Goal: Communication & Community: Answer question/provide support

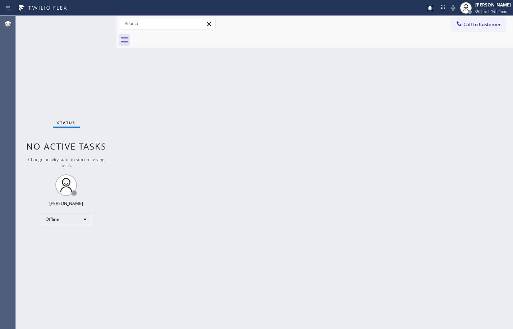
click at [63, 213] on div "Status No active tasks Change activity state to start receiving tasks. [PERSON_…" at bounding box center [66, 172] width 101 height 313
click at [76, 223] on div "Offline" at bounding box center [66, 220] width 50 height 12
click at [68, 242] on li "Available" at bounding box center [65, 238] width 49 height 9
click at [123, 94] on div "Back to Dashboard Change Sender ID Customers Technicians Select a contact Outbo…" at bounding box center [315, 172] width 397 height 313
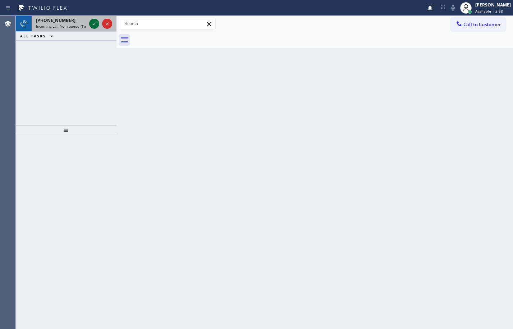
click at [94, 21] on icon at bounding box center [94, 23] width 9 height 9
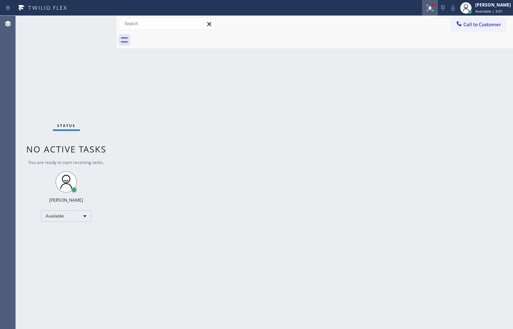
click at [428, 12] on icon at bounding box center [430, 8] width 9 height 9
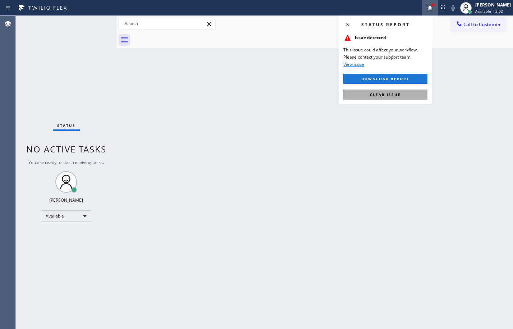
click at [393, 93] on span "Clear issue" at bounding box center [385, 94] width 31 height 5
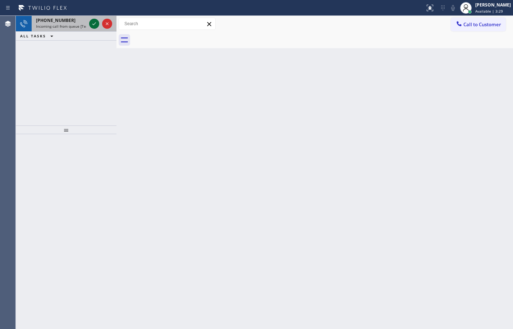
click at [93, 24] on icon at bounding box center [94, 23] width 9 height 9
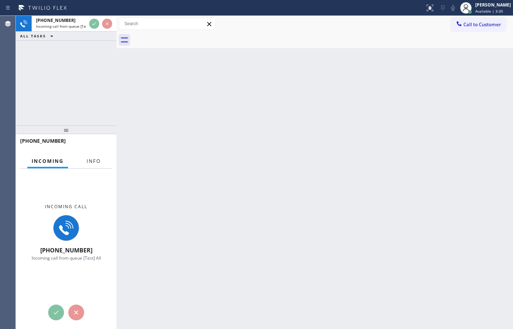
click at [100, 163] on span "Info" at bounding box center [94, 161] width 14 height 6
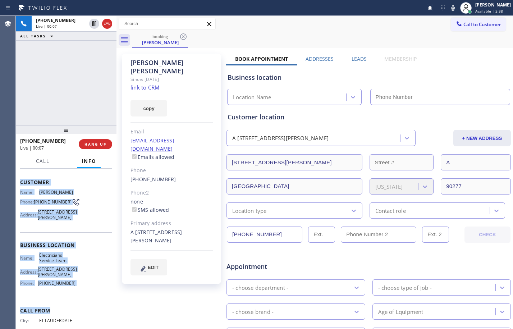
scroll to position [37, 0]
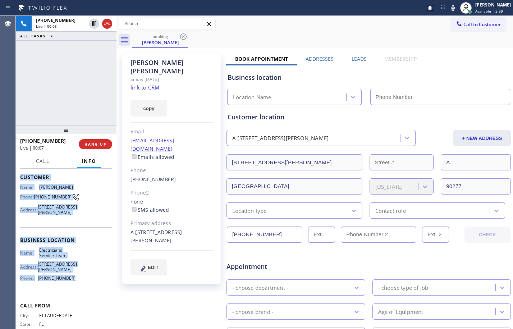
drag, startPoint x: 20, startPoint y: 214, endPoint x: 78, endPoint y: 304, distance: 106.6
click at [78, 304] on div "Context Queue: [Test] All Priority: 1 Customer Name: Augustine Martinez Phone: …" at bounding box center [66, 241] width 92 height 214
copy div "Customer Name: Augustine Martinez Phone: (954) 376-2165 Address: 602 N Juanita …"
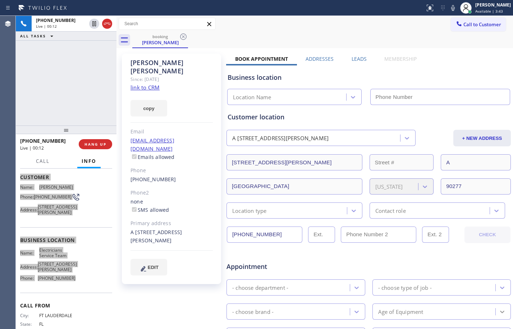
type input "[PHONE_NUMBER]"
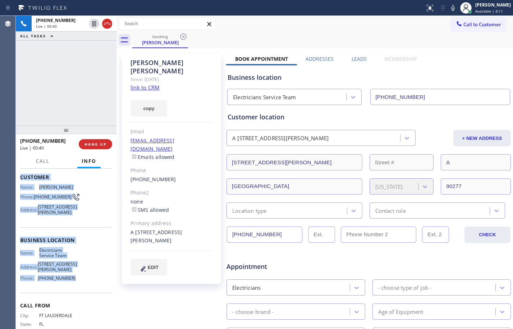
click at [148, 84] on link "link to CRM" at bounding box center [145, 87] width 29 height 7
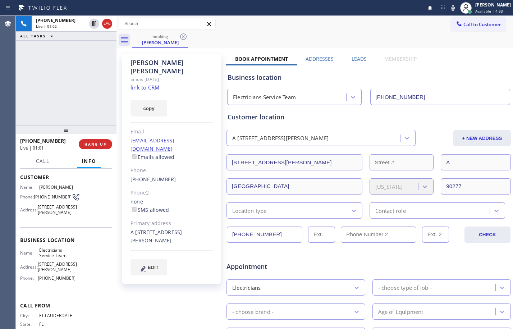
click at [71, 104] on div "+19543762165 Live | 01:02 ALL TASKS ALL TASKS ACTIVE TASKS TASKS IN WRAP UP" at bounding box center [66, 71] width 101 height 110
click at [96, 22] on icon at bounding box center [94, 23] width 4 height 5
click at [449, 9] on icon at bounding box center [453, 8] width 9 height 9
click at [92, 26] on icon at bounding box center [94, 23] width 9 height 9
click at [449, 11] on icon at bounding box center [453, 8] width 9 height 9
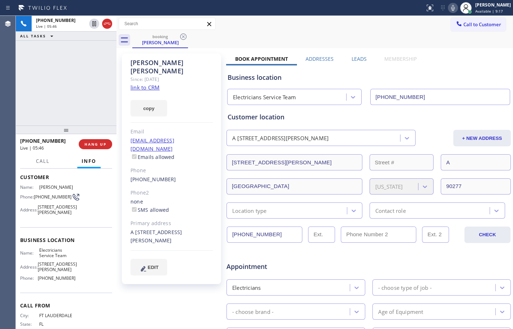
click at [449, 10] on icon at bounding box center [453, 8] width 9 height 9
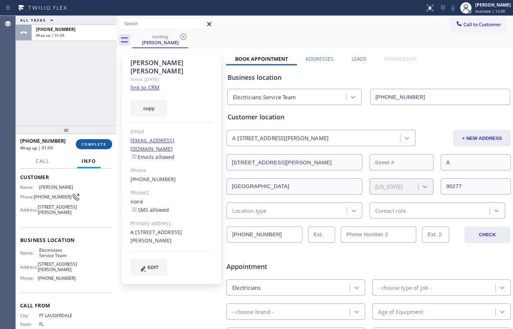
click at [91, 145] on span "COMPLETE" at bounding box center [94, 144] width 25 height 5
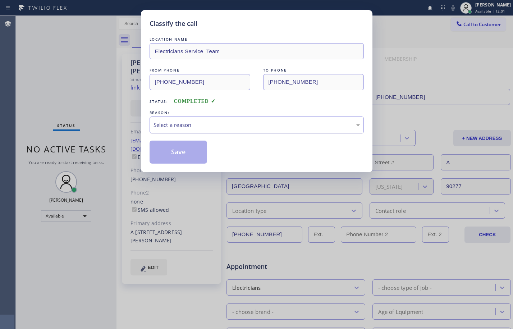
click at [218, 131] on div "Select a reason" at bounding box center [257, 125] width 214 height 17
click at [232, 119] on div "Tech, Unknown/didnt ring" at bounding box center [257, 125] width 214 height 17
click at [185, 155] on button "Save" at bounding box center [179, 152] width 58 height 23
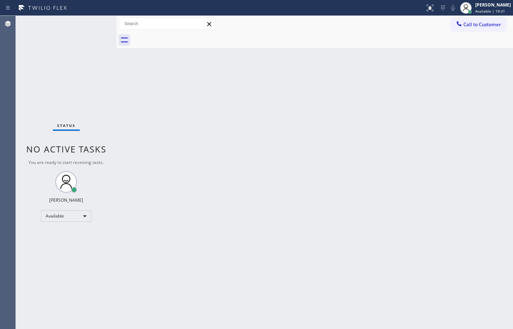
click at [96, 27] on div "Status No active tasks You are ready to start receiving tasks. [PERSON_NAME] Av…" at bounding box center [66, 172] width 101 height 313
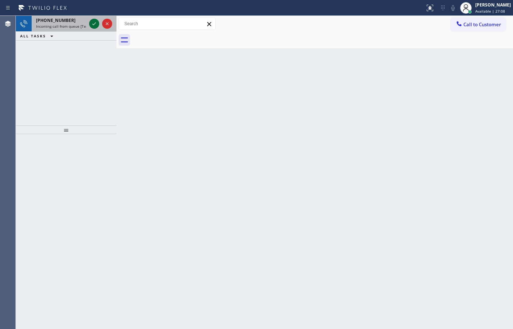
click at [93, 23] on icon at bounding box center [94, 23] width 9 height 9
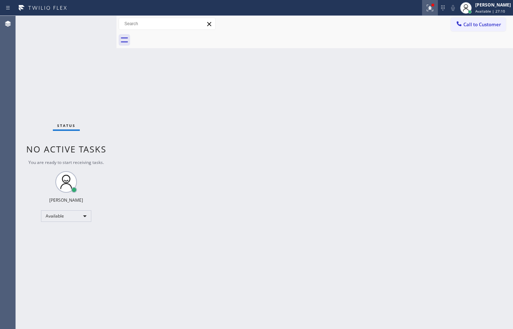
click at [426, 9] on icon at bounding box center [430, 8] width 9 height 9
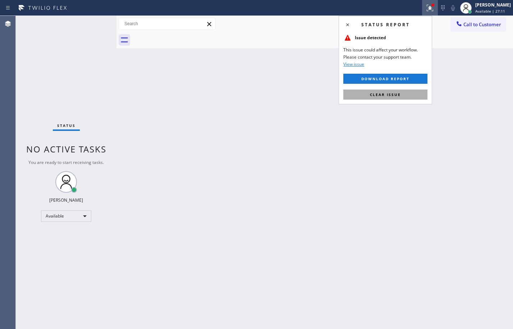
click at [367, 91] on button "Clear issue" at bounding box center [386, 95] width 84 height 10
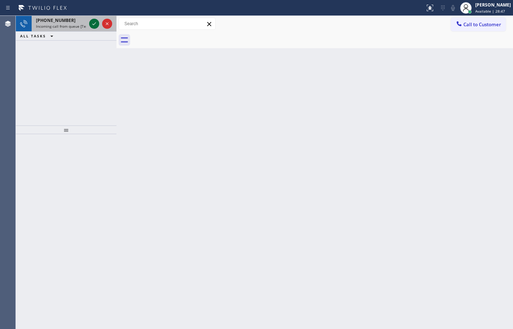
click at [92, 28] on button at bounding box center [94, 24] width 10 height 10
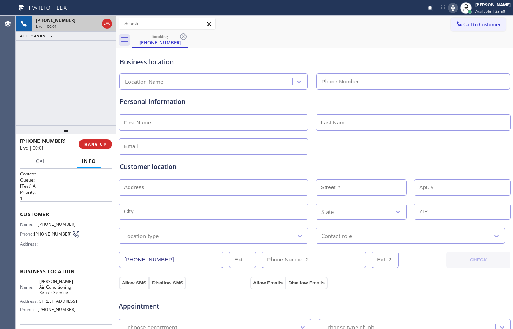
type input "[PHONE_NUMBER]"
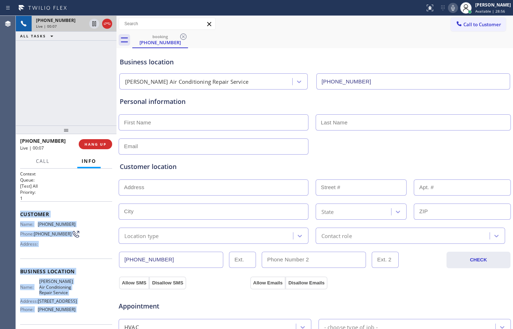
scroll to position [66, 0]
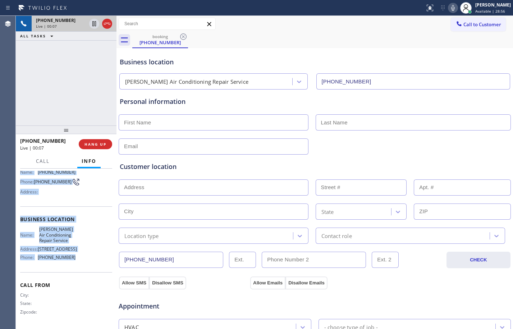
drag, startPoint x: 19, startPoint y: 215, endPoint x: 80, endPoint y: 262, distance: 76.7
click at [80, 262] on div "Context Queue: [Test] All Priority: 1 Customer Name: (833) 969-1356 Phone: (833…" at bounding box center [66, 249] width 101 height 160
copy div "Customer Name: (833) 969-1356 Phone: (833) 969-1356 Address: Business location …"
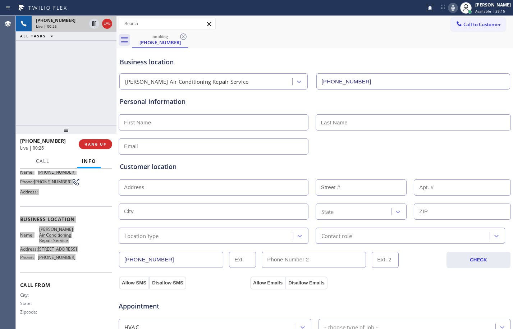
scroll to position [228, 0]
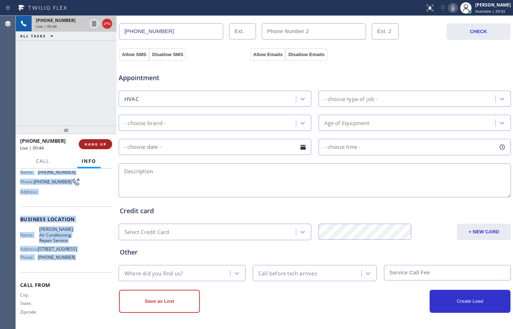
click at [97, 146] on span "HANG UP" at bounding box center [96, 144] width 22 height 5
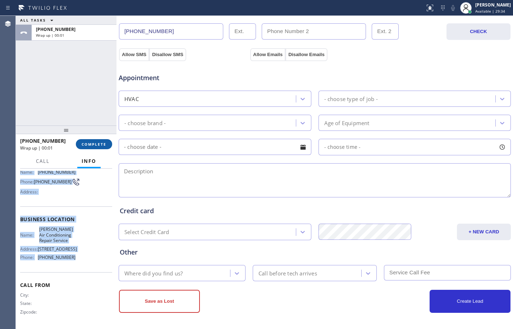
click at [97, 146] on span "COMPLETE" at bounding box center [94, 144] width 25 height 5
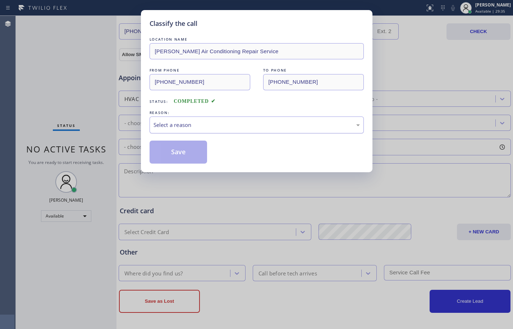
drag, startPoint x: 205, startPoint y: 128, endPoint x: 203, endPoint y: 132, distance: 4.2
click at [203, 129] on div "Select a reason" at bounding box center [257, 125] width 206 height 8
click at [183, 160] on button "Save" at bounding box center [179, 152] width 58 height 23
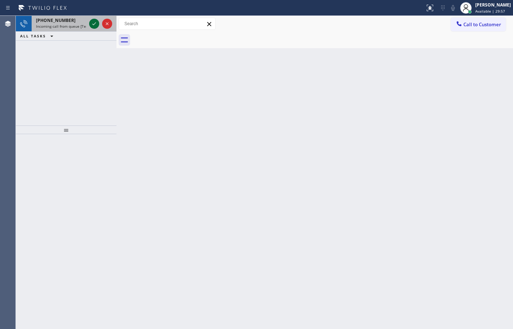
click at [97, 23] on icon at bounding box center [94, 23] width 9 height 9
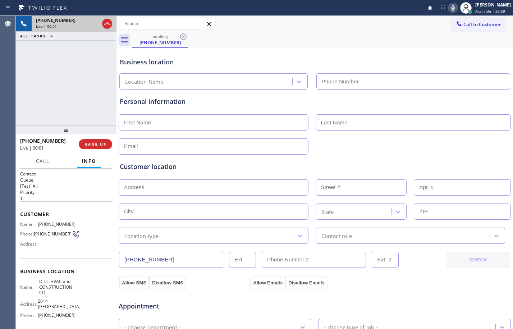
type input "[PHONE_NUMBER]"
click at [85, 148] on button "HANG UP" at bounding box center [95, 144] width 33 height 10
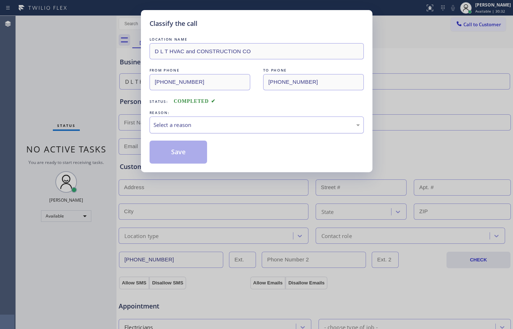
click at [231, 121] on div "Select a reason" at bounding box center [257, 125] width 206 height 8
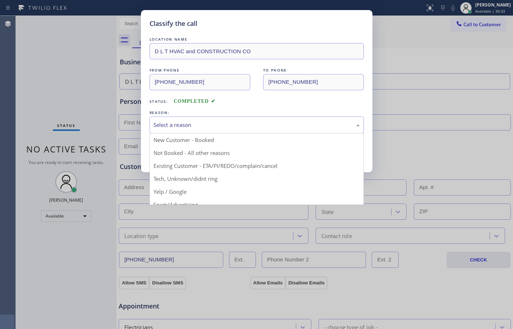
click at [196, 205] on div "Classify the call LOCATION NAME D L T HVAC and CONSTRUCTION CO FROM PHONE (833)…" at bounding box center [256, 164] width 513 height 329
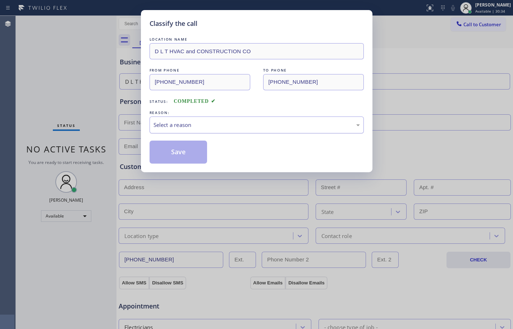
click at [188, 133] on div "Select a reason" at bounding box center [257, 125] width 214 height 17
click at [177, 153] on button "Save" at bounding box center [179, 152] width 58 height 23
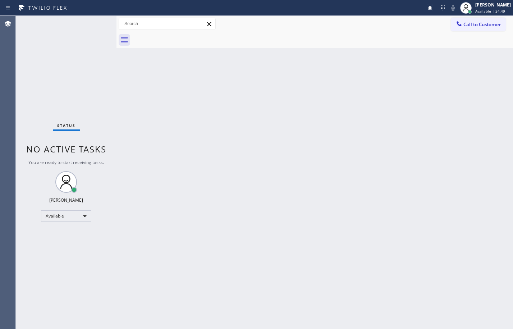
click at [260, 164] on div "Back to Dashboard Change Sender ID Customers Technicians Select a contact Outbo…" at bounding box center [315, 172] width 397 height 313
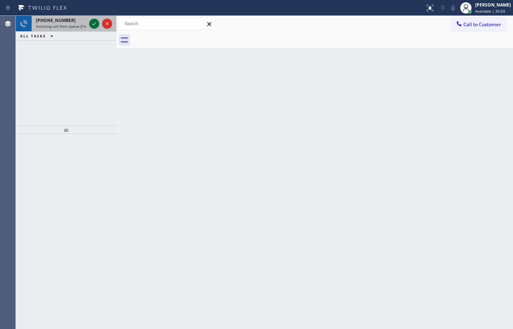
click at [96, 28] on icon at bounding box center [94, 23] width 9 height 9
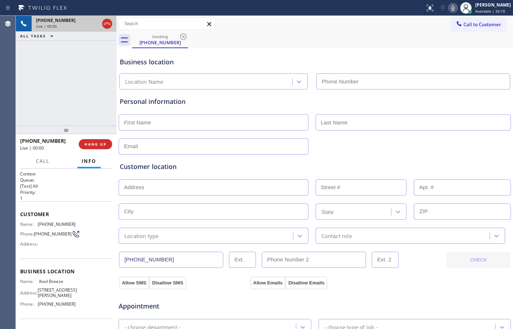
type input "[PHONE_NUMBER]"
click at [91, 141] on button "HANG UP" at bounding box center [95, 144] width 33 height 10
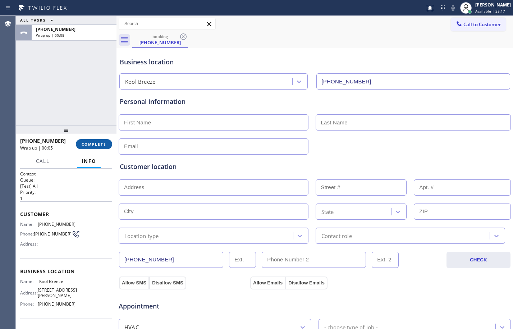
click at [92, 144] on span "COMPLETE" at bounding box center [94, 144] width 25 height 5
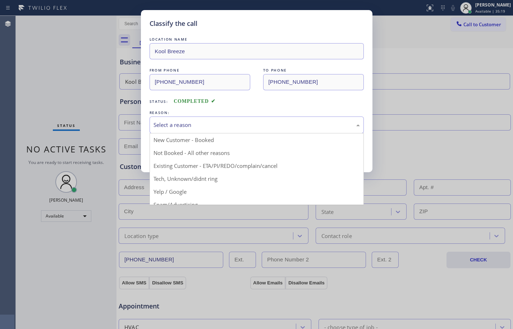
click at [189, 127] on div "Select a reason" at bounding box center [257, 125] width 206 height 8
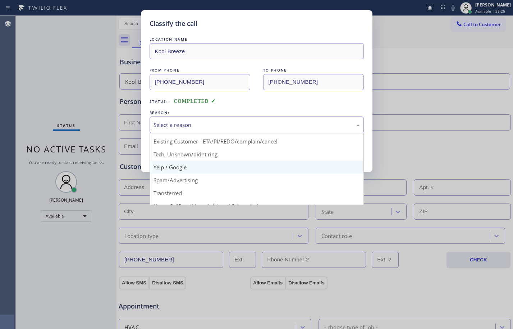
scroll to position [45, 0]
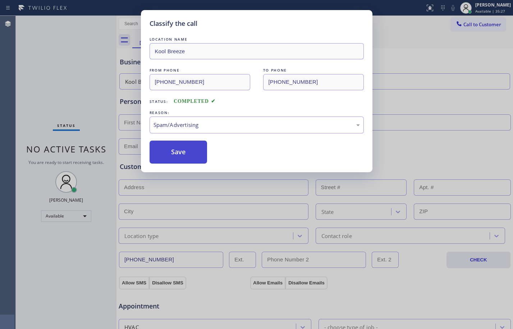
click at [176, 156] on button "Save" at bounding box center [179, 152] width 58 height 23
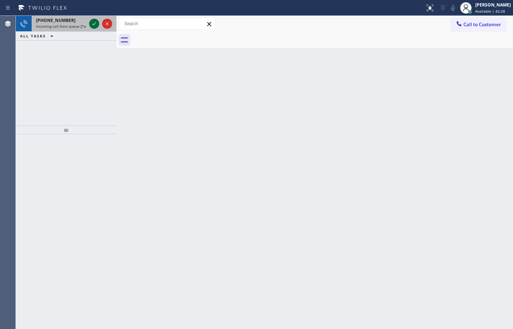
click at [99, 21] on div at bounding box center [94, 23] width 10 height 9
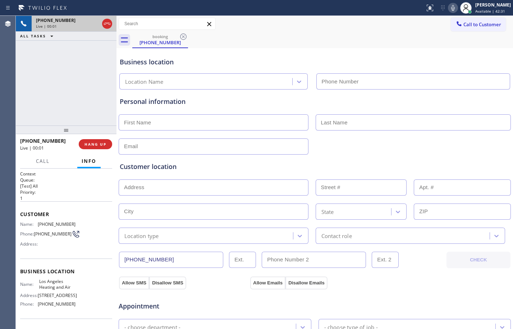
type input "[PHONE_NUMBER]"
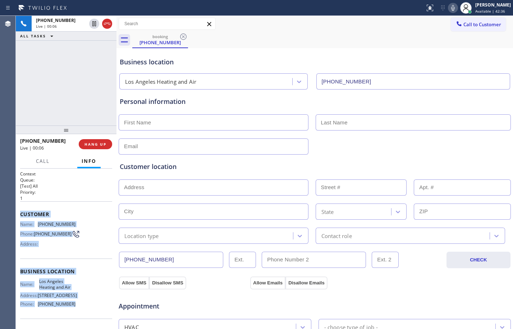
drag, startPoint x: 22, startPoint y: 215, endPoint x: 86, endPoint y: 305, distance: 110.8
click at [86, 305] on div "Context Queue: [Test] All Priority: 1 Customer Name: (833) 969-1356 Phone: (833…" at bounding box center [66, 272] width 92 height 203
copy div "Customer Name: (833) 969-1356 Phone: (833) 969-1356 Address: Business location …"
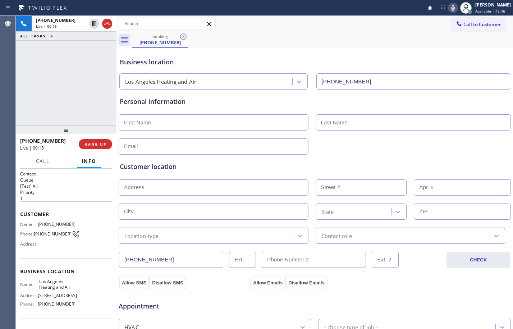
click at [86, 74] on div "+18339691356 Live | 00:15 ALL TASKS ALL TASKS ACTIVE TASKS TASKS IN WRAP UP" at bounding box center [66, 71] width 101 height 110
click at [91, 145] on span "HANG UP" at bounding box center [96, 144] width 22 height 5
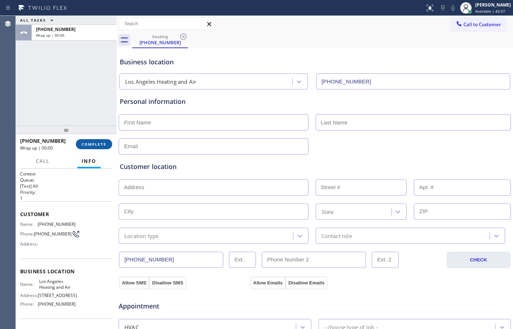
click at [91, 146] on span "COMPLETE" at bounding box center [94, 144] width 25 height 5
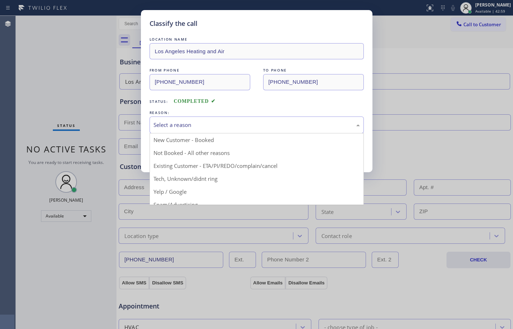
click at [212, 130] on div "Select a reason" at bounding box center [257, 125] width 214 height 17
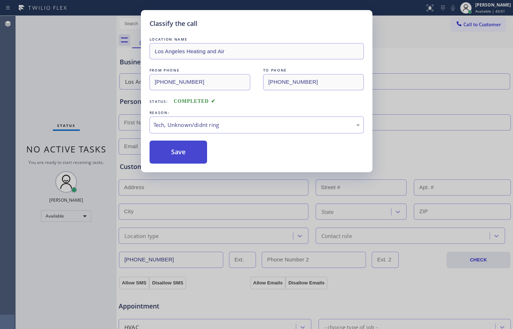
click at [180, 158] on button "Save" at bounding box center [179, 152] width 58 height 23
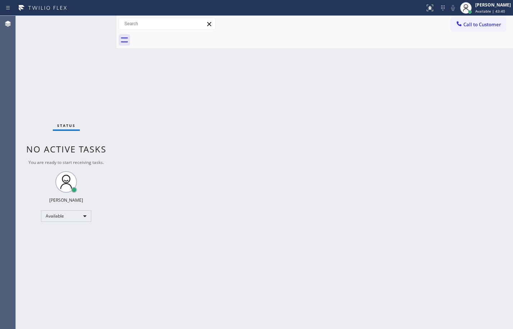
click at [90, 61] on div "Status No active tasks You are ready to start receiving tasks. [PERSON_NAME] Av…" at bounding box center [66, 172] width 101 height 313
click at [102, 92] on div "Status No active tasks You are ready to start receiving tasks. [PERSON_NAME] Av…" at bounding box center [66, 172] width 101 height 313
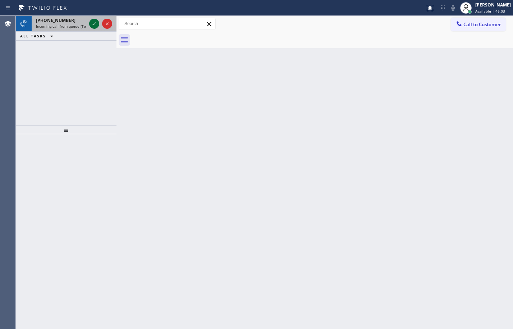
click at [95, 22] on icon at bounding box center [94, 23] width 9 height 9
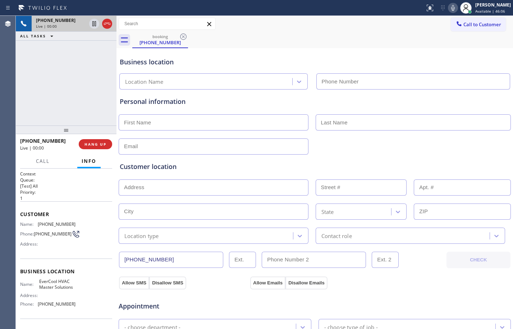
type input "[PHONE_NUMBER]"
click at [97, 145] on span "HANG UP" at bounding box center [96, 144] width 22 height 5
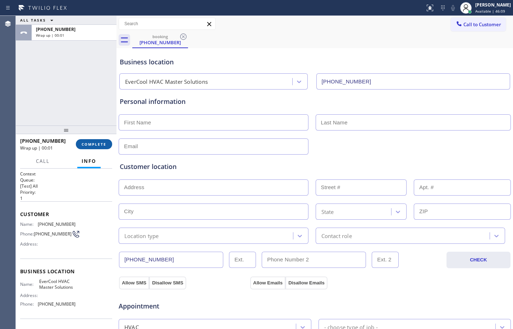
click at [98, 142] on span "COMPLETE" at bounding box center [94, 144] width 25 height 5
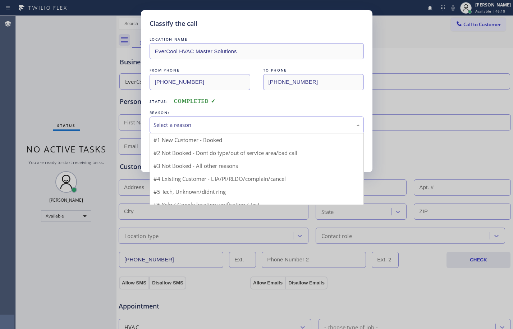
click at [201, 126] on div "Select a reason" at bounding box center [257, 125] width 206 height 8
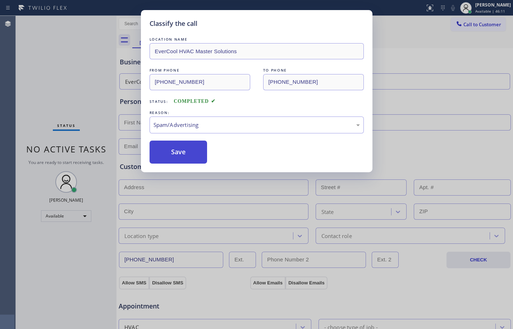
click at [184, 151] on button "Save" at bounding box center [179, 152] width 58 height 23
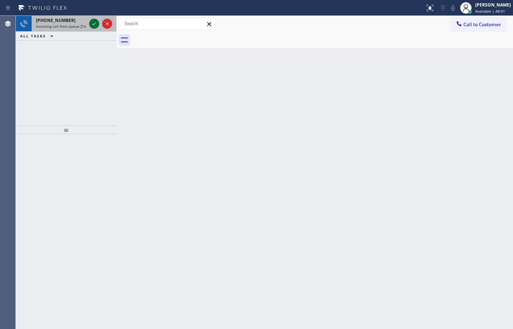
click at [94, 23] on icon at bounding box center [94, 23] width 9 height 9
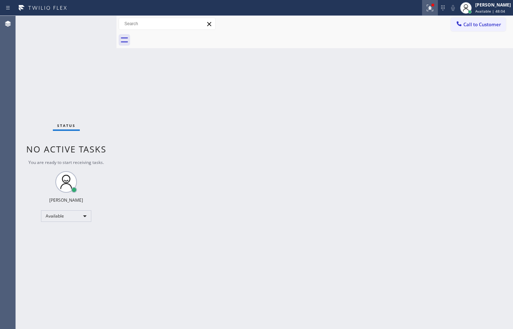
click at [427, 8] on icon at bounding box center [429, 7] width 4 height 5
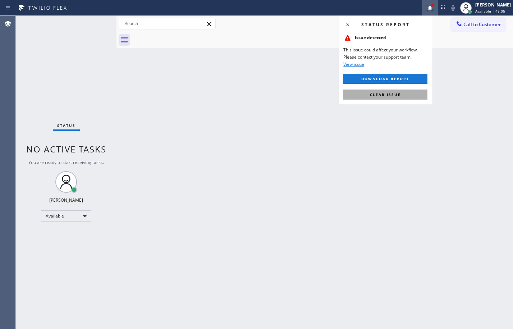
click at [390, 98] on button "Clear issue" at bounding box center [386, 95] width 84 height 10
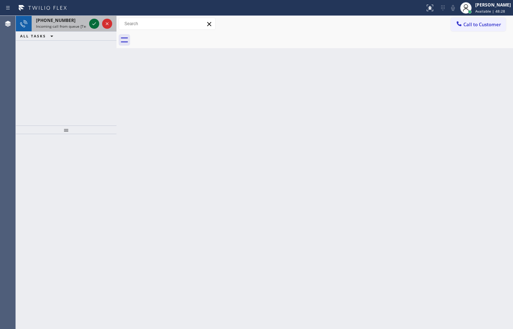
click at [96, 22] on icon at bounding box center [94, 23] width 9 height 9
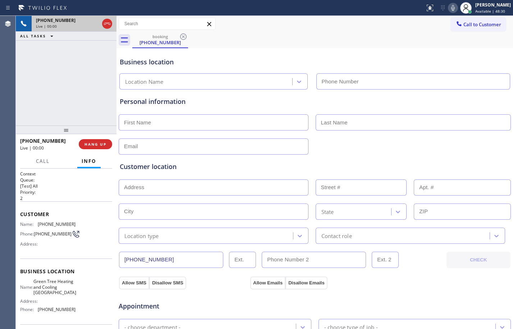
type input "[PHONE_NUMBER]"
click at [96, 144] on span "HANG UP" at bounding box center [96, 144] width 22 height 5
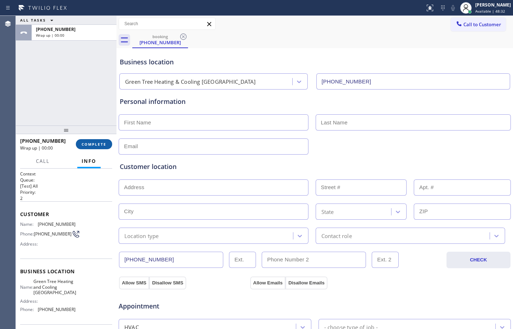
click at [96, 144] on span "COMPLETE" at bounding box center [94, 144] width 25 height 5
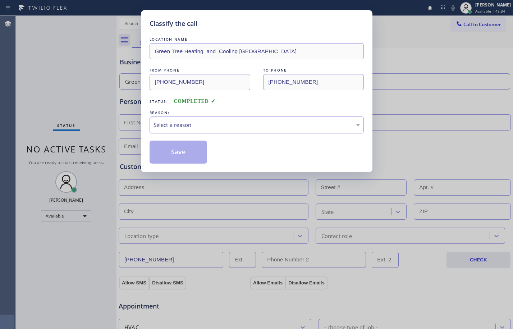
click at [211, 131] on div "Select a reason" at bounding box center [257, 125] width 214 height 17
click at [173, 146] on button "Save" at bounding box center [179, 152] width 58 height 23
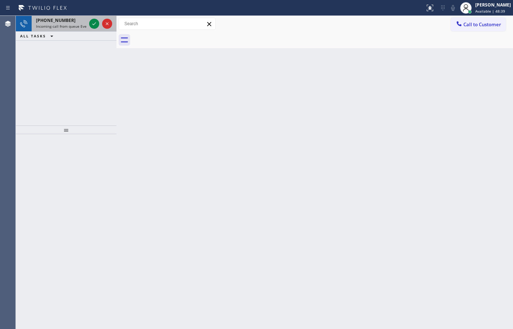
click at [45, 27] on span "Incoming call from queue Everybody" at bounding box center [67, 26] width 62 height 5
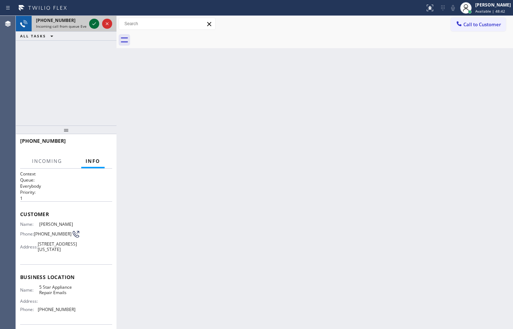
click at [92, 23] on icon at bounding box center [94, 23] width 9 height 9
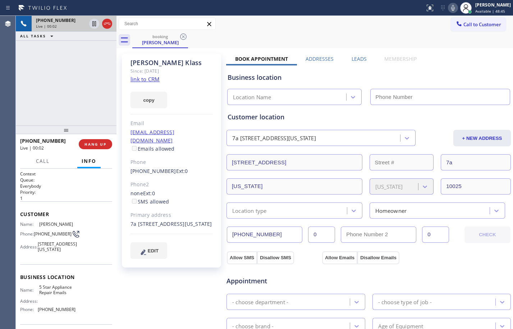
type input "[PHONE_NUMBER]"
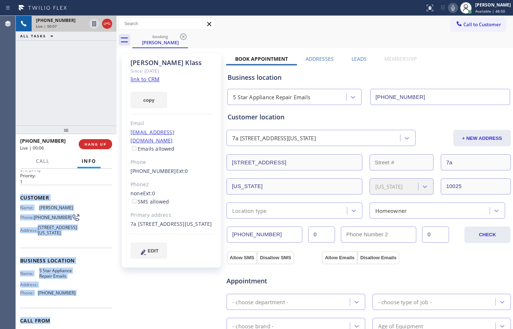
scroll to position [38, 0]
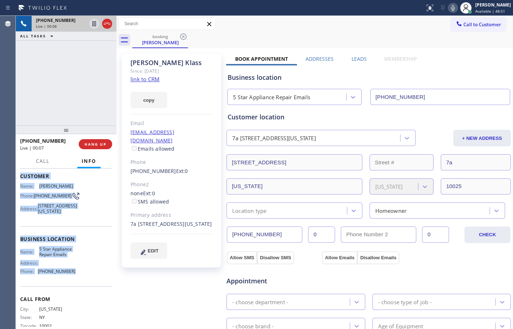
drag, startPoint x: 22, startPoint y: 215, endPoint x: 88, endPoint y: 292, distance: 101.8
click at [88, 292] on div "Context Queue: Everybody Priority: 1 Customer Name: David Klass Phone: (212) 66…" at bounding box center [66, 237] width 92 height 208
copy div "Customer Name: David Klass Phone: (212) 666-3130 Address: 230 W 105th St, New Y…"
click at [135, 79] on link "link to CRM" at bounding box center [145, 79] width 29 height 7
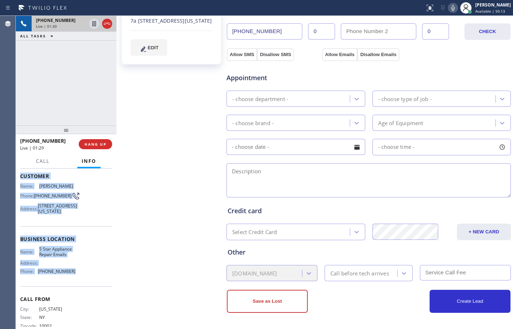
scroll to position [0, 0]
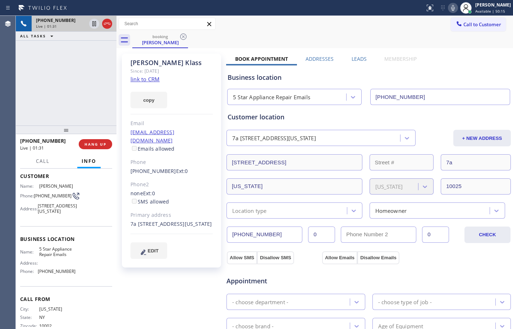
click at [90, 74] on div "+12126663130 Live | 01:31 ALL TASKS ALL TASKS ACTIVE TASKS TASKS IN WRAP UP" at bounding box center [66, 71] width 101 height 110
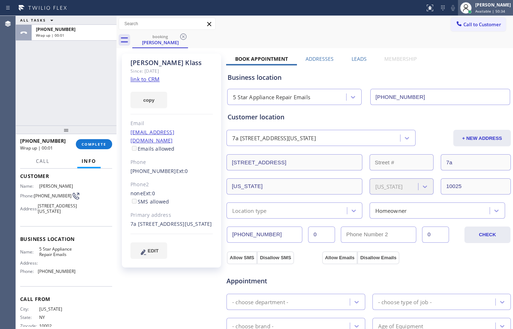
click at [476, 9] on span "Available | 50:34" at bounding box center [491, 11] width 30 height 5
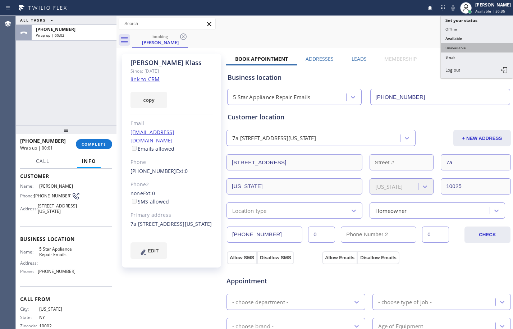
click at [451, 46] on button "Unavailable" at bounding box center [477, 47] width 72 height 9
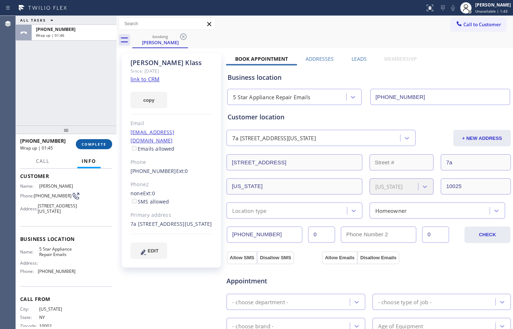
click at [107, 144] on button "COMPLETE" at bounding box center [94, 144] width 36 height 10
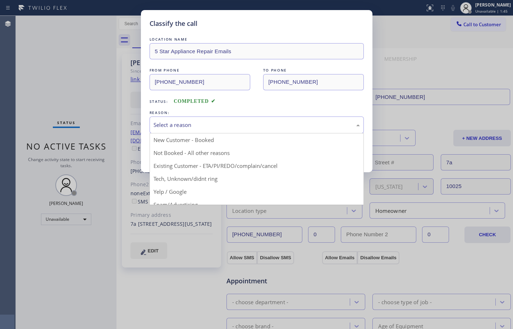
click at [205, 124] on div "Select a reason" at bounding box center [257, 125] width 206 height 8
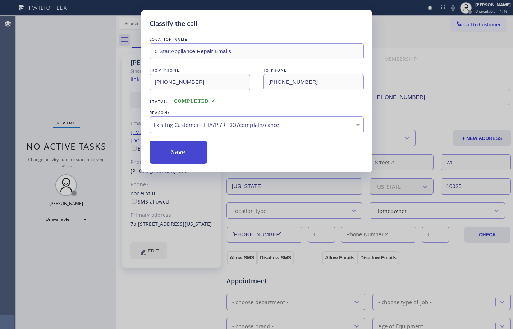
click at [182, 156] on button "Save" at bounding box center [179, 152] width 58 height 23
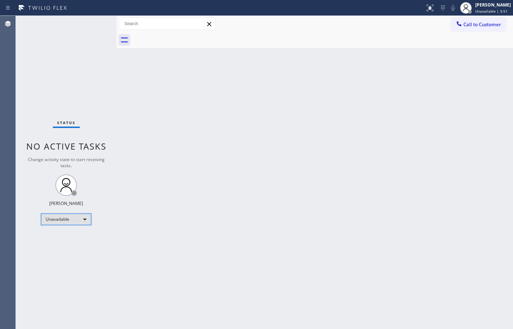
click at [65, 222] on div "Unavailable" at bounding box center [66, 220] width 50 height 12
click at [71, 240] on li "Available" at bounding box center [65, 238] width 49 height 9
click at [426, 10] on icon at bounding box center [430, 8] width 9 height 9
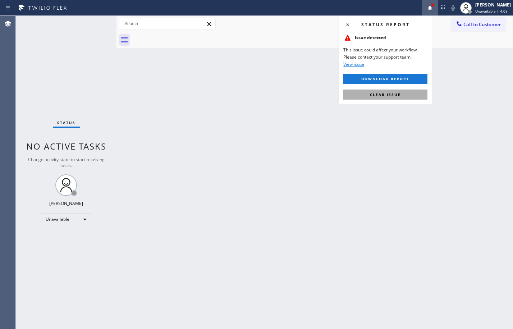
click at [390, 96] on span "Clear issue" at bounding box center [385, 94] width 31 height 5
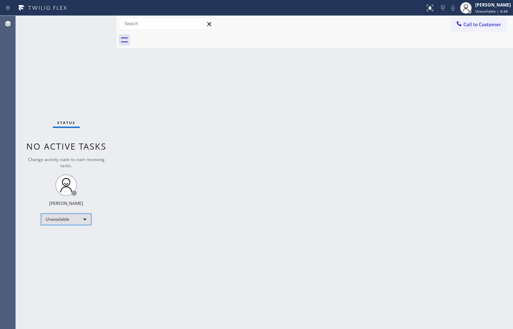
click at [73, 222] on div "Unavailable" at bounding box center [66, 220] width 50 height 12
click at [72, 241] on li "Available" at bounding box center [65, 238] width 49 height 9
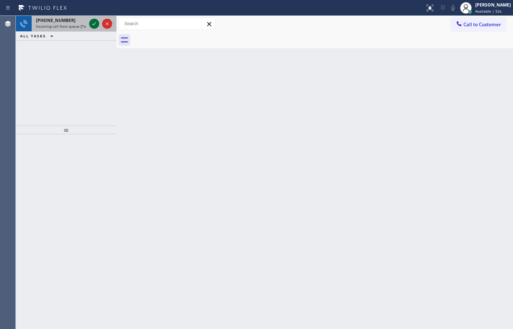
click at [95, 28] on icon at bounding box center [94, 23] width 9 height 9
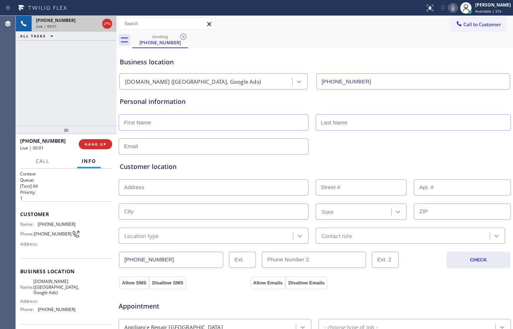
type input "[PHONE_NUMBER]"
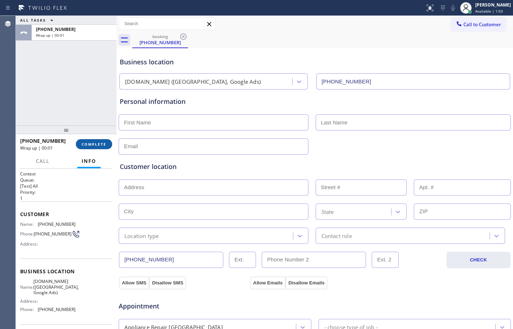
click at [87, 149] on button "COMPLETE" at bounding box center [94, 144] width 36 height 10
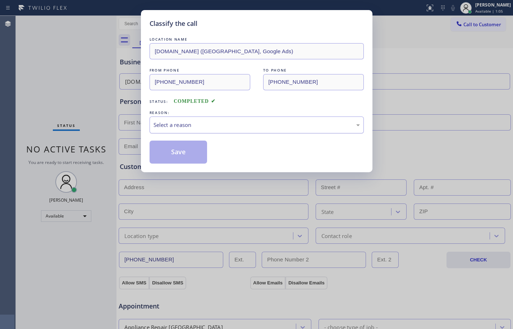
click at [253, 130] on div "Select a reason" at bounding box center [257, 125] width 214 height 17
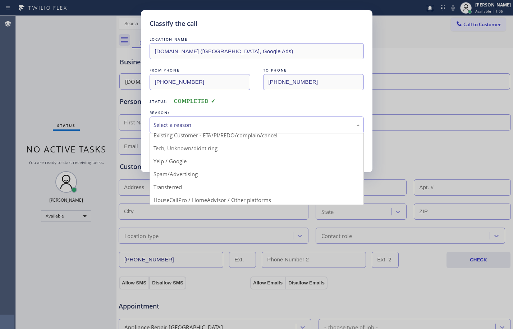
scroll to position [45, 0]
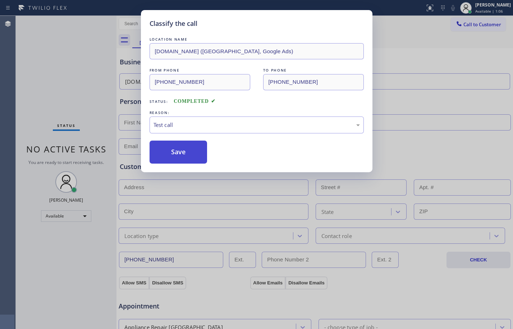
click at [187, 160] on button "Save" at bounding box center [179, 152] width 58 height 23
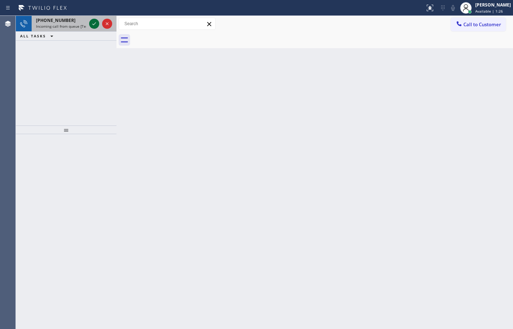
click at [98, 24] on icon at bounding box center [94, 23] width 9 height 9
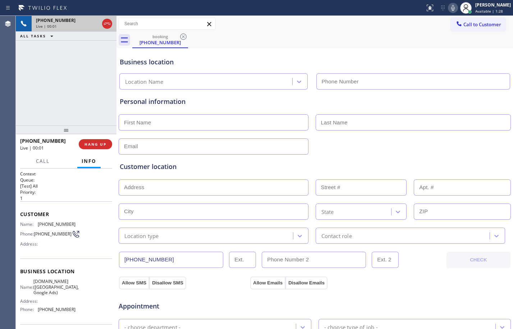
type input "[PHONE_NUMBER]"
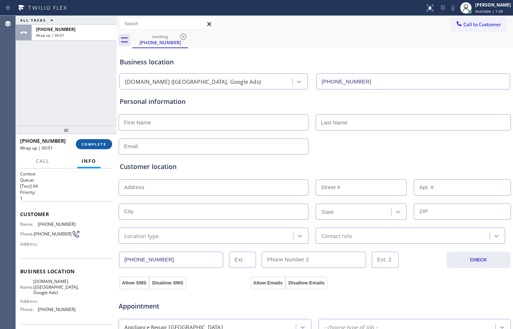
click at [95, 143] on span "COMPLETE" at bounding box center [94, 144] width 25 height 5
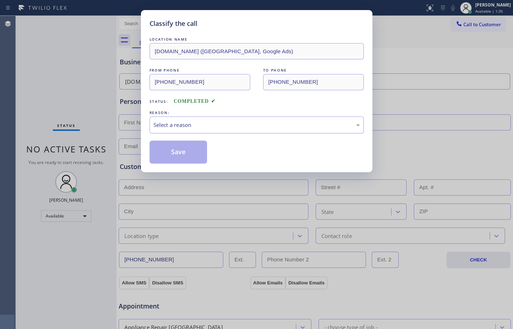
click at [205, 124] on div "Select a reason" at bounding box center [257, 125] width 206 height 8
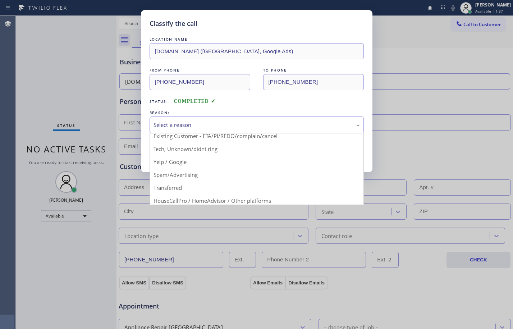
scroll to position [45, 0]
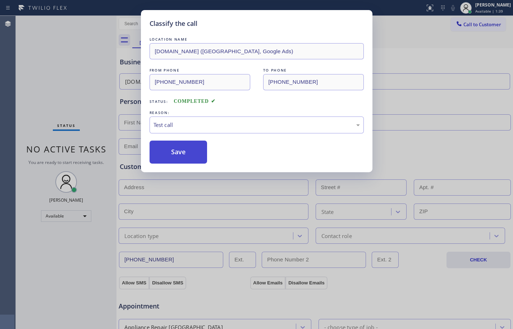
click at [163, 160] on button "Save" at bounding box center [179, 152] width 58 height 23
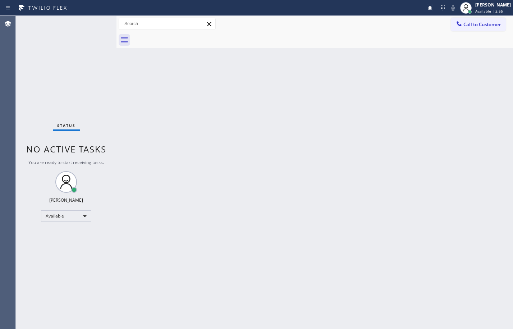
click at [79, 78] on div "Status No active tasks You are ready to start receiving tasks. [PERSON_NAME] Av…" at bounding box center [66, 172] width 101 height 313
click at [93, 22] on div "Status No active tasks You are ready to start receiving tasks. [PERSON_NAME] Av…" at bounding box center [66, 172] width 101 height 313
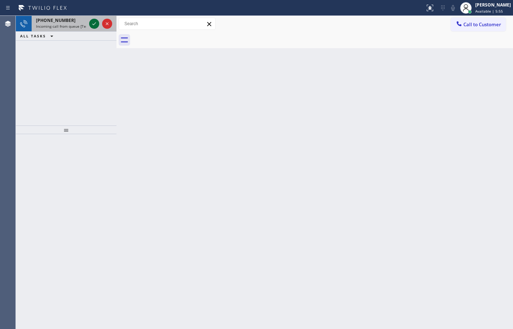
click at [93, 24] on icon at bounding box center [94, 23] width 4 height 3
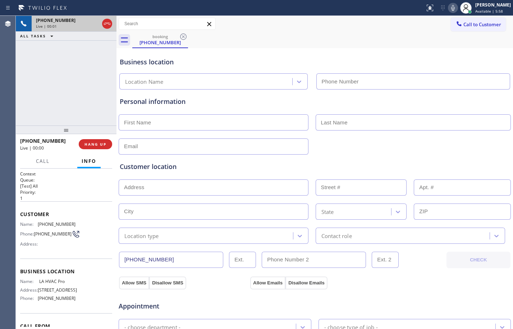
type input "[PHONE_NUMBER]"
click at [96, 145] on span "HANG UP" at bounding box center [96, 144] width 22 height 5
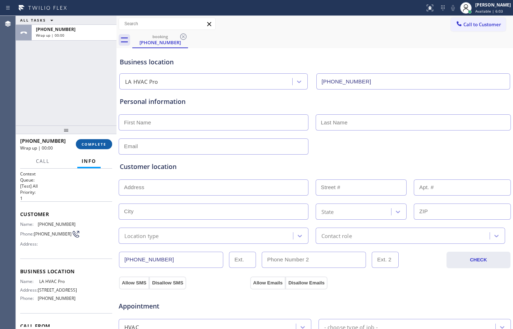
click at [96, 145] on span "COMPLETE" at bounding box center [94, 144] width 25 height 5
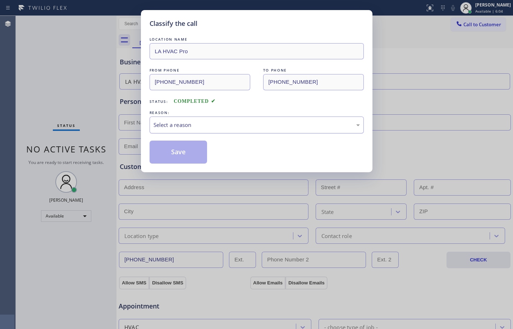
click at [240, 119] on div "Select a reason" at bounding box center [257, 125] width 214 height 17
click at [180, 149] on button "Save" at bounding box center [179, 152] width 58 height 23
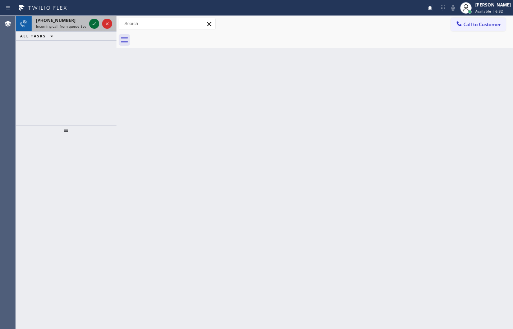
click at [95, 24] on icon at bounding box center [94, 23] width 4 height 3
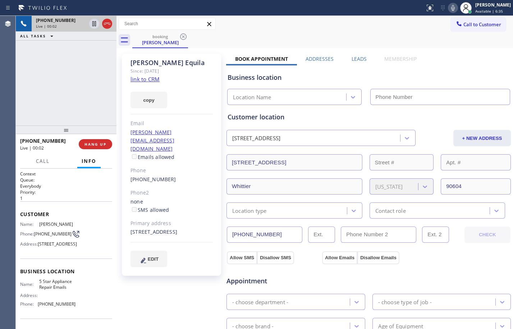
type input "[PHONE_NUMBER]"
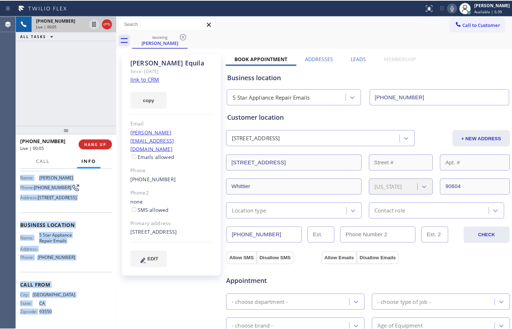
scroll to position [60, 0]
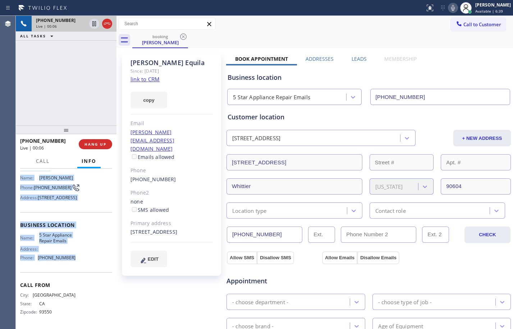
drag, startPoint x: 19, startPoint y: 211, endPoint x: 77, endPoint y: 268, distance: 80.9
click at [77, 268] on div "Context Queue: Everybody Priority: 1 Customer Name: [PERSON_NAME] Phone: [PHONE…" at bounding box center [66, 249] width 101 height 160
copy div "Customer Name: [PERSON_NAME] Phone: [PHONE_NUMBER] Address: [STREET_ADDRESS] Bu…"
click at [142, 79] on link "link to CRM" at bounding box center [145, 79] width 29 height 7
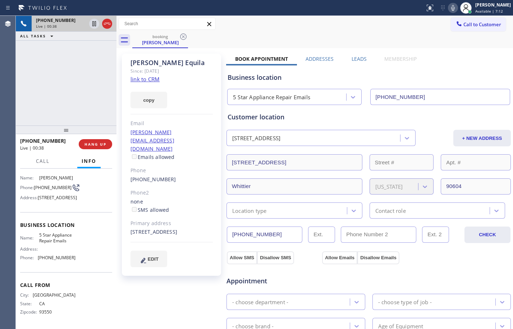
click at [47, 85] on div "+15627540814 Live | 00:38 ALL TASKS ALL TASKS ACTIVE TASKS TASKS IN WRAP UP" at bounding box center [66, 71] width 101 height 110
click at [94, 23] on icon at bounding box center [94, 23] width 9 height 9
click at [449, 6] on icon at bounding box center [453, 8] width 9 height 9
click at [91, 83] on div "+15627540814 Live | 01:28 ALL TASKS ALL TASKS ACTIVE TASKS TASKS IN WRAP UP" at bounding box center [66, 71] width 101 height 110
drag, startPoint x: 152, startPoint y: 227, endPoint x: 129, endPoint y: 220, distance: 24.0
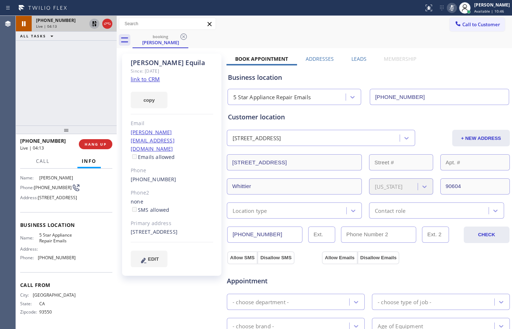
click at [129, 220] on div "Marcela Equila Since: 20 may 2020 link to CRM copy Email m.equila@yahoo.com Ema…" at bounding box center [171, 165] width 99 height 222
copy div "[STREET_ADDRESS]"
click at [94, 25] on icon at bounding box center [94, 23] width 9 height 9
click at [450, 9] on icon at bounding box center [452, 8] width 4 height 6
click at [53, 83] on div "+15627540814 Live | 04:52 ALL TASKS ALL TASKS ACTIVE TASKS TASKS IN WRAP UP" at bounding box center [66, 71] width 101 height 110
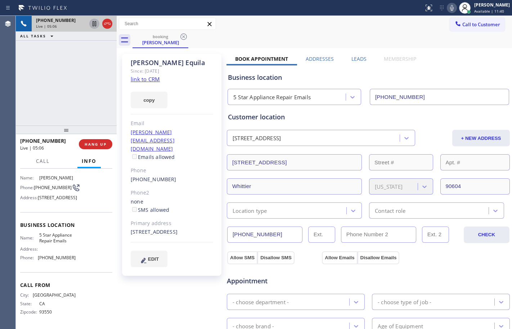
click at [94, 23] on icon at bounding box center [94, 23] width 4 height 5
click at [448, 9] on icon at bounding box center [451, 8] width 9 height 9
click at [95, 23] on icon at bounding box center [94, 23] width 5 height 5
click at [450, 6] on icon at bounding box center [452, 8] width 4 height 6
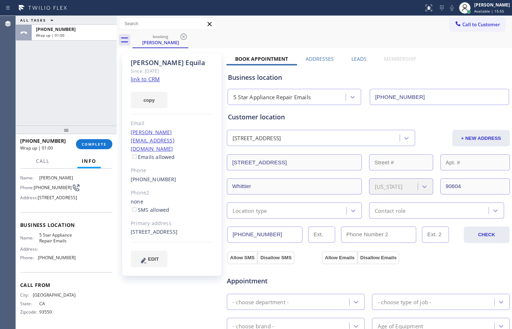
click at [55, 77] on div "ALL TASKS ALL TASKS ACTIVE TASKS TASKS IN WRAP UP +15627540814 Wrap up | 01:00" at bounding box center [66, 71] width 101 height 110
click at [92, 145] on span "COMPLETE" at bounding box center [94, 144] width 25 height 5
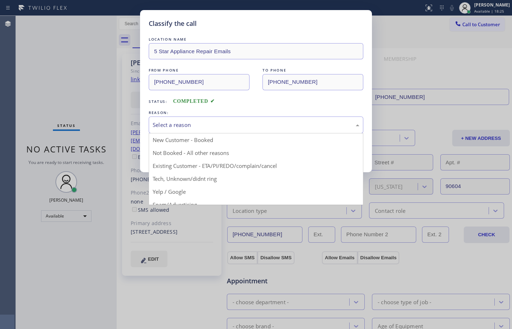
click at [193, 125] on div "Select a reason" at bounding box center [256, 125] width 206 height 8
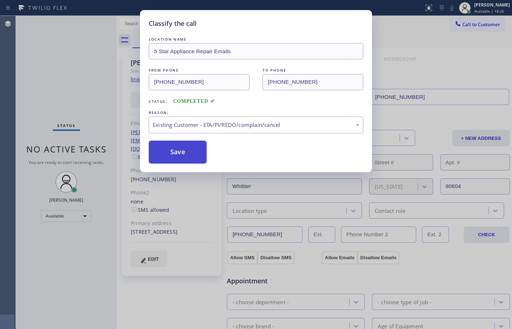
click at [179, 150] on button "Save" at bounding box center [178, 152] width 58 height 23
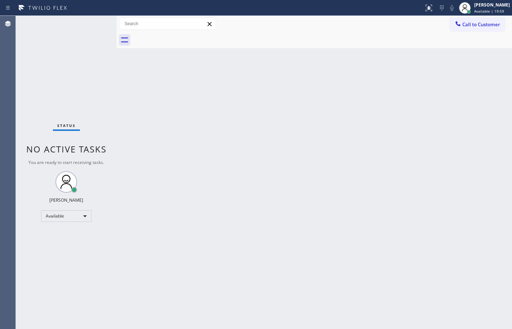
click at [123, 97] on div "Back to Dashboard Change Sender ID Customers Technicians Select a contact Outbo…" at bounding box center [314, 172] width 395 height 313
click at [99, 55] on div "Status No active tasks You are ready to start receiving tasks. [PERSON_NAME] Av…" at bounding box center [66, 172] width 101 height 313
click at [419, 230] on div "Back to Dashboard Change Sender ID Customers Technicians Select a contact Outbo…" at bounding box center [314, 172] width 395 height 313
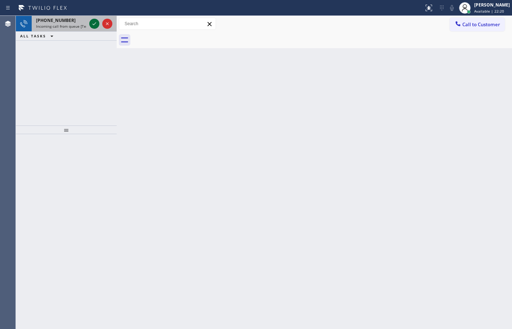
click at [95, 23] on icon at bounding box center [94, 23] width 9 height 9
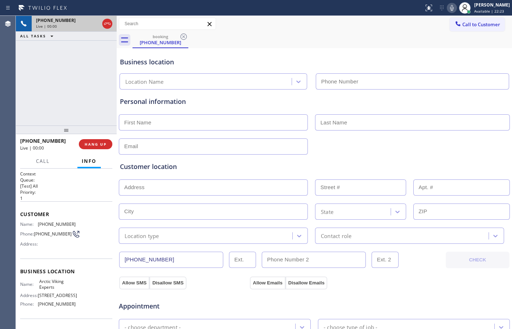
type input "[PHONE_NUMBER]"
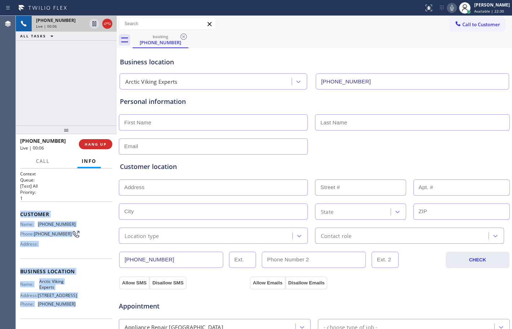
drag, startPoint x: 18, startPoint y: 214, endPoint x: 87, endPoint y: 304, distance: 113.5
click at [87, 304] on div "Context Queue: [Test] All Priority: 1 Customer Name: (833) 969-1356 Phone: (833…" at bounding box center [66, 249] width 101 height 160
copy div "Customer Name: (833) 969-1356 Phone: (833) 969-1356 Address: Business location …"
click at [91, 144] on span "HANG UP" at bounding box center [96, 144] width 22 height 5
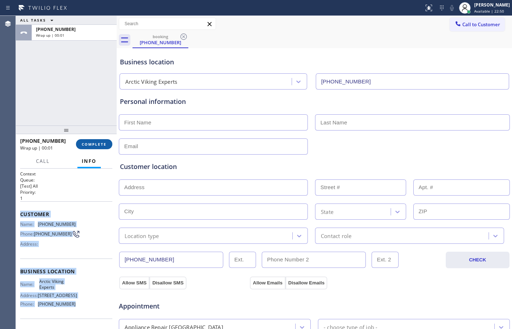
click at [93, 145] on span "COMPLETE" at bounding box center [94, 144] width 25 height 5
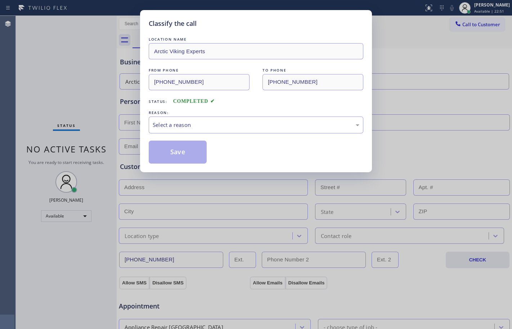
click at [205, 113] on div "REASON:" at bounding box center [256, 113] width 214 height 8
click at [205, 128] on div "Select a reason" at bounding box center [256, 125] width 206 height 8
click at [177, 158] on button "Save" at bounding box center [178, 152] width 58 height 23
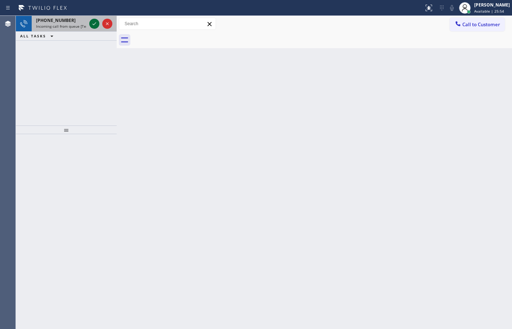
click at [92, 22] on icon at bounding box center [94, 23] width 9 height 9
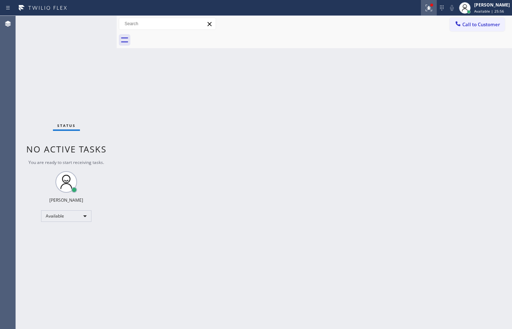
click at [424, 10] on icon at bounding box center [428, 8] width 9 height 9
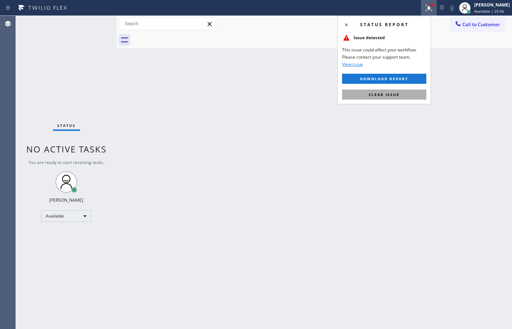
click at [384, 95] on span "Clear issue" at bounding box center [383, 94] width 31 height 5
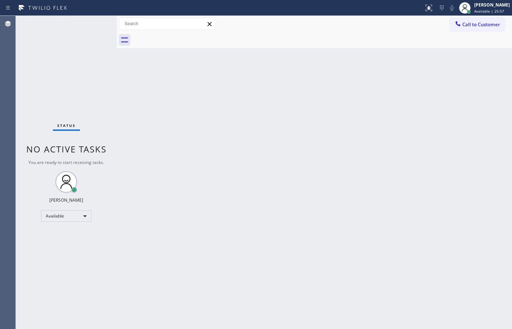
click at [210, 90] on div "Back to Dashboard Change Sender ID Customers Technicians Select a contact Outbo…" at bounding box center [314, 172] width 395 height 313
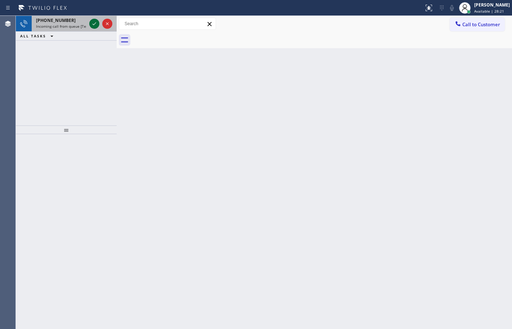
click at [92, 24] on icon at bounding box center [94, 23] width 9 height 9
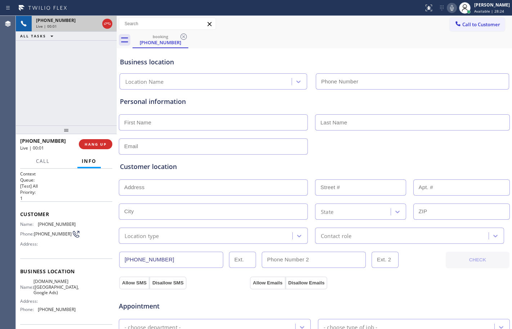
type input "[PHONE_NUMBER]"
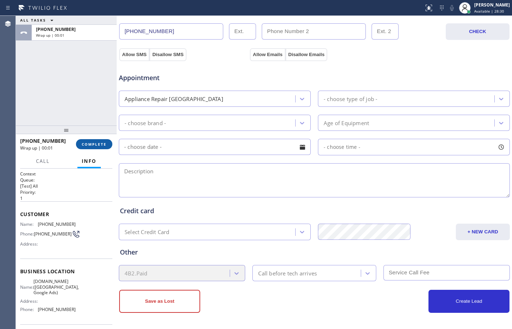
click at [99, 145] on span "COMPLETE" at bounding box center [94, 144] width 25 height 5
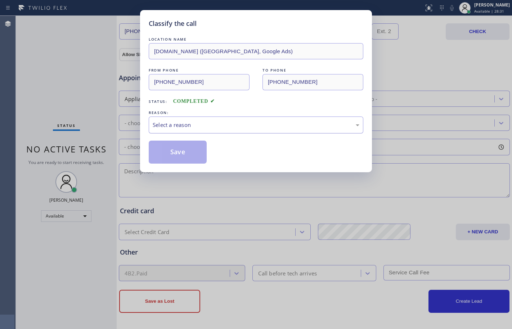
click at [236, 121] on div "Select a reason" at bounding box center [256, 125] width 206 height 8
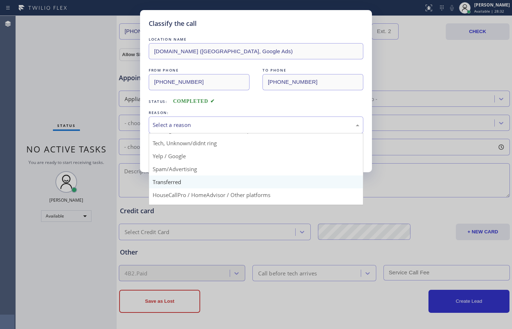
scroll to position [45, 0]
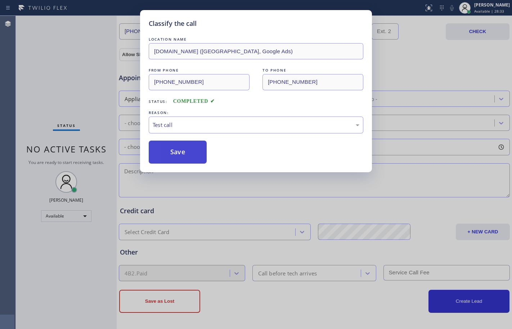
click at [185, 147] on button "Save" at bounding box center [178, 152] width 58 height 23
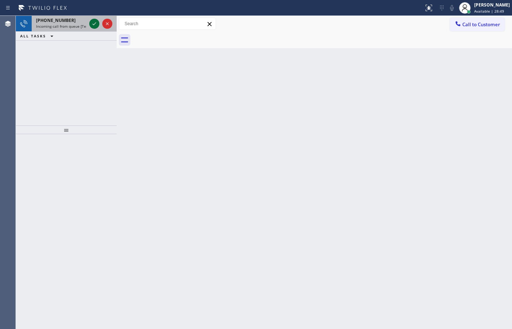
click at [98, 23] on icon at bounding box center [94, 23] width 9 height 9
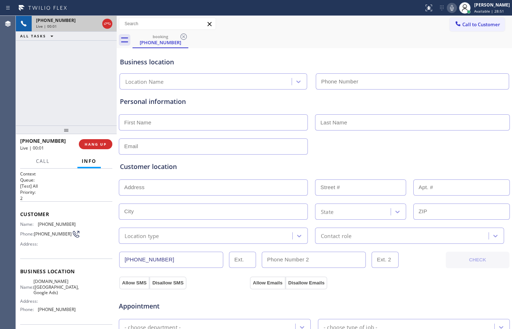
type input "[PHONE_NUMBER]"
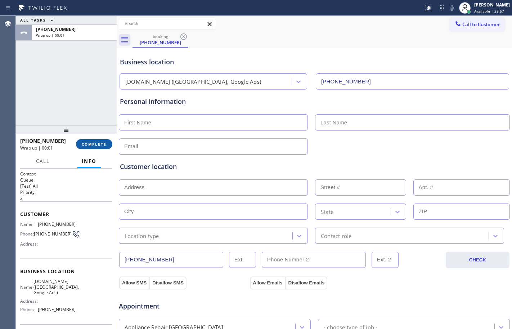
click at [105, 147] on button "COMPLETE" at bounding box center [94, 144] width 36 height 10
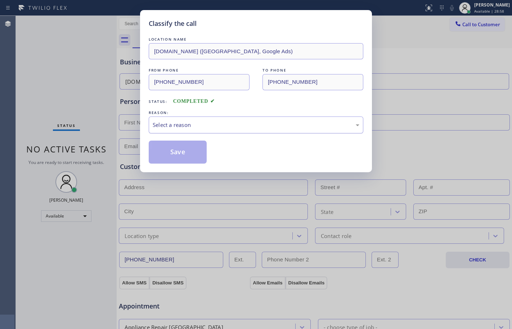
click at [214, 126] on div "Select a reason" at bounding box center [256, 125] width 206 height 8
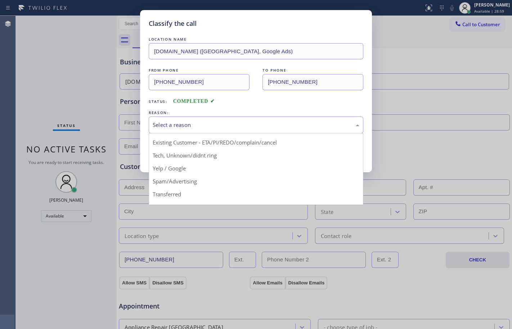
scroll to position [45, 0]
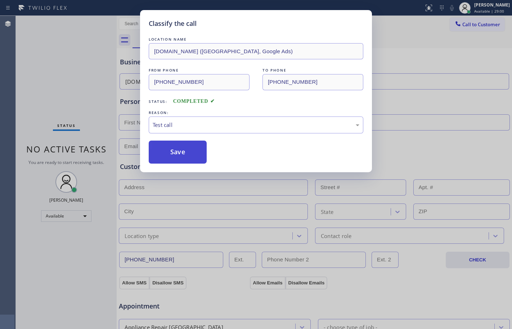
click at [182, 151] on button "Save" at bounding box center [178, 152] width 58 height 23
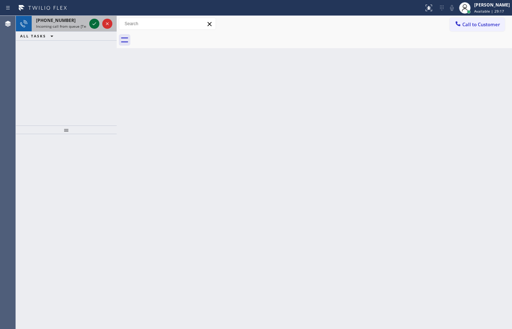
click at [95, 26] on icon at bounding box center [94, 23] width 9 height 9
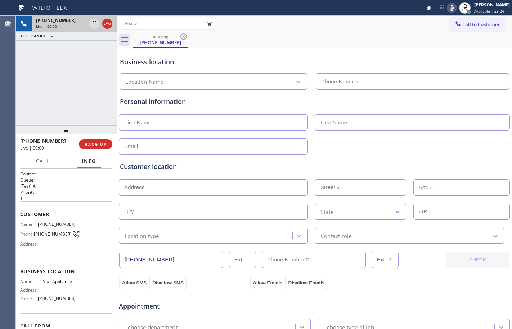
type input "[PHONE_NUMBER]"
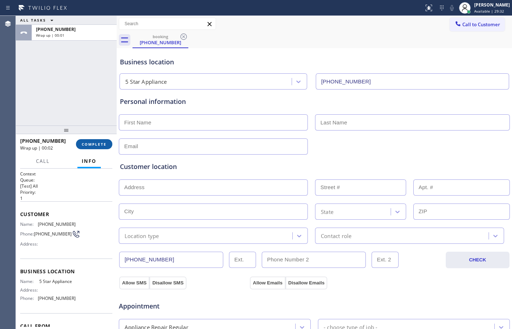
click at [106, 145] on span "COMPLETE" at bounding box center [94, 144] width 25 height 5
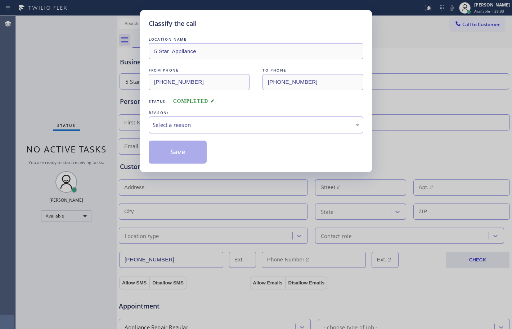
click at [250, 121] on div "Select a reason" at bounding box center [256, 125] width 206 height 8
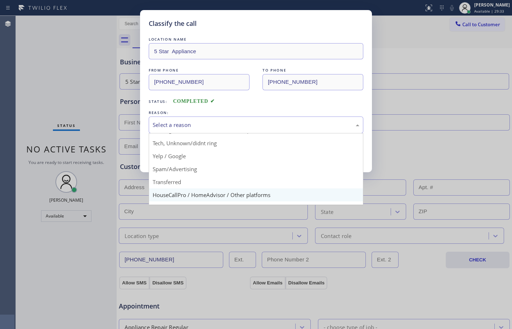
scroll to position [45, 0]
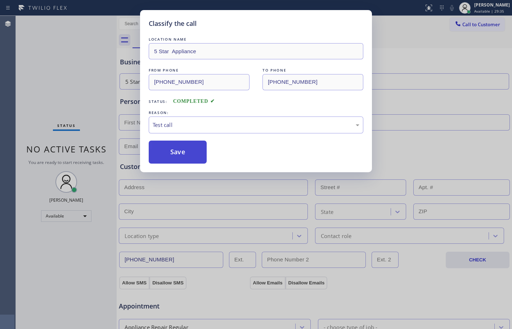
click at [195, 151] on button "Save" at bounding box center [178, 152] width 58 height 23
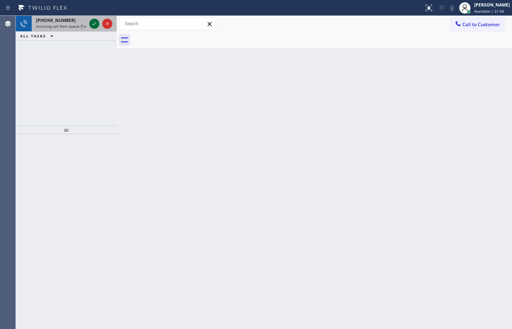
click at [93, 26] on icon at bounding box center [94, 23] width 9 height 9
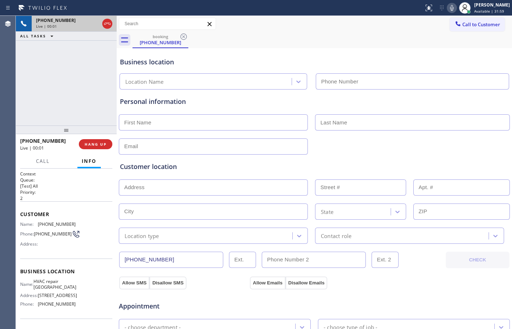
type input "[PHONE_NUMBER]"
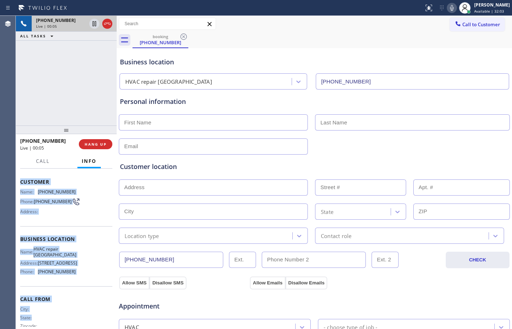
scroll to position [66, 0]
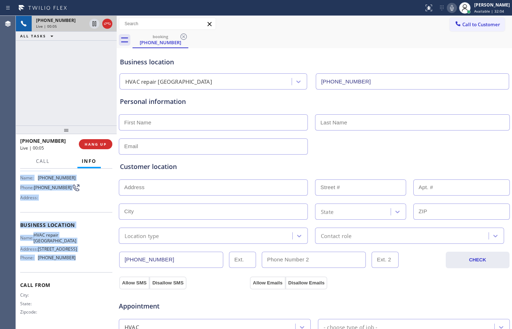
drag, startPoint x: 20, startPoint y: 215, endPoint x: 86, endPoint y: 266, distance: 83.6
click at [86, 266] on div "Context Queue: [Test] All Priority: 2 Customer Name: (833) 969-1356 Phone: (833…" at bounding box center [66, 225] width 92 height 203
copy div "Customer Name: (833) 969-1356 Phone: (833) 969-1356 Address: Business location …"
click at [103, 139] on button "HANG UP" at bounding box center [95, 144] width 33 height 10
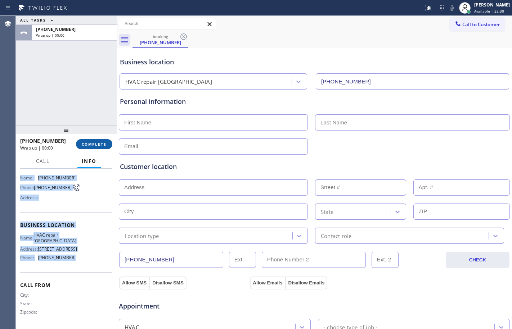
click at [104, 147] on button "COMPLETE" at bounding box center [94, 144] width 36 height 10
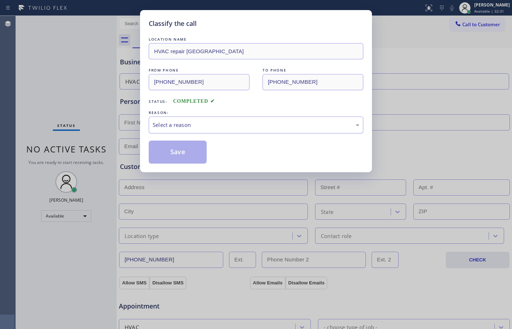
click at [218, 126] on div "Select a reason" at bounding box center [256, 125] width 206 height 8
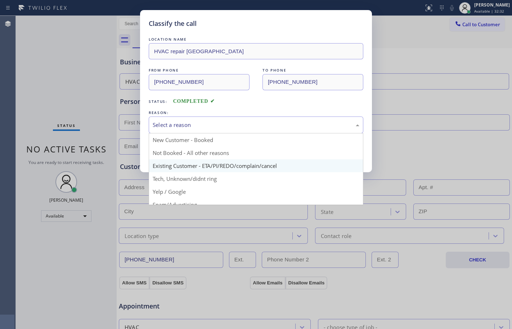
scroll to position [45, 0]
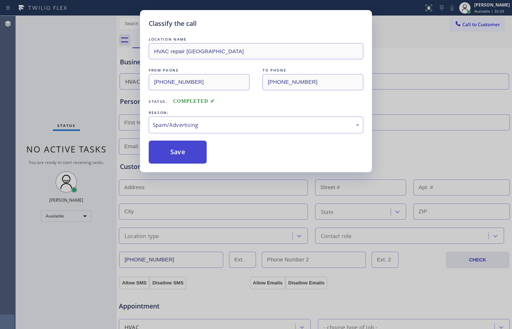
click at [171, 149] on button "Save" at bounding box center [178, 152] width 58 height 23
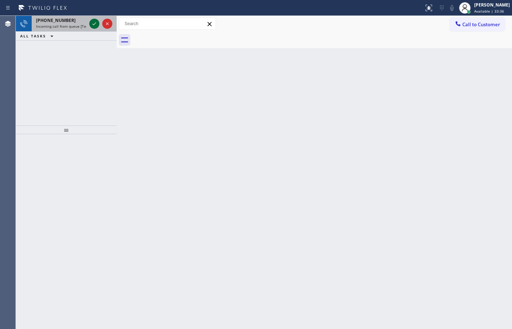
click at [94, 25] on icon at bounding box center [94, 23] width 4 height 3
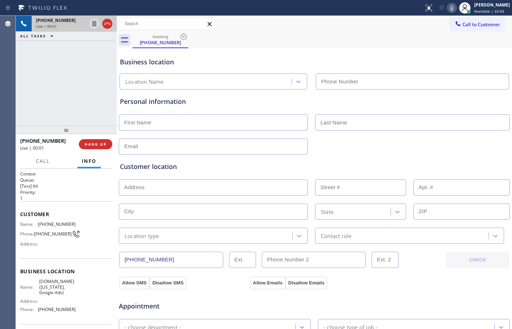
type input "[PHONE_NUMBER]"
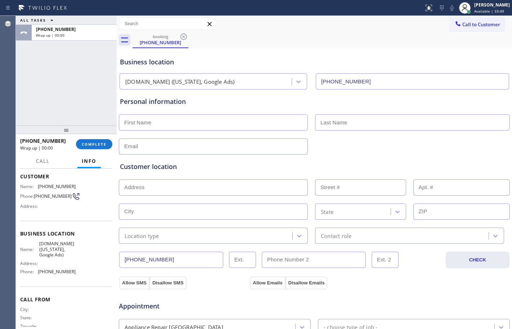
scroll to position [54, 0]
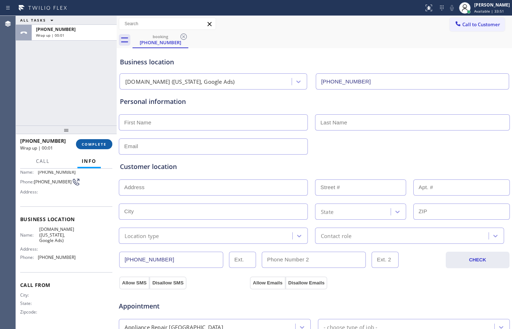
click at [91, 142] on span "COMPLETE" at bounding box center [94, 144] width 25 height 5
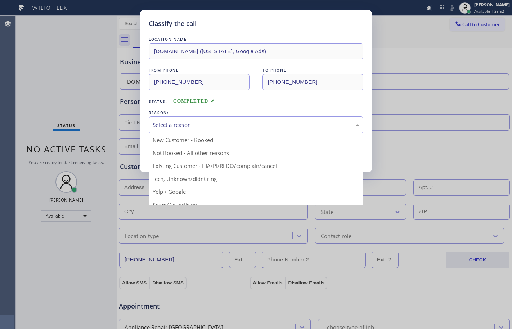
click at [250, 129] on div "Select a reason" at bounding box center [256, 125] width 206 height 8
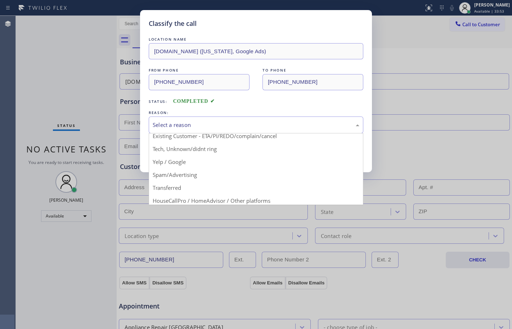
scroll to position [45, 0]
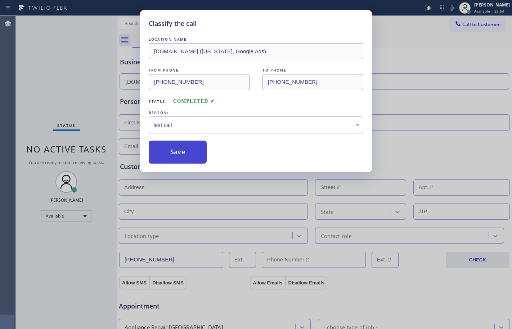
click at [176, 151] on button "Save" at bounding box center [178, 152] width 58 height 23
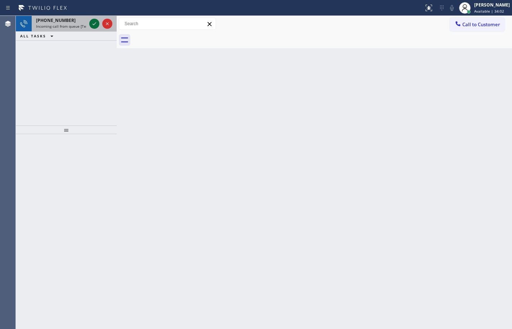
click at [92, 24] on icon at bounding box center [94, 23] width 9 height 9
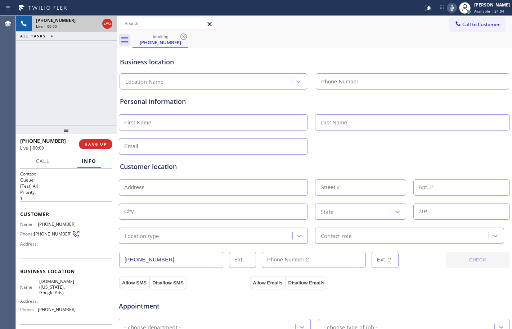
type input "[PHONE_NUMBER]"
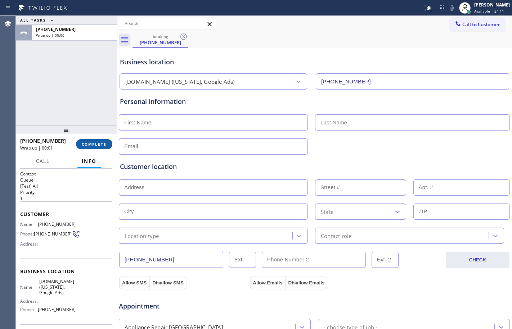
click at [91, 145] on span "COMPLETE" at bounding box center [94, 144] width 25 height 5
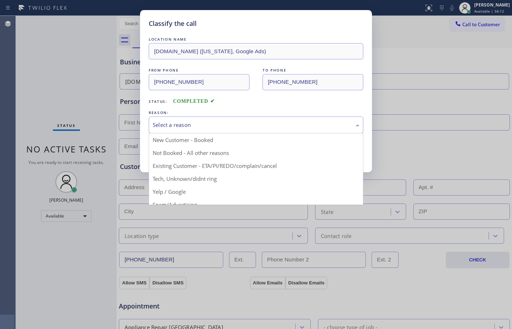
click at [230, 120] on div "Select a reason" at bounding box center [256, 125] width 214 height 17
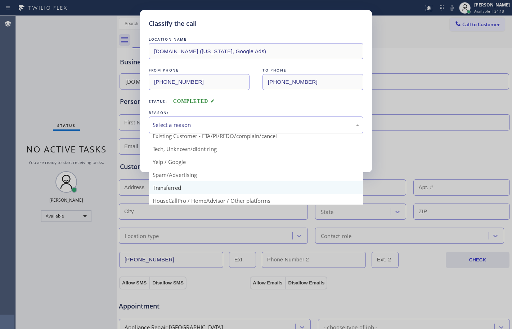
scroll to position [45, 0]
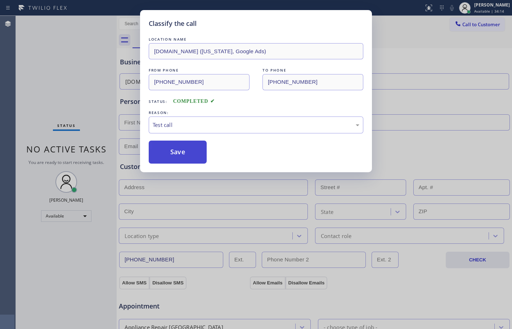
click at [173, 151] on button "Save" at bounding box center [178, 152] width 58 height 23
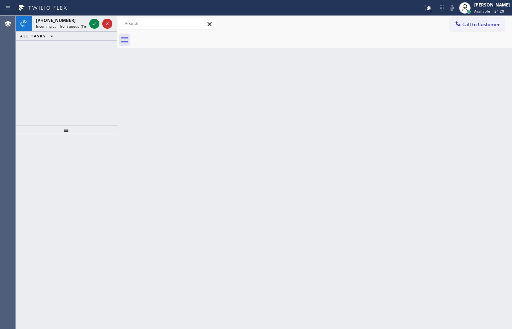
click at [117, 104] on div at bounding box center [117, 172] width 0 height 313
click at [96, 25] on icon at bounding box center [94, 23] width 9 height 9
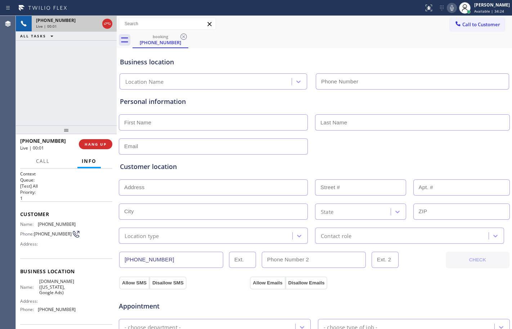
type input "[PHONE_NUMBER]"
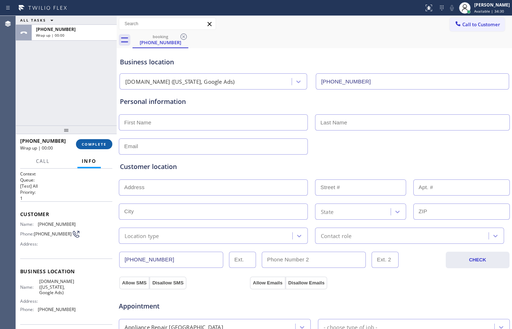
click at [96, 142] on span "COMPLETE" at bounding box center [94, 144] width 25 height 5
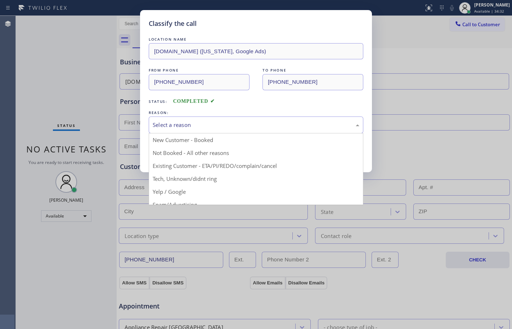
click at [184, 127] on div "Select a reason" at bounding box center [256, 125] width 206 height 8
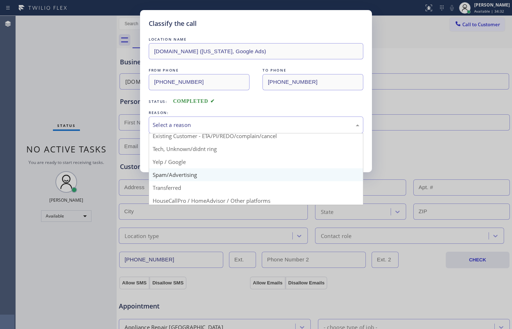
scroll to position [45, 0]
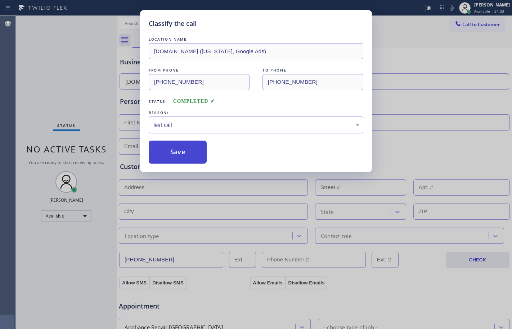
click at [172, 154] on button "Save" at bounding box center [178, 152] width 58 height 23
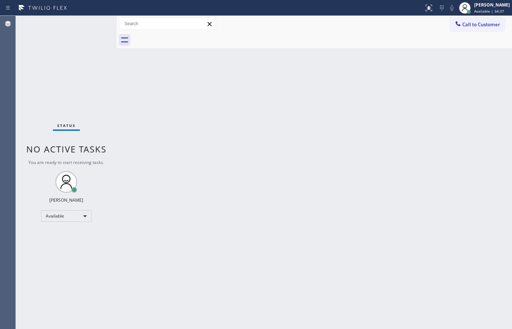
click at [87, 82] on div "Status No active tasks You are ready to start receiving tasks. [PERSON_NAME] Av…" at bounding box center [66, 172] width 101 height 313
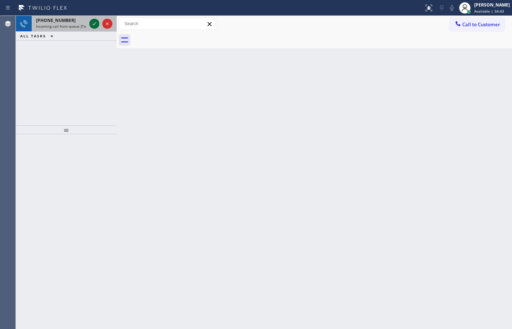
click at [96, 23] on icon at bounding box center [94, 23] width 9 height 9
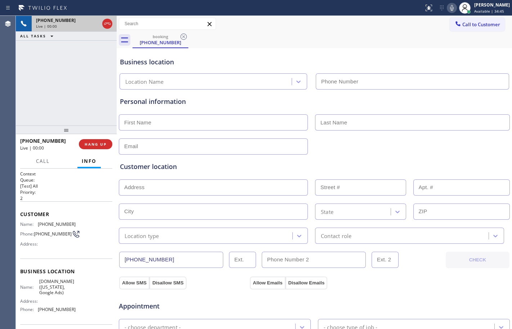
type input "[PHONE_NUMBER]"
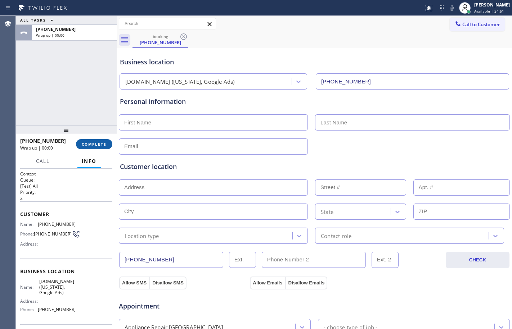
click at [94, 144] on span "COMPLETE" at bounding box center [94, 144] width 25 height 5
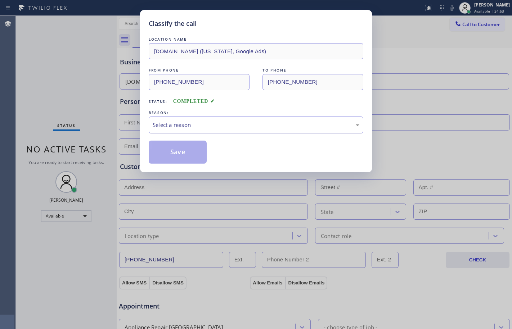
click at [261, 126] on div "Select a reason" at bounding box center [256, 125] width 206 height 8
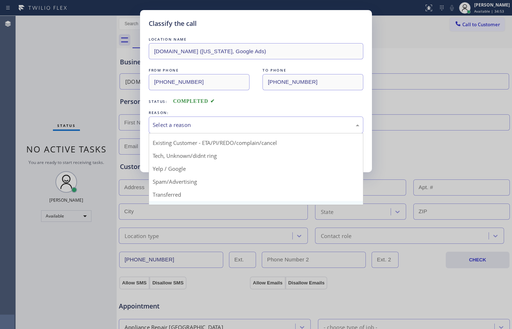
scroll to position [45, 0]
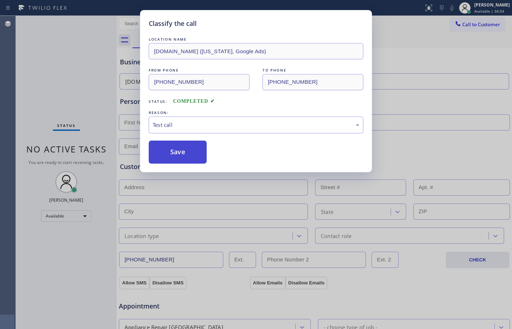
click at [168, 144] on button "Save" at bounding box center [178, 152] width 58 height 23
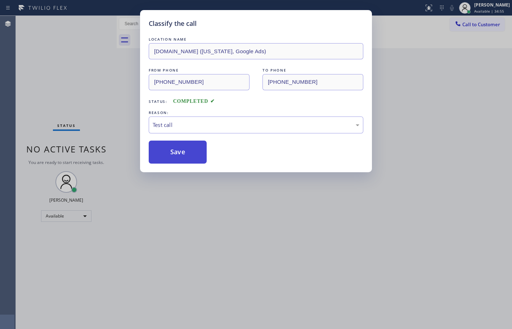
click at [168, 146] on button "Save" at bounding box center [178, 152] width 58 height 23
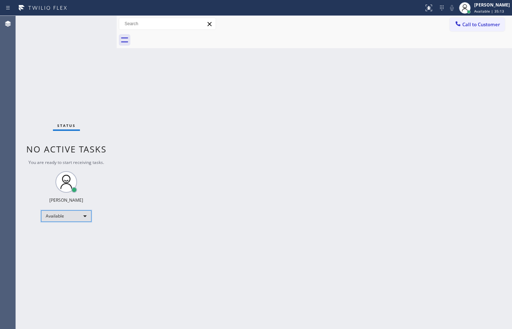
click at [65, 221] on div "Available" at bounding box center [66, 216] width 50 height 12
click at [72, 255] on li "Break" at bounding box center [65, 253] width 49 height 9
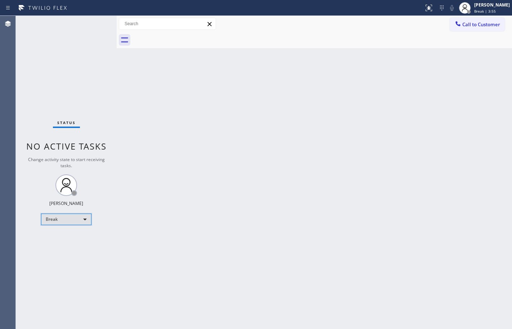
click at [78, 217] on div "Break" at bounding box center [66, 220] width 50 height 12
click at [130, 186] on div at bounding box center [256, 164] width 512 height 329
click at [65, 218] on div "Break" at bounding box center [66, 220] width 50 height 12
click at [72, 237] on li "Available" at bounding box center [65, 238] width 49 height 9
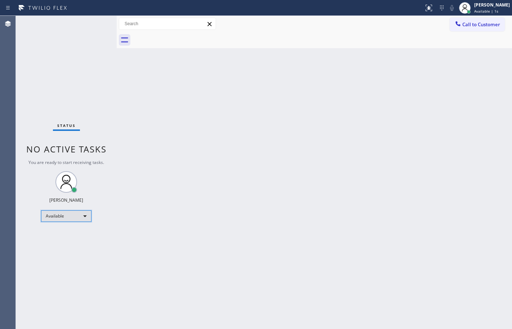
click at [62, 219] on div "Available" at bounding box center [66, 216] width 50 height 12
click at [73, 254] on li "Break" at bounding box center [65, 253] width 49 height 9
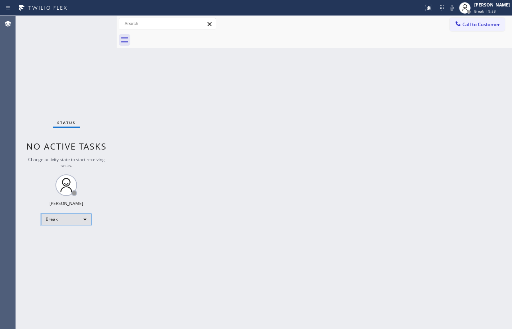
click at [73, 217] on div "Break" at bounding box center [66, 220] width 50 height 12
click at [67, 239] on li "Available" at bounding box center [65, 238] width 49 height 9
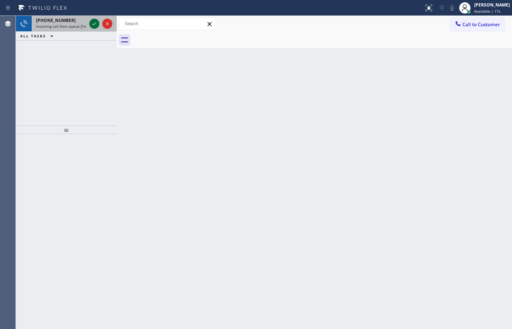
click at [93, 24] on icon at bounding box center [94, 23] width 9 height 9
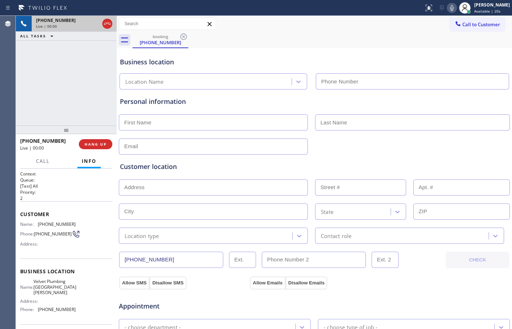
type input "[PHONE_NUMBER]"
click at [88, 146] on span "HANG UP" at bounding box center [96, 144] width 22 height 5
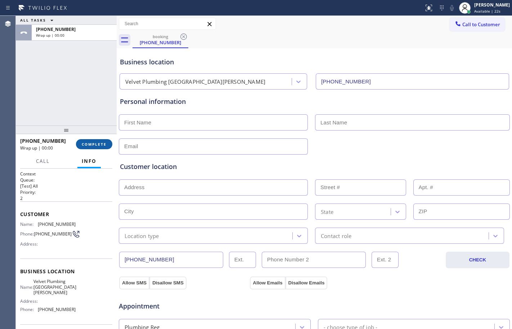
click at [86, 147] on button "COMPLETE" at bounding box center [94, 144] width 36 height 10
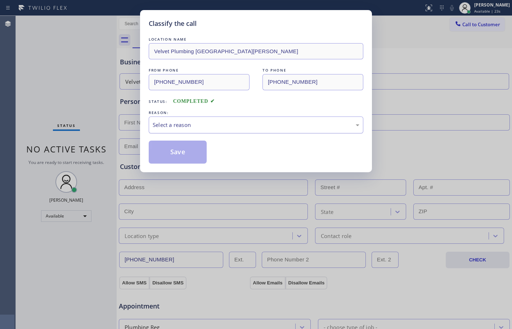
click at [193, 124] on div "Select a reason" at bounding box center [256, 125] width 206 height 8
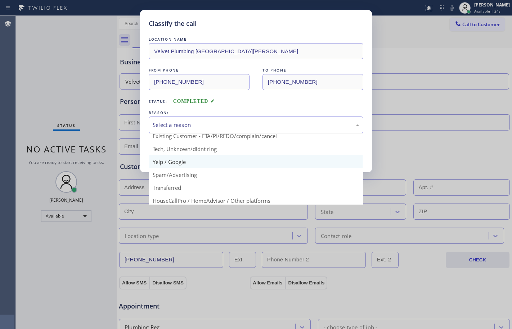
scroll to position [45, 0]
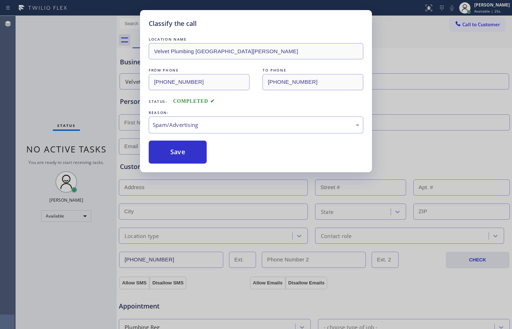
click at [190, 167] on div "Classify the call LOCATION NAME Velvet Plumbing San Jose FROM PHONE (408) 217-6…" at bounding box center [256, 91] width 232 height 162
click at [186, 156] on button "Save" at bounding box center [178, 152] width 58 height 23
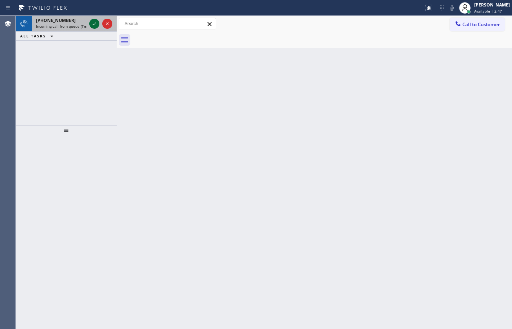
click at [96, 23] on icon at bounding box center [94, 23] width 9 height 9
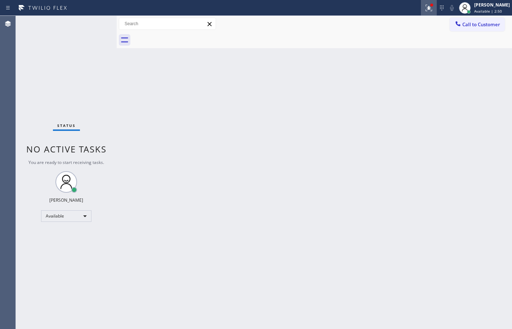
click at [424, 10] on icon at bounding box center [428, 8] width 9 height 9
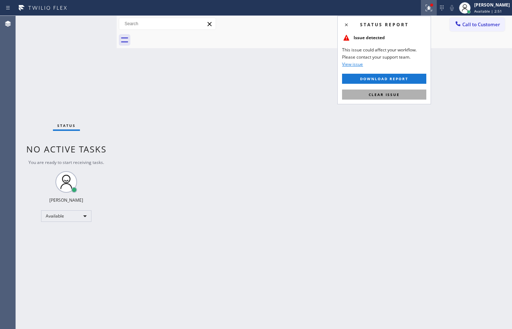
click at [374, 91] on button "Clear issue" at bounding box center [384, 95] width 84 height 10
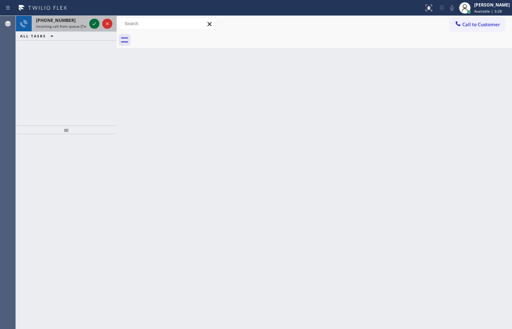
click at [97, 26] on icon at bounding box center [94, 23] width 9 height 9
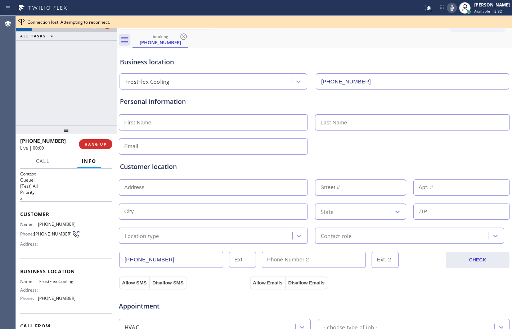
type input "[PHONE_NUMBER]"
click at [92, 147] on button "HANG UP" at bounding box center [95, 144] width 33 height 10
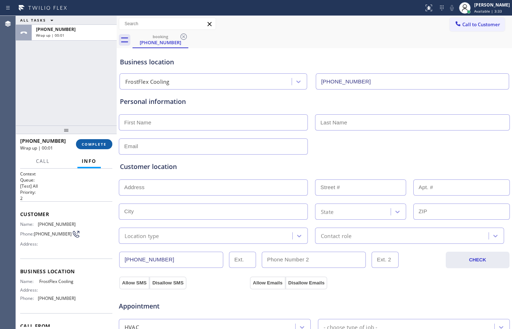
click at [92, 147] on button "COMPLETE" at bounding box center [94, 144] width 36 height 10
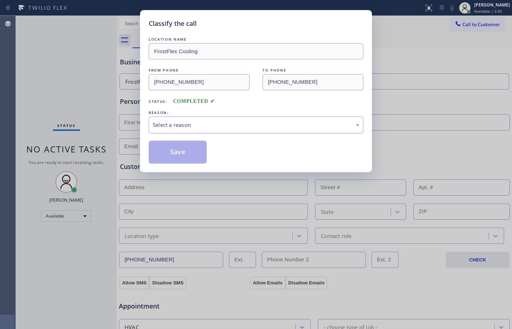
click at [225, 124] on div "Select a reason" at bounding box center [256, 125] width 206 height 8
click at [171, 155] on button "Save" at bounding box center [178, 152] width 58 height 23
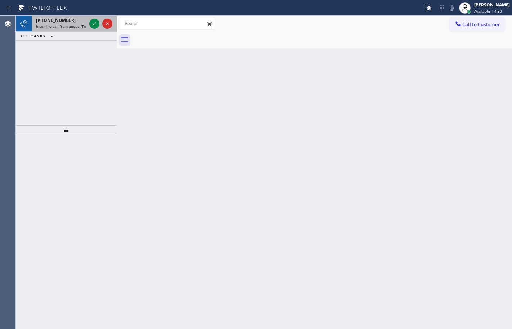
click at [101, 22] on div at bounding box center [101, 24] width 26 height 16
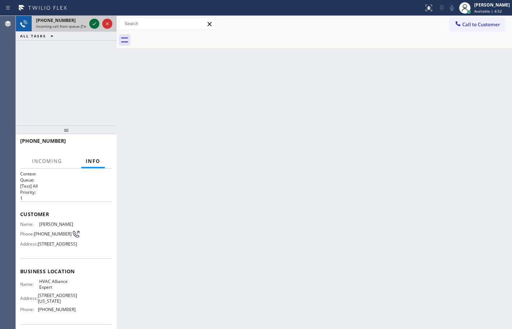
click at [96, 23] on icon at bounding box center [94, 23] width 9 height 9
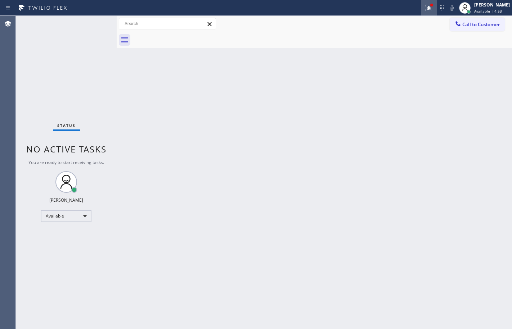
click at [424, 9] on icon at bounding box center [428, 8] width 9 height 9
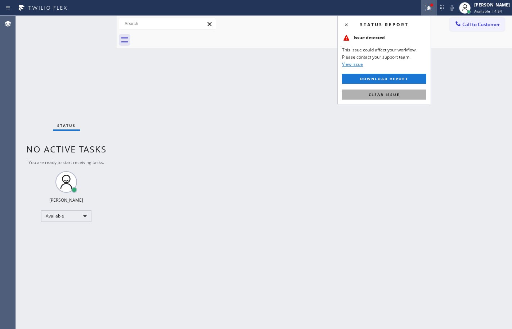
click at [359, 97] on button "Clear issue" at bounding box center [384, 95] width 84 height 10
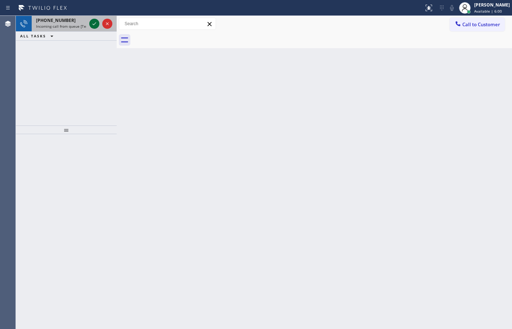
click at [96, 19] on icon at bounding box center [94, 23] width 9 height 9
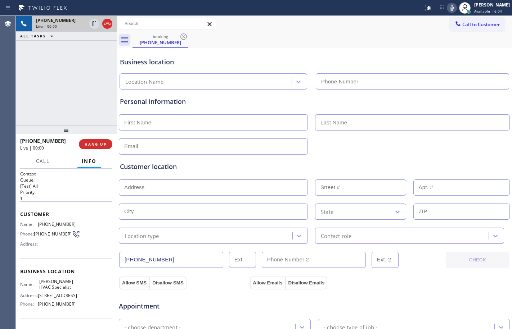
type input "[PHONE_NUMBER]"
click at [95, 144] on span "HANG UP" at bounding box center [96, 144] width 22 height 5
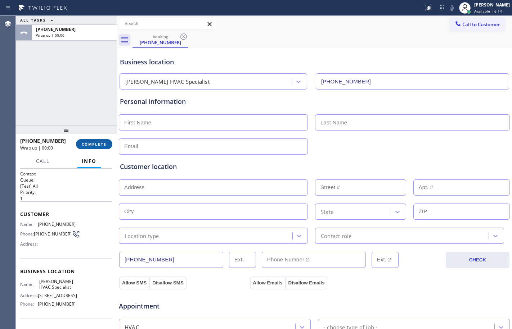
click at [95, 144] on span "COMPLETE" at bounding box center [94, 144] width 25 height 5
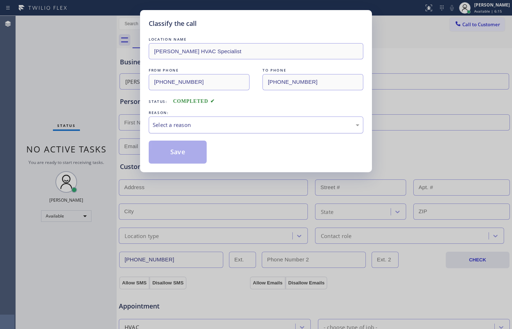
click at [232, 122] on div "Select a reason" at bounding box center [256, 125] width 206 height 8
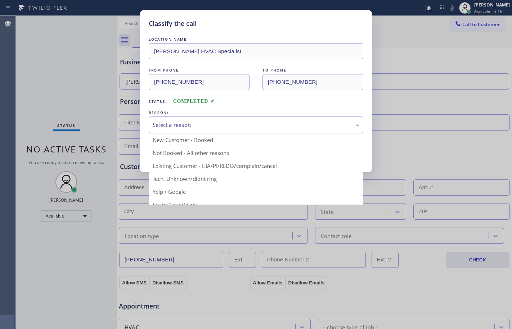
click at [192, 205] on div "Classify the call LOCATION NAME Lorentzen HVAC Specialist FROM PHONE (833) 969-…" at bounding box center [256, 164] width 512 height 329
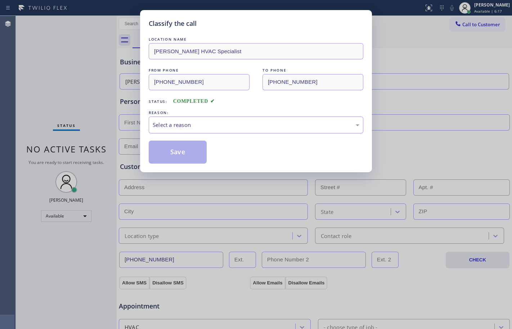
click at [194, 124] on div "Select a reason" at bounding box center [256, 125] width 206 height 8
drag, startPoint x: 163, startPoint y: 147, endPoint x: 169, endPoint y: 155, distance: 9.8
click at [164, 149] on button "Save" at bounding box center [178, 152] width 58 height 23
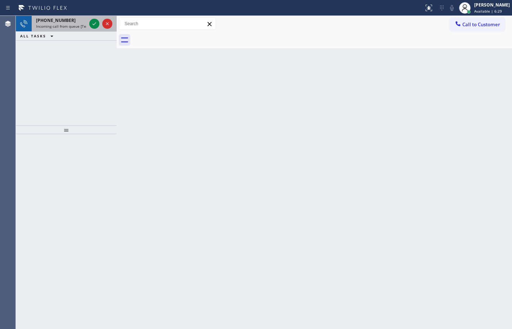
click at [57, 24] on span "Incoming call from queue [Test] All" at bounding box center [66, 26] width 60 height 5
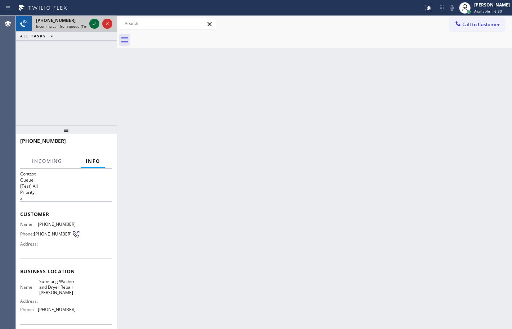
click at [94, 22] on icon at bounding box center [94, 23] width 9 height 9
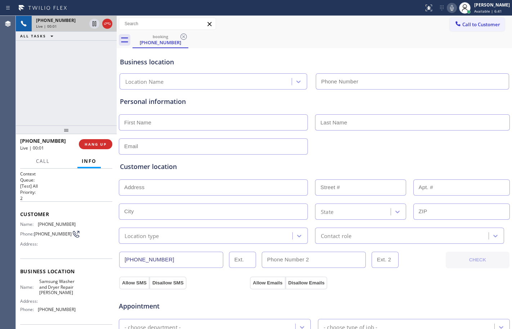
type input "[PHONE_NUMBER]"
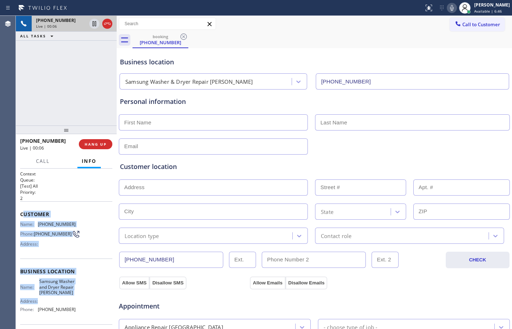
drag, startPoint x: 22, startPoint y: 214, endPoint x: 83, endPoint y: 313, distance: 116.1
click at [83, 313] on div "Context Queue: [Test] All Priority: 2 Customer Name: (503) 504-4419 Phone: (503…" at bounding box center [66, 275] width 92 height 208
click at [52, 229] on div "Name: (503) 504-4419 Phone: (503) 504-4419 Address:" at bounding box center [47, 236] width 55 height 28
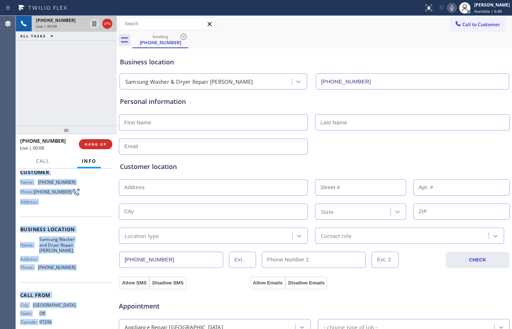
scroll to position [60, 0]
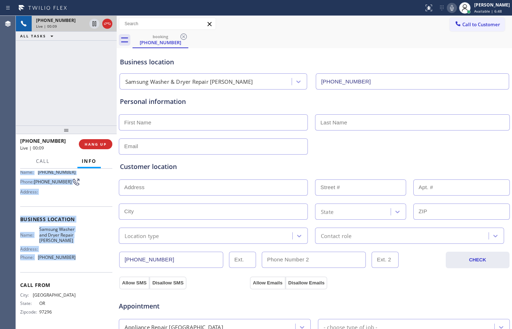
drag, startPoint x: 18, startPoint y: 214, endPoint x: 79, endPoint y: 260, distance: 76.7
click at [79, 260] on div "Context Queue: [Test] All Priority: 2 Customer Name: (503) 504-4419 Phone: (503…" at bounding box center [66, 249] width 101 height 160
copy div "Customer Name: (503) 504-4419 Phone: (503) 504-4419 Address: Business location …"
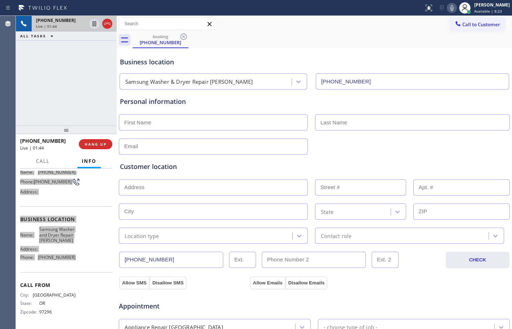
scroll to position [228, 0]
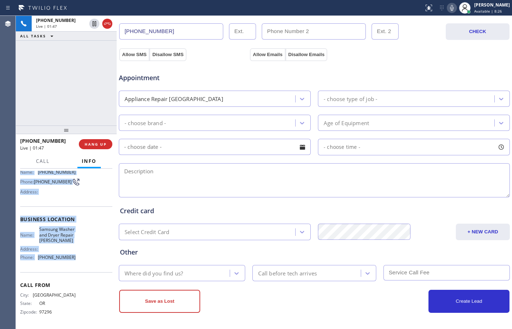
drag, startPoint x: 92, startPoint y: 25, endPoint x: 147, endPoint y: 19, distance: 54.7
click at [92, 25] on icon at bounding box center [94, 23] width 4 height 5
click at [447, 11] on icon at bounding box center [451, 8] width 9 height 9
click at [94, 27] on icon at bounding box center [94, 23] width 9 height 9
click at [447, 7] on icon at bounding box center [451, 8] width 9 height 9
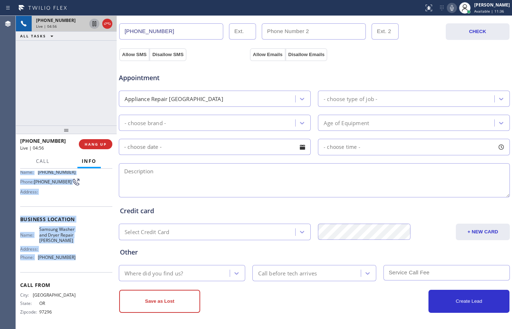
click at [94, 23] on icon at bounding box center [94, 23] width 9 height 9
click at [450, 7] on icon at bounding box center [452, 8] width 4 height 6
click at [91, 26] on icon at bounding box center [94, 23] width 9 height 9
click at [447, 6] on icon at bounding box center [451, 8] width 9 height 9
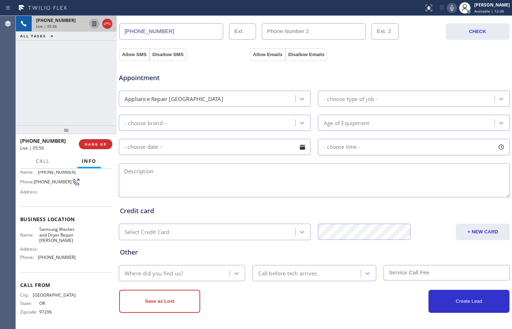
click at [367, 179] on textarea at bounding box center [314, 180] width 391 height 34
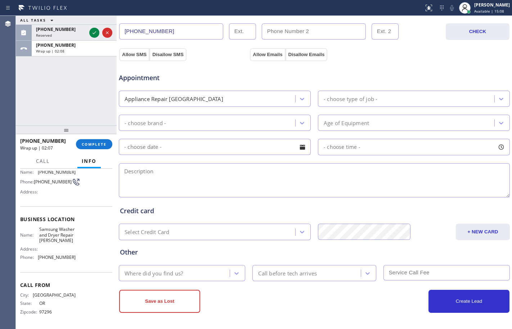
scroll to position [0, 0]
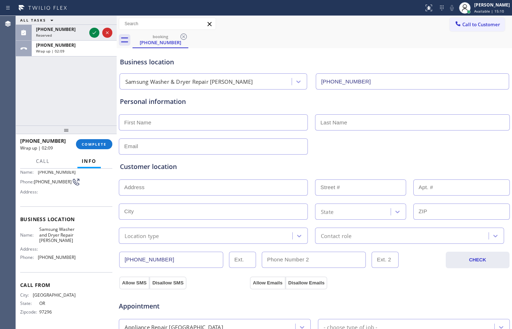
click at [265, 119] on input "text" at bounding box center [213, 122] width 189 height 16
type input "Mr."
type input "Eric"
click at [248, 146] on input "text" at bounding box center [213, 146] width 189 height 16
type input "no@gmail.com"
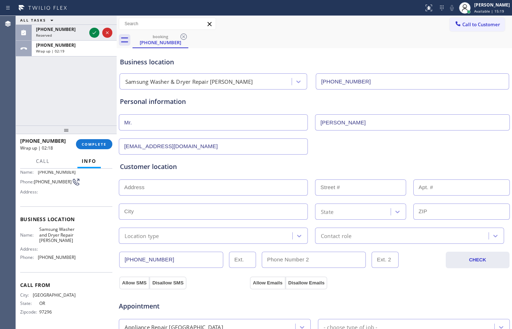
click at [289, 183] on input "text" at bounding box center [213, 188] width 189 height 16
type input "1"
click at [270, 212] on input "text" at bounding box center [213, 212] width 189 height 16
click at [187, 210] on input "text" at bounding box center [213, 212] width 189 height 16
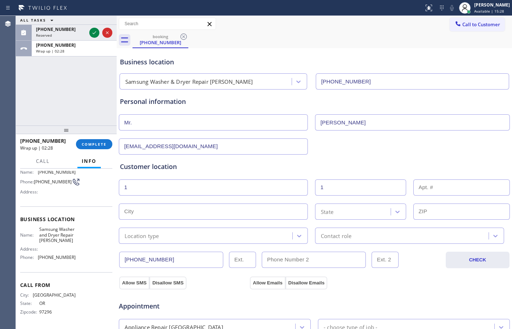
paste input "Gresham"
type input "Gresham"
click at [353, 209] on div "State" at bounding box center [353, 211] width 73 height 13
paste input "OR"
type input "OR"
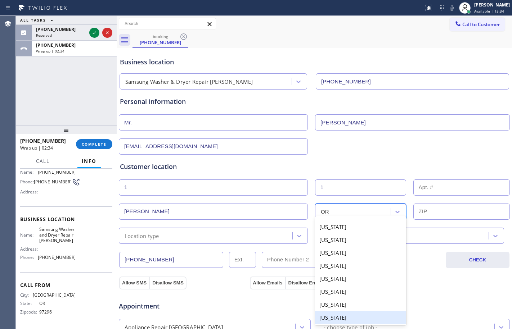
click at [335, 315] on div "Oregon" at bounding box center [360, 317] width 91 height 13
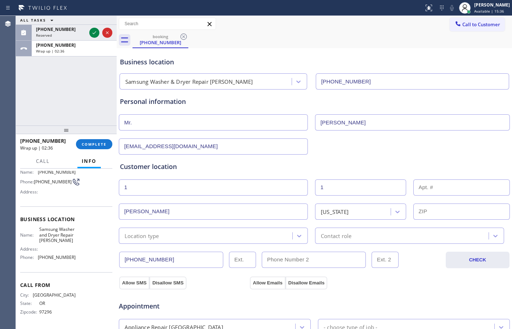
click at [432, 212] on input "text" at bounding box center [461, 212] width 97 height 16
paste input "97080"
type input "97080"
click at [226, 236] on div "Location type" at bounding box center [206, 236] width 171 height 13
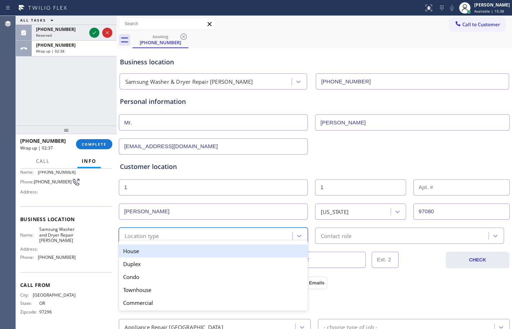
click at [151, 255] on div "House" at bounding box center [213, 251] width 189 height 13
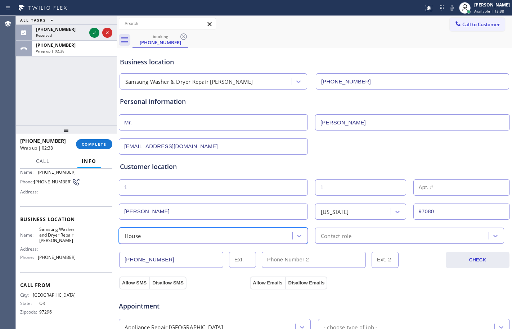
click at [347, 233] on div "Contact role" at bounding box center [336, 236] width 31 height 8
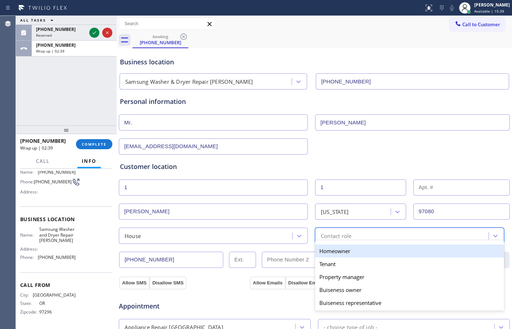
click at [326, 251] on div "Homeowner" at bounding box center [409, 251] width 189 height 13
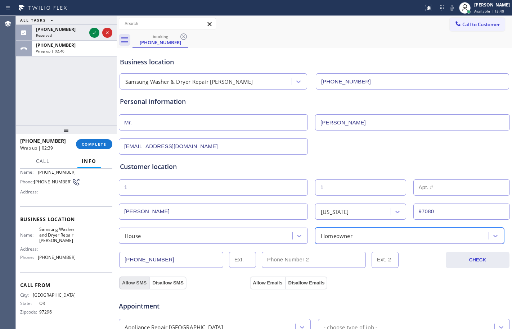
click at [142, 282] on button "Allow SMS" at bounding box center [134, 283] width 30 height 13
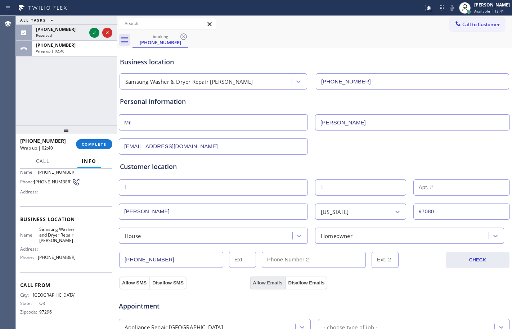
click at [259, 277] on button "Allow Emails" at bounding box center [267, 283] width 35 height 13
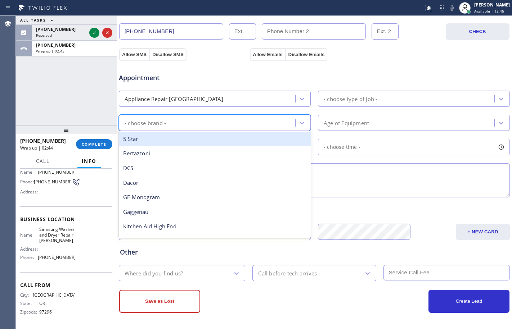
click at [182, 127] on div "- choose brand -" at bounding box center [208, 123] width 174 height 13
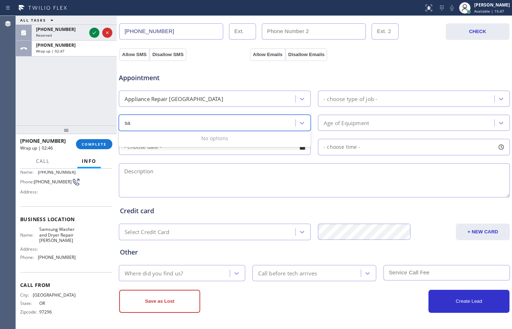
type input "sa"
click at [195, 103] on div "Appliance Repair [GEOGRAPHIC_DATA]" at bounding box center [208, 98] width 174 height 13
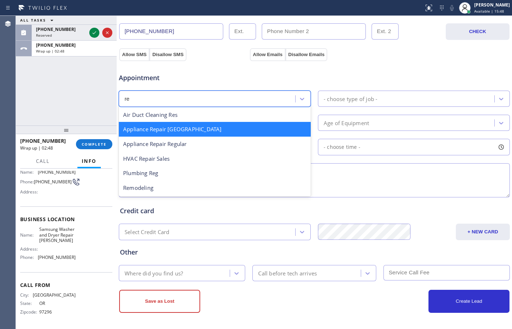
scroll to position [0, 0]
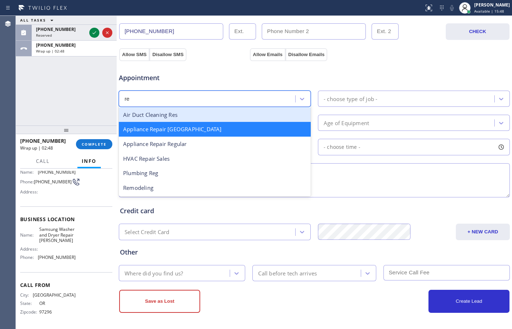
type input "reg"
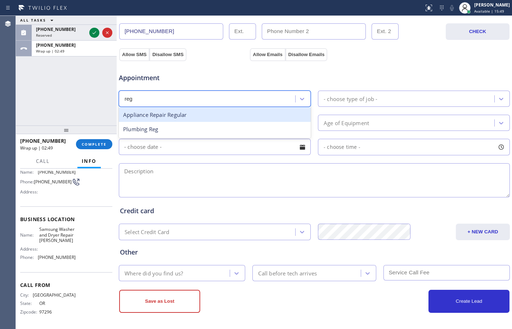
click at [185, 116] on div "Appliance Repair Regular" at bounding box center [215, 115] width 192 height 15
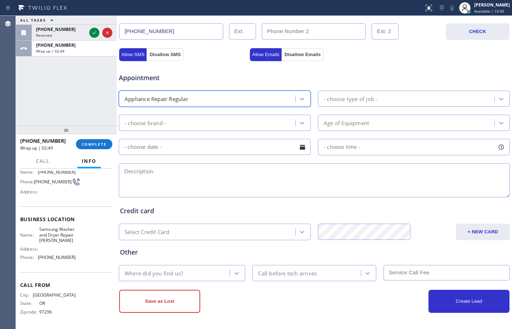
click at [174, 130] on div "- choose brand -" at bounding box center [215, 123] width 192 height 16
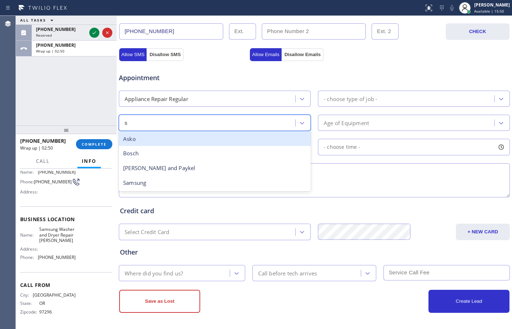
type input "sa"
click at [174, 129] on div "sa" at bounding box center [208, 123] width 174 height 13
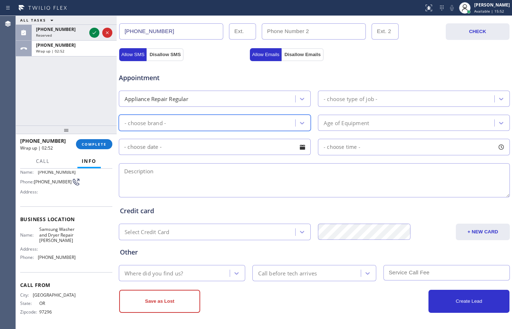
click at [350, 103] on div "- choose type of job -" at bounding box center [350, 99] width 54 height 8
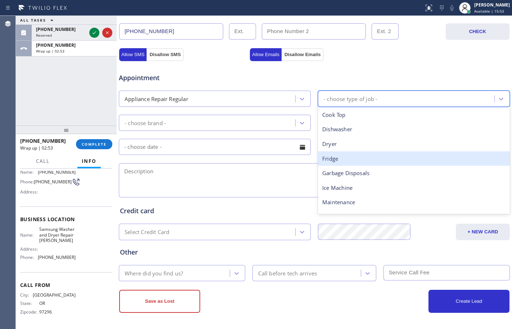
click at [333, 153] on div "Fridge" at bounding box center [414, 158] width 192 height 15
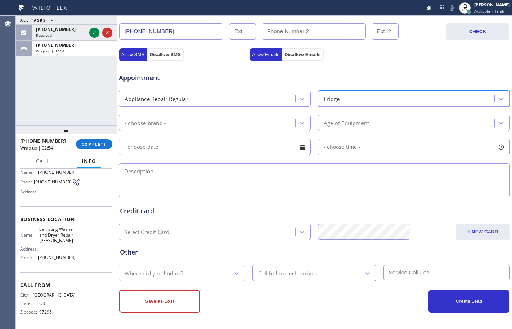
click at [210, 120] on div "- choose brand -" at bounding box center [208, 123] width 174 height 13
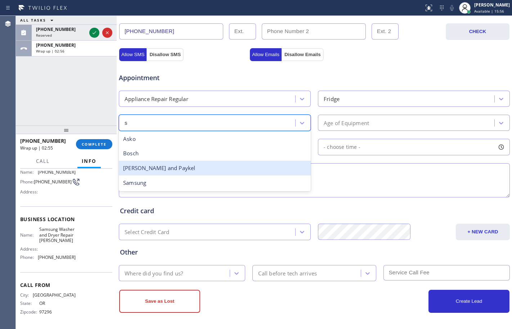
type input "sa"
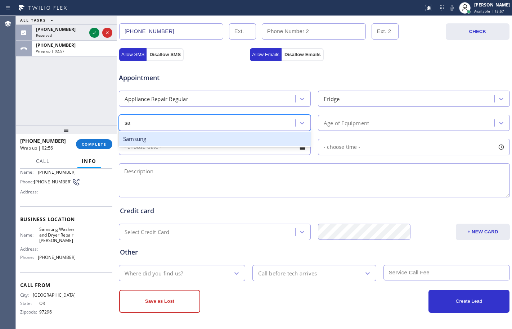
click at [167, 136] on div "Samsung" at bounding box center [215, 139] width 192 height 15
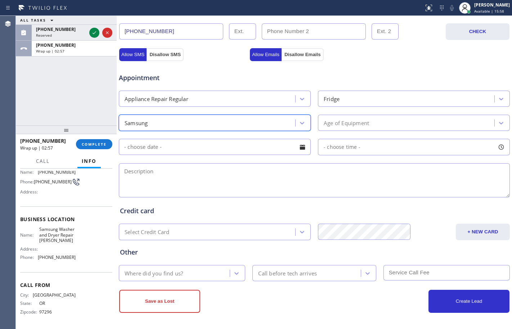
click at [341, 124] on div "Age of Equipment" at bounding box center [345, 123] width 45 height 8
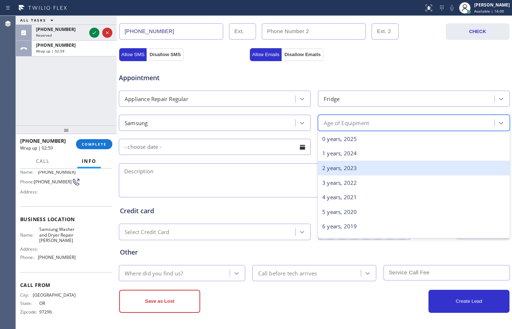
click at [349, 167] on div "2 years, 2023" at bounding box center [414, 168] width 192 height 15
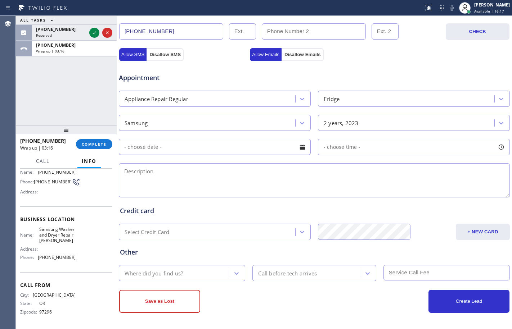
click at [218, 174] on textarea at bounding box center [314, 180] width 391 height 34
paste textarea "Samsung/Fridge/about 3 days ago temperature is off/controller issue/whole syste…"
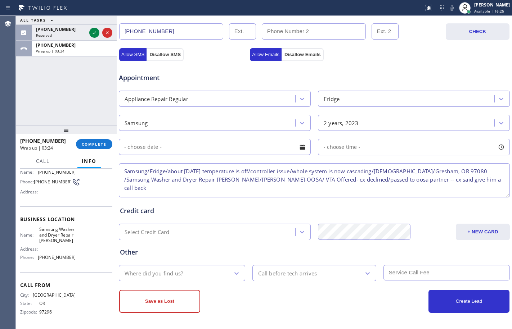
drag, startPoint x: 338, startPoint y: 181, endPoint x: 485, endPoint y: 184, distance: 147.2
click at [485, 184] on textarea "Samsung/Fridge/about 3 days ago temperature is off/controller issue/whole syste…" at bounding box center [314, 180] width 391 height 34
type textarea "Samsung/Fridge/about 3 days ago temperature is off/controller issue/whole syste…"
click at [189, 271] on div "Where did you find us?" at bounding box center [175, 273] width 109 height 13
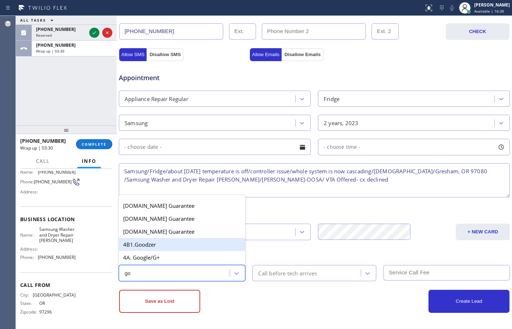
type input "goo"
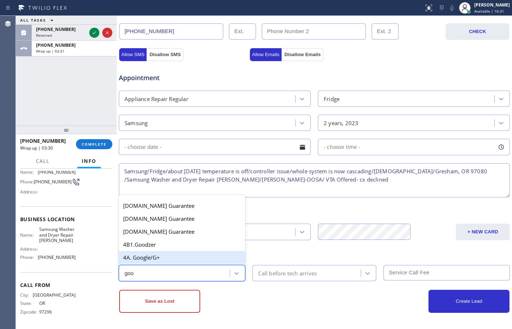
click at [165, 260] on div "4A. Google/G+" at bounding box center [182, 257] width 126 height 13
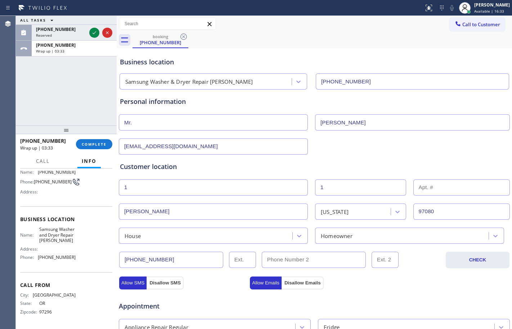
scroll to position [228, 0]
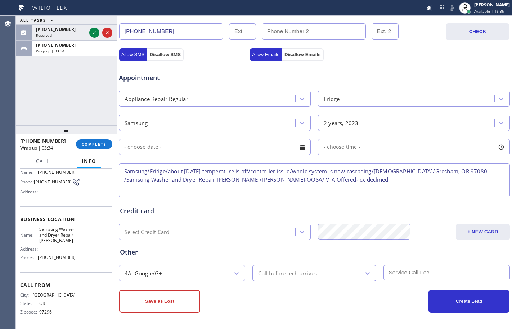
click at [168, 314] on div "Business location Samsung Washer & Dryer Repair Gresham (503) 714-9701 Personal…" at bounding box center [314, 74] width 395 height 509
click at [168, 309] on button "Save as Lost" at bounding box center [159, 301] width 81 height 23
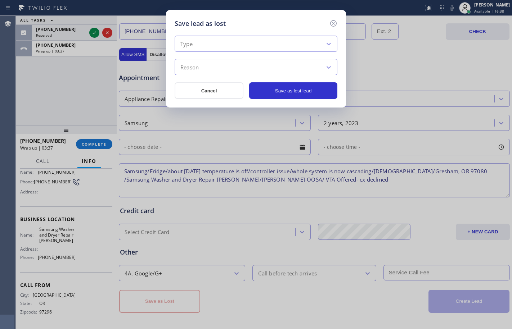
click at [283, 38] on div "Type" at bounding box center [249, 44] width 145 height 13
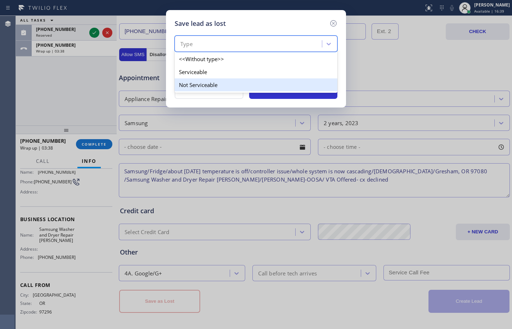
click at [229, 87] on div "Not Serviceable" at bounding box center [255, 84] width 163 height 13
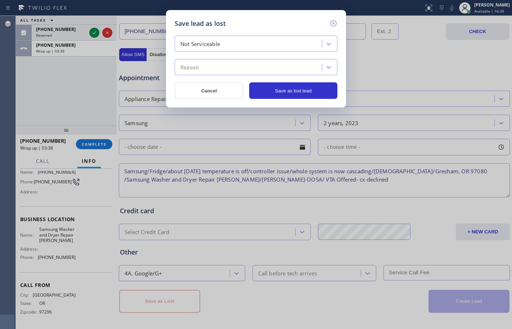
click at [224, 71] on div "Reason" at bounding box center [249, 67] width 145 height 13
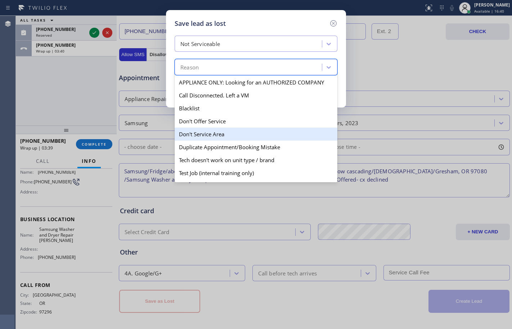
click at [213, 136] on div "Don't Service Area" at bounding box center [255, 134] width 163 height 13
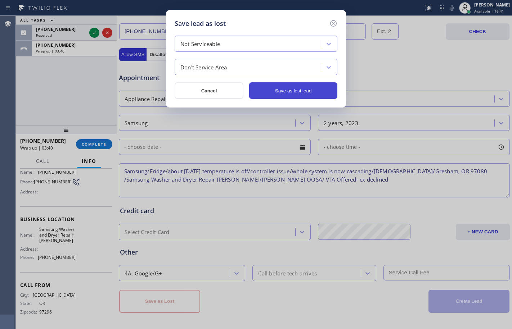
click at [275, 92] on button "Save as lost lead" at bounding box center [293, 90] width 88 height 17
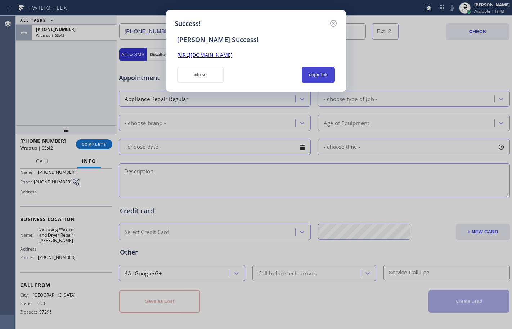
click at [318, 72] on button "copy link" at bounding box center [317, 75] width 33 height 17
click at [232, 56] on link "https://erp.apollosoft.co/customer/765461#portlet_lead" at bounding box center [204, 54] width 55 height 7
click at [201, 77] on button "close" at bounding box center [200, 75] width 47 height 17
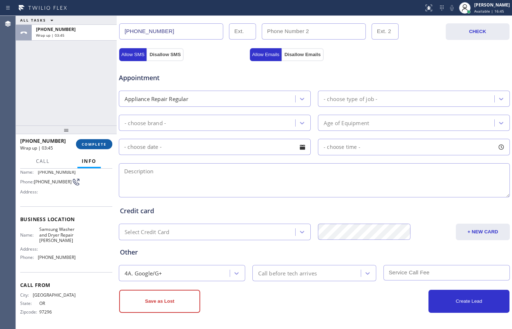
click at [105, 145] on span "COMPLETE" at bounding box center [94, 144] width 25 height 5
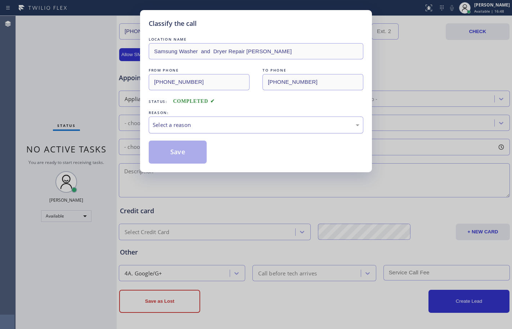
click at [212, 124] on div "Select a reason" at bounding box center [256, 125] width 206 height 8
click at [176, 153] on button "Save" at bounding box center [178, 152] width 58 height 23
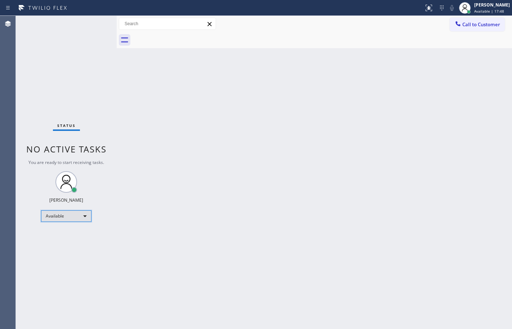
click at [78, 215] on div "Available" at bounding box center [66, 216] width 50 height 12
click at [71, 246] on li "Unavailable" at bounding box center [65, 244] width 49 height 9
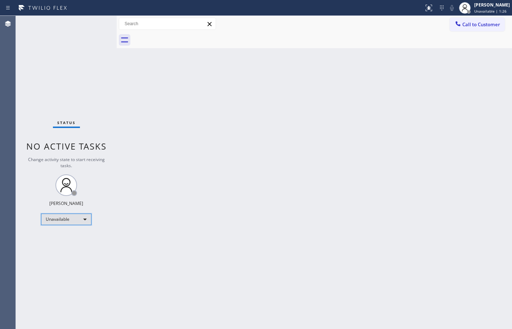
click at [79, 218] on div "Unavailable" at bounding box center [66, 220] width 50 height 12
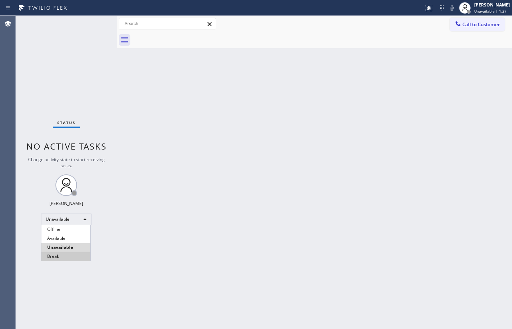
click at [62, 258] on li "Break" at bounding box center [65, 256] width 49 height 9
click at [125, 161] on div "Back to Dashboard Change Sender ID Customers Technicians Select a contact Outbo…" at bounding box center [314, 172] width 395 height 313
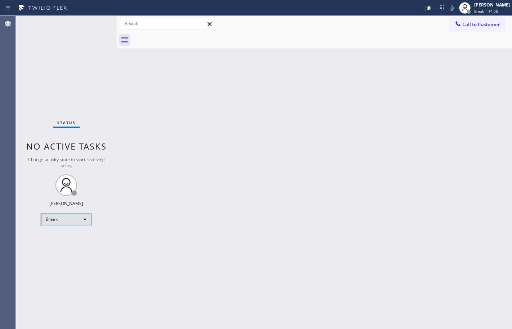
click at [69, 217] on div "Break" at bounding box center [66, 220] width 50 height 12
click at [68, 241] on li "Available" at bounding box center [65, 238] width 49 height 9
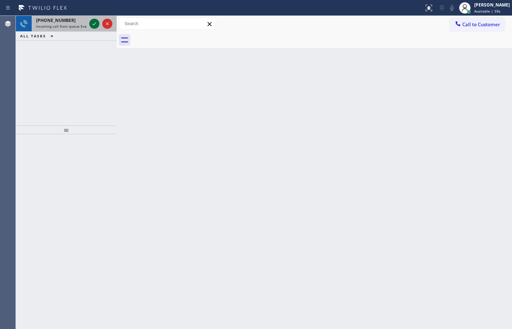
click at [95, 24] on icon at bounding box center [94, 23] width 4 height 3
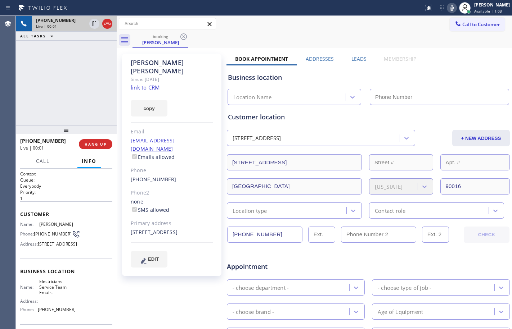
type input "[PHONE_NUMBER]"
click at [147, 84] on link "link to CRM" at bounding box center [145, 87] width 29 height 7
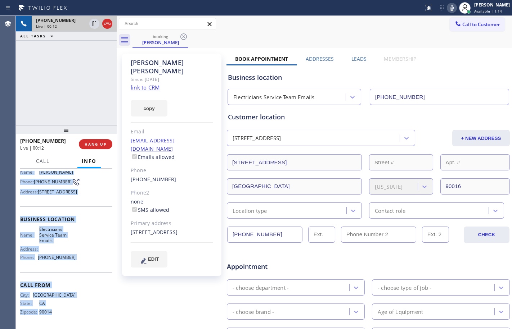
scroll to position [66, 0]
drag, startPoint x: 20, startPoint y: 214, endPoint x: 83, endPoint y: 269, distance: 83.4
click at [83, 269] on div "Context Queue: Everybody Priority: 1 Customer Name: Duana Elam Phone: (213) 359…" at bounding box center [66, 249] width 101 height 160
copy div "Customer Name: Duana Elam Phone: (213) 359-5332 Address: 3662 Wellington Rd, Lo…"
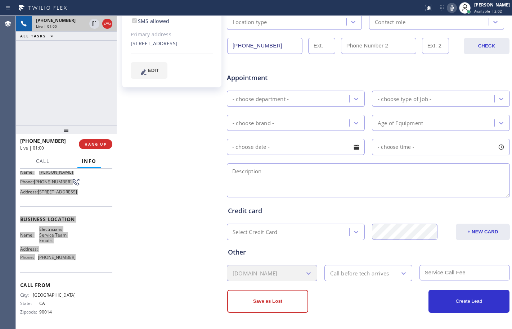
scroll to position [0, 0]
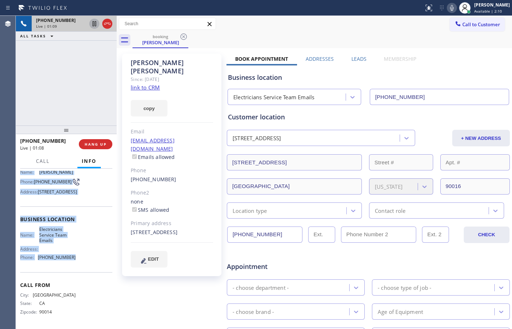
click at [94, 24] on icon at bounding box center [94, 23] width 9 height 9
click at [447, 5] on icon at bounding box center [451, 8] width 9 height 9
click at [94, 22] on icon at bounding box center [94, 23] width 5 height 5
click at [447, 10] on icon at bounding box center [451, 8] width 9 height 9
click at [95, 24] on icon at bounding box center [94, 23] width 4 height 5
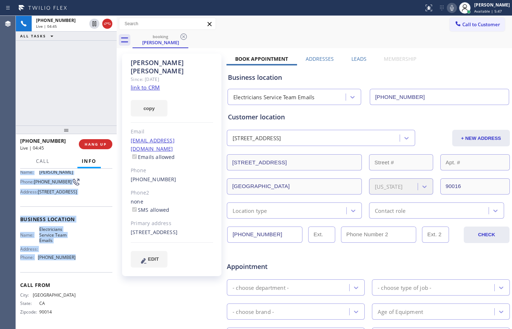
click at [447, 8] on icon at bounding box center [451, 8] width 9 height 9
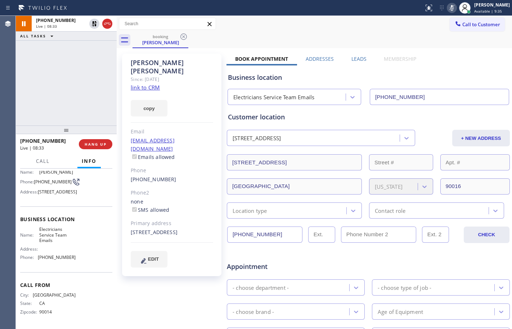
click at [87, 81] on div "+12133595332 Live | 08:33 ALL TASKS ALL TASKS ACTIVE TASKS TASKS IN WRAP UP" at bounding box center [66, 71] width 101 height 110
click at [38, 59] on div "+12133595332 Live | 09:10 ALL TASKS ALL TASKS ACTIVE TASKS TASKS IN WRAP UP" at bounding box center [66, 71] width 101 height 110
click at [94, 25] on icon at bounding box center [94, 23] width 9 height 9
click at [449, 6] on icon at bounding box center [451, 8] width 9 height 9
click at [68, 81] on div "+12133595332 Live | 09:47 ALL TASKS ALL TASKS ACTIVE TASKS TASKS IN WRAP UP" at bounding box center [66, 71] width 101 height 110
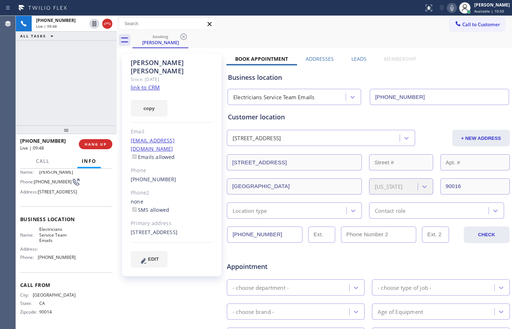
scroll to position [189, 0]
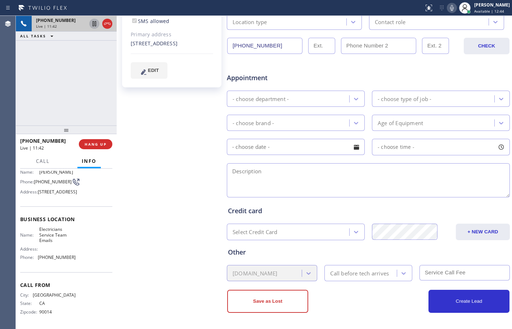
click at [94, 22] on icon at bounding box center [94, 23] width 4 height 5
click at [447, 10] on icon at bounding box center [451, 8] width 9 height 9
click at [91, 22] on icon at bounding box center [94, 23] width 9 height 9
click at [449, 9] on icon at bounding box center [451, 8] width 9 height 9
click at [138, 109] on div "Duana Elam Since: 20 may 2020 link to CRM copy Email no@gmail.com Emails allowe…" at bounding box center [172, 94] width 108 height 466
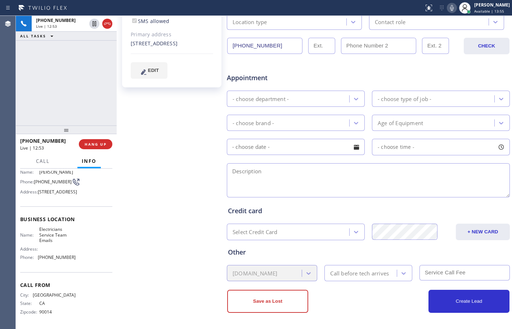
scroll to position [0, 0]
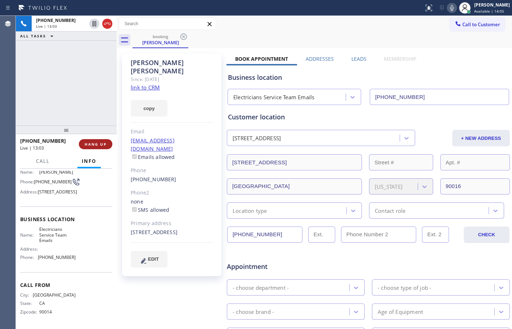
click at [95, 143] on span "HANG UP" at bounding box center [96, 144] width 22 height 5
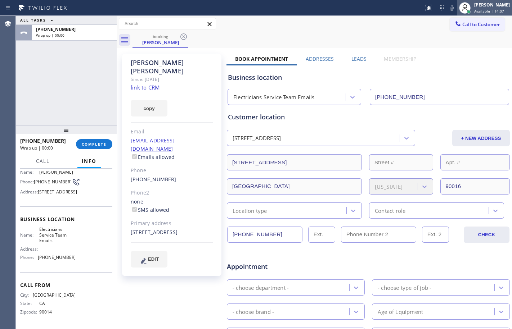
click at [477, 3] on div "[PERSON_NAME]" at bounding box center [492, 5] width 36 height 6
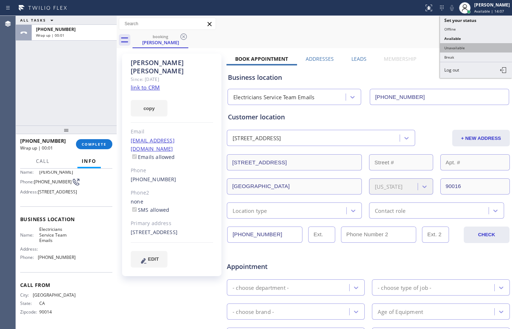
click at [462, 46] on button "Unavailable" at bounding box center [476, 47] width 72 height 9
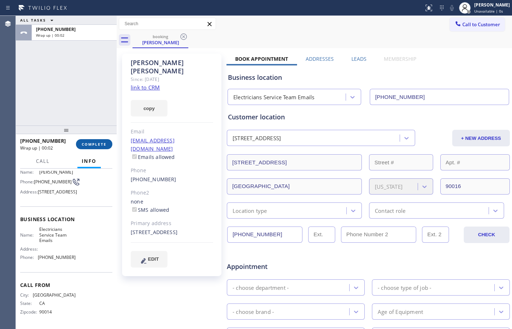
click at [88, 145] on span "COMPLETE" at bounding box center [94, 144] width 25 height 5
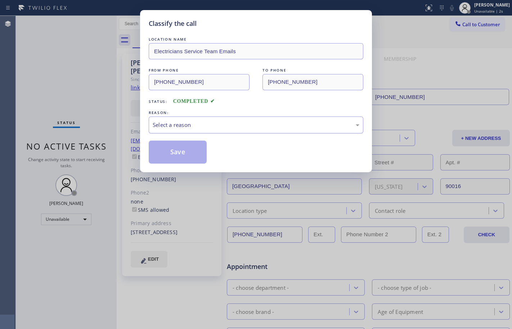
click at [177, 127] on div "Select a reason" at bounding box center [256, 125] width 206 height 8
click at [183, 147] on button "Save" at bounding box center [178, 152] width 58 height 23
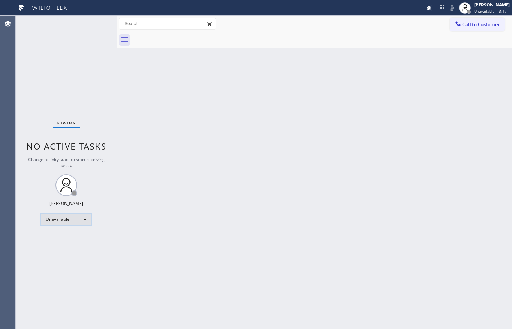
click at [57, 221] on div "Unavailable" at bounding box center [66, 220] width 50 height 12
click at [68, 235] on li "Available" at bounding box center [65, 238] width 49 height 9
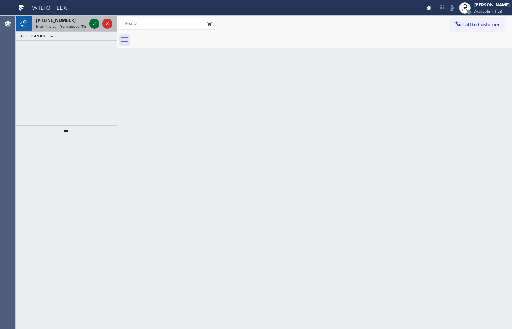
click at [94, 22] on icon at bounding box center [94, 23] width 9 height 9
click at [91, 27] on icon at bounding box center [94, 23] width 9 height 9
click at [424, 6] on icon at bounding box center [428, 8] width 9 height 9
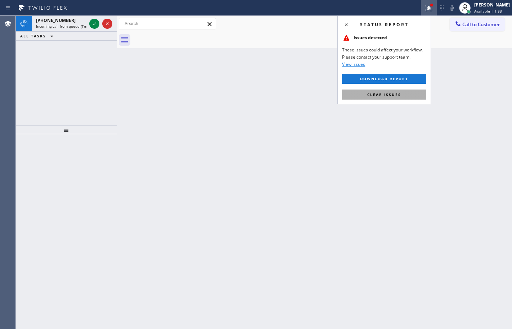
click at [400, 92] on span "Clear issues" at bounding box center [384, 94] width 34 height 5
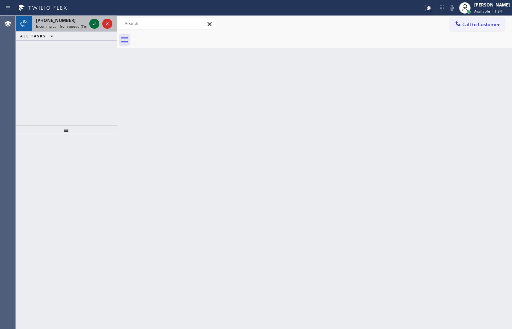
click at [93, 21] on icon at bounding box center [94, 23] width 9 height 9
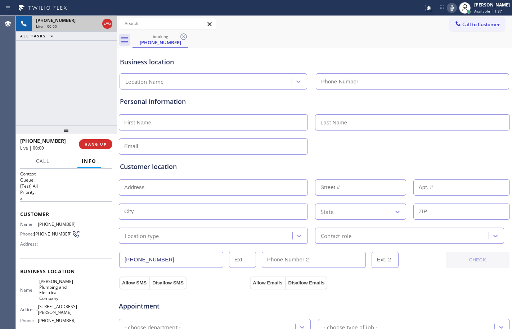
type input "[PHONE_NUMBER]"
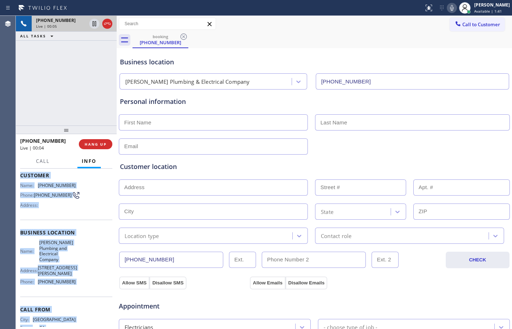
scroll to position [66, 0]
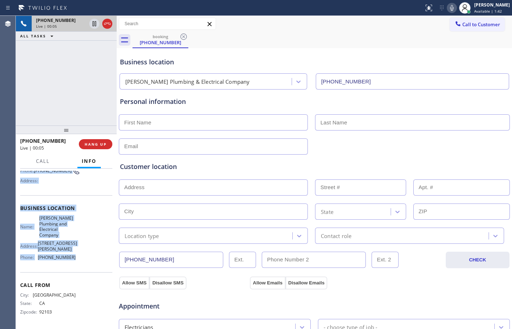
drag, startPoint x: 19, startPoint y: 212, endPoint x: 82, endPoint y: 256, distance: 76.8
click at [82, 256] on div "Context Queue: [Test] All Priority: 2 Customer Name: (619) 240-0728 Phone: (619…" at bounding box center [66, 249] width 101 height 160
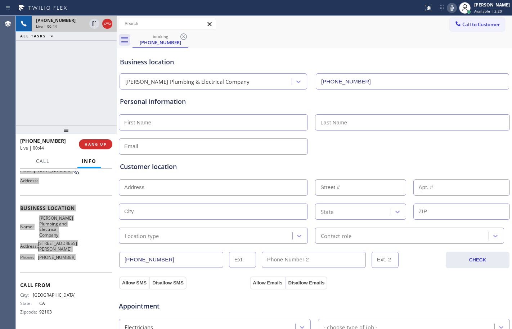
scroll to position [228, 0]
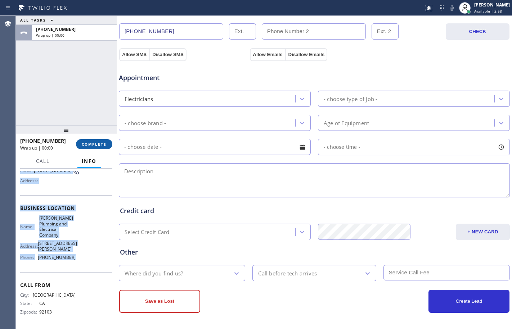
click at [95, 144] on span "COMPLETE" at bounding box center [94, 144] width 25 height 5
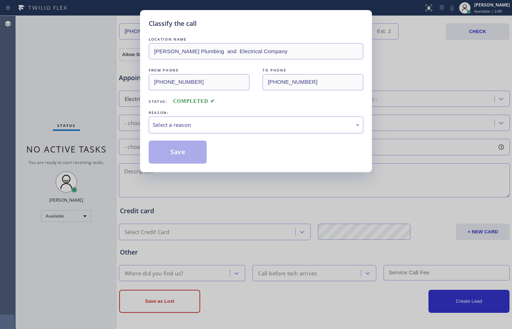
click at [163, 126] on div "Select a reason" at bounding box center [256, 125] width 206 height 8
click at [168, 148] on button "Save" at bounding box center [178, 152] width 58 height 23
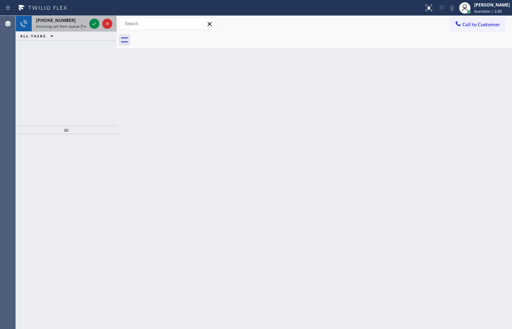
click at [43, 20] on span "+17143945966" at bounding box center [56, 20] width 40 height 6
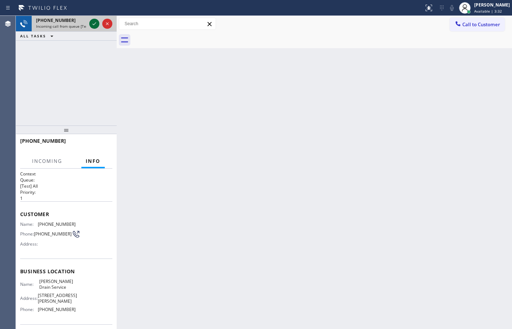
click at [98, 26] on icon at bounding box center [94, 23] width 9 height 9
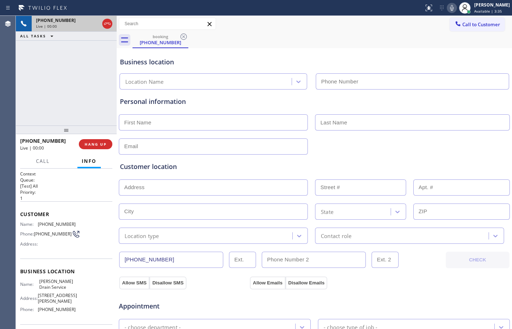
type input "[PHONE_NUMBER]"
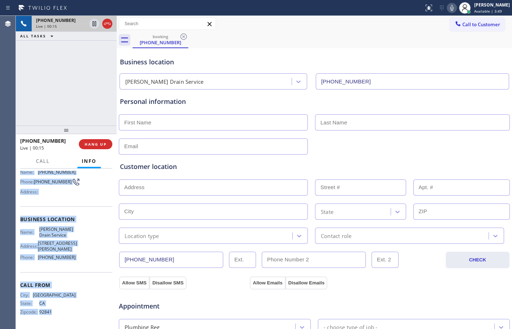
scroll to position [60, 0]
drag, startPoint x: 21, startPoint y: 213, endPoint x: 83, endPoint y: 260, distance: 77.1
click at [83, 260] on div "Context Queue: [Test] All Priority: 1 Customer Name: (714) 394-5966 Phone: (714…" at bounding box center [66, 223] width 92 height 208
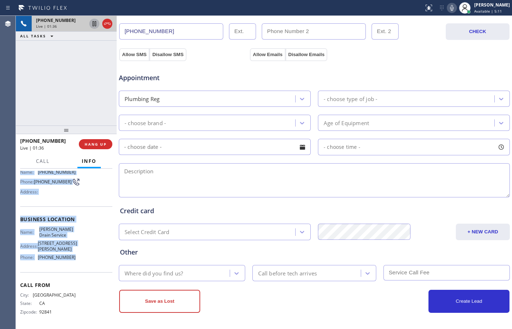
click at [94, 24] on icon at bounding box center [94, 23] width 4 height 5
click at [447, 6] on icon at bounding box center [451, 8] width 9 height 9
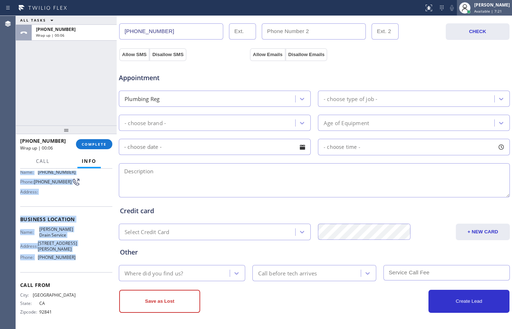
click at [497, 13] on div "Available | 7:21" at bounding box center [492, 11] width 36 height 5
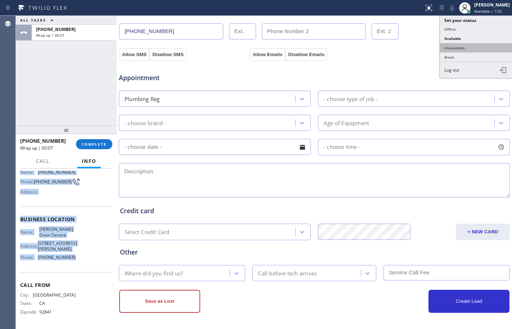
click at [461, 47] on button "Unavailable" at bounding box center [476, 47] width 72 height 9
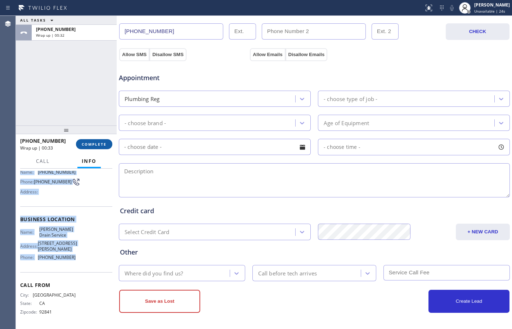
click at [90, 141] on button "COMPLETE" at bounding box center [94, 144] width 36 height 10
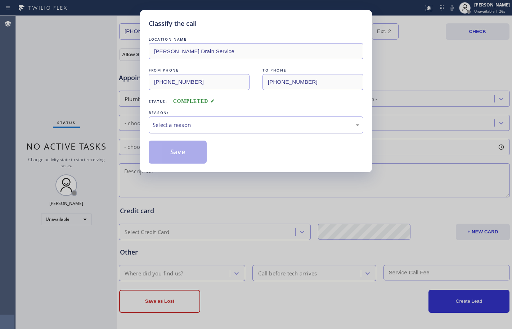
click at [256, 123] on div "Select a reason" at bounding box center [256, 125] width 206 height 8
click at [182, 155] on button "Save" at bounding box center [178, 152] width 58 height 23
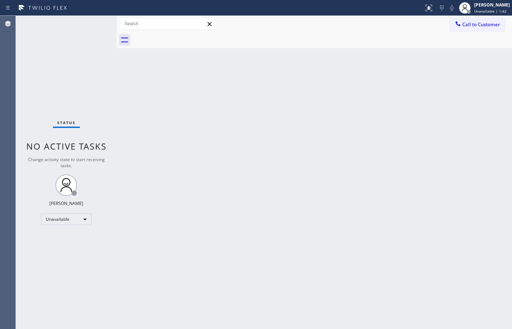
click at [81, 62] on div "Status No active tasks Change activity state to start receiving tasks. Megan Ro…" at bounding box center [66, 172] width 101 height 313
click at [486, 20] on button "Call to Customer" at bounding box center [476, 25] width 55 height 14
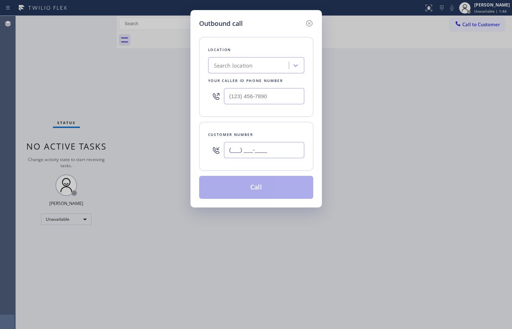
click at [261, 148] on input "(___) ___-____" at bounding box center [264, 150] width 80 height 16
paste input "714) 394-5966"
type input "[PHONE_NUMBER]"
click at [289, 96] on input "(___) ___-____" at bounding box center [264, 96] width 80 height 16
paste input "323) 612-0208"
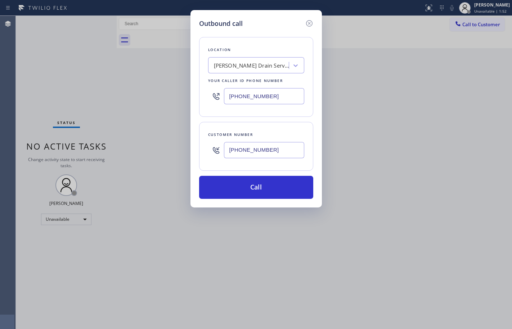
type input "[PHONE_NUMBER]"
click at [156, 160] on div "Outbound call Location Matthew Kitchen Drain Service Your caller id phone numbe…" at bounding box center [256, 164] width 512 height 329
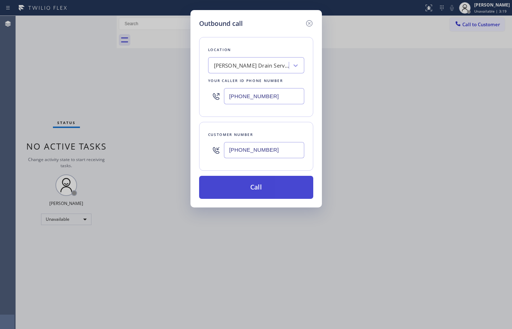
click at [264, 185] on button "Call" at bounding box center [256, 187] width 114 height 23
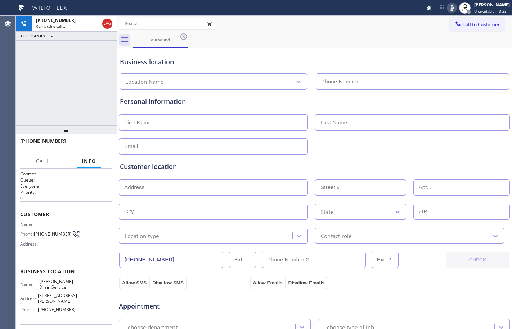
type input "[PHONE_NUMBER]"
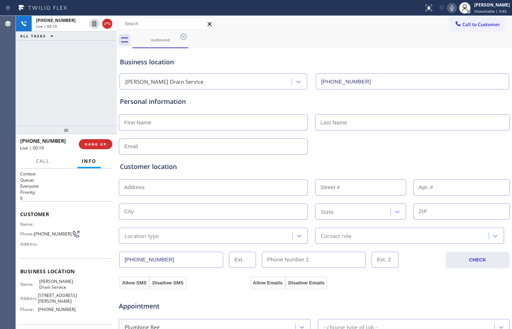
click at [83, 87] on div "+17143945966 Live | 00:10 ALL TASKS ALL TASKS ACTIVE TASKS TASKS IN WRAP UP" at bounding box center [66, 71] width 101 height 110
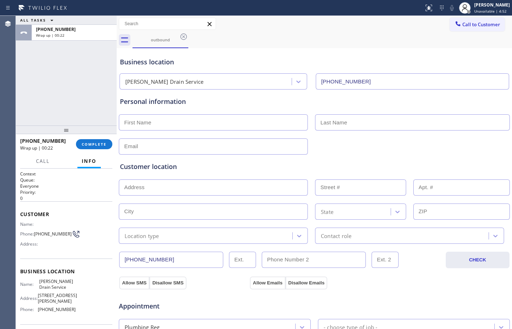
click at [72, 105] on div "ALL TASKS ALL TASKS ACTIVE TASKS TASKS IN WRAP UP +17143945966 Wrap up | 00:22" at bounding box center [66, 71] width 101 height 110
click at [152, 124] on input "text" at bounding box center [213, 122] width 189 height 16
click at [90, 143] on span "COMPLETE" at bounding box center [94, 144] width 25 height 5
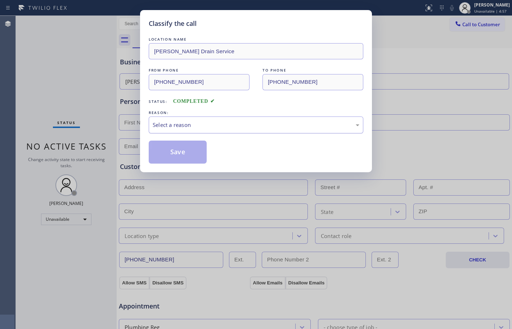
click at [230, 119] on div "Select a reason" at bounding box center [256, 125] width 214 height 17
click at [164, 148] on button "Save" at bounding box center [178, 152] width 58 height 23
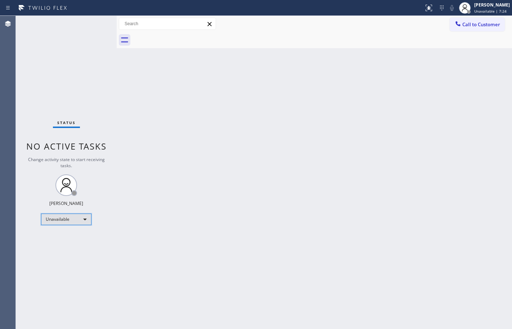
click at [77, 220] on div "Unavailable" at bounding box center [66, 220] width 50 height 12
click at [77, 240] on li "Available" at bounding box center [65, 238] width 49 height 9
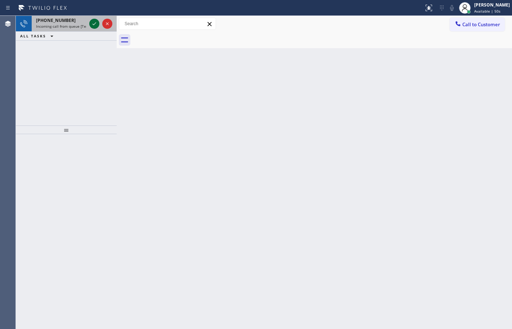
click at [93, 21] on icon at bounding box center [94, 23] width 9 height 9
click at [94, 23] on icon at bounding box center [94, 23] width 9 height 9
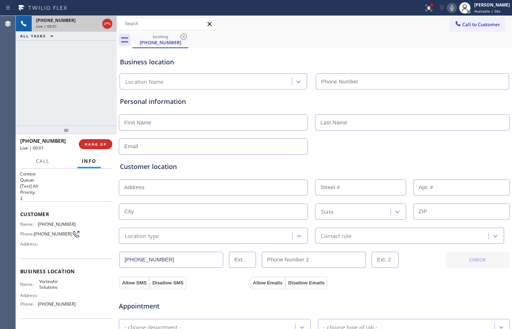
type input "[PHONE_NUMBER]"
click at [88, 141] on button "HANG UP" at bounding box center [95, 144] width 33 height 10
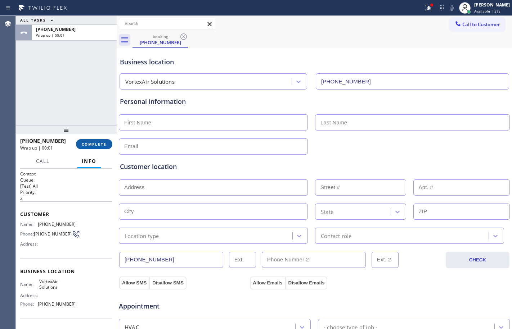
click at [104, 145] on span "COMPLETE" at bounding box center [94, 144] width 25 height 5
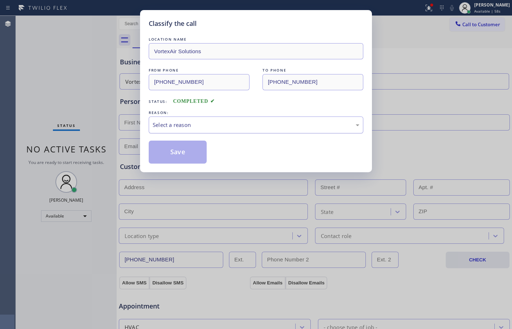
click at [233, 125] on div "Select a reason" at bounding box center [256, 125] width 206 height 8
click at [181, 157] on button "Save" at bounding box center [178, 152] width 58 height 23
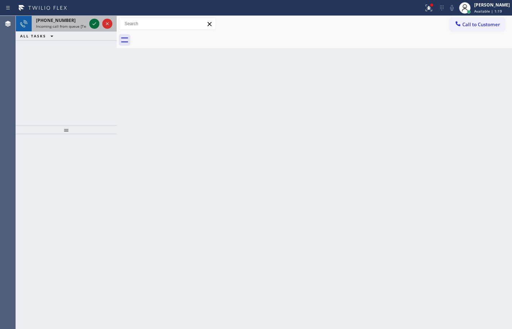
click at [96, 23] on icon at bounding box center [94, 23] width 9 height 9
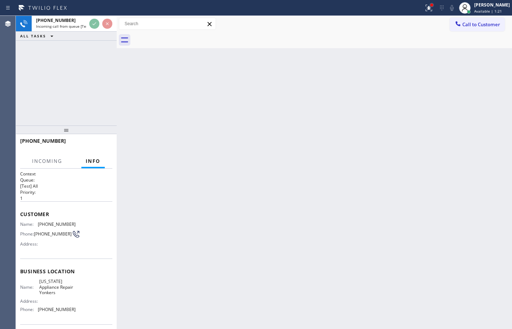
click at [429, 7] on div at bounding box center [431, 5] width 4 height 4
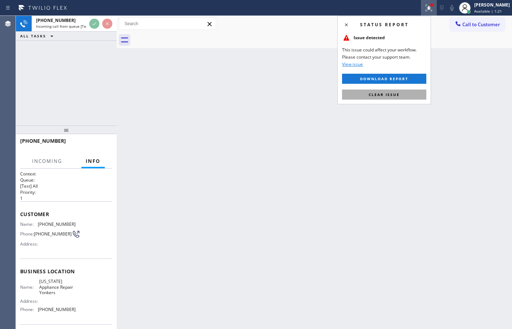
click at [387, 94] on span "Clear issue" at bounding box center [383, 94] width 31 height 5
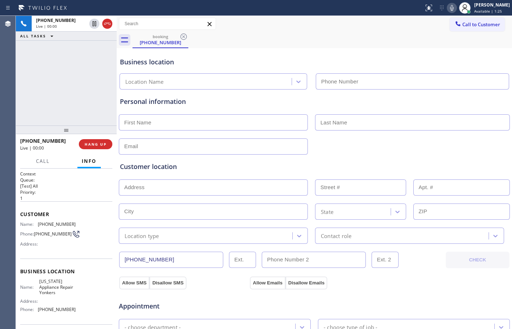
type input "[PHONE_NUMBER]"
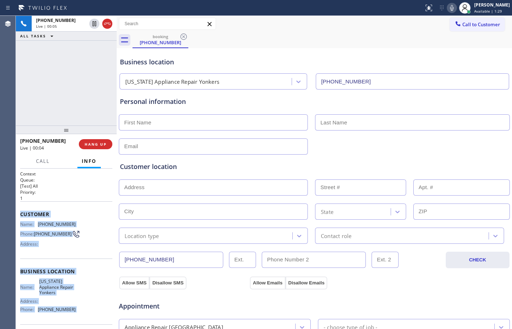
scroll to position [55, 0]
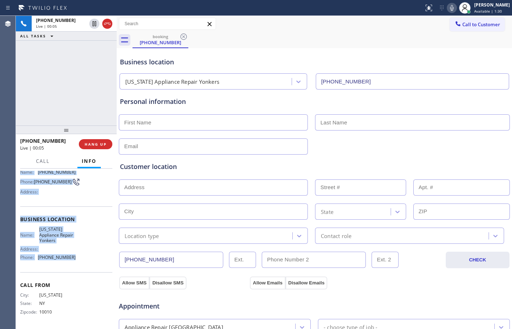
drag, startPoint x: 20, startPoint y: 214, endPoint x: 87, endPoint y: 262, distance: 81.8
click at [87, 262] on div "Context Queue: [Test] All Priority: 1 Customer Name: (917) 216-8193 Phone: (917…" at bounding box center [66, 223] width 92 height 208
click at [95, 23] on icon at bounding box center [94, 23] width 4 height 5
click at [447, 5] on icon at bounding box center [451, 8] width 9 height 9
click at [91, 27] on icon at bounding box center [94, 23] width 9 height 9
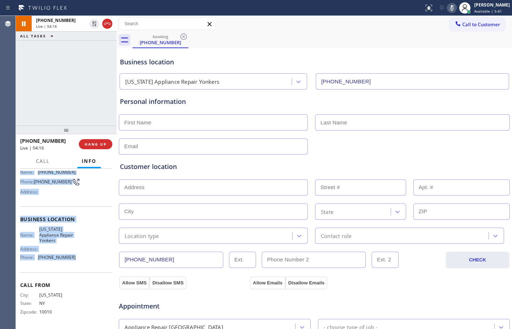
click at [447, 9] on icon at bounding box center [451, 8] width 9 height 9
click at [92, 27] on icon at bounding box center [94, 23] width 9 height 9
click at [424, 8] on icon at bounding box center [428, 8] width 9 height 9
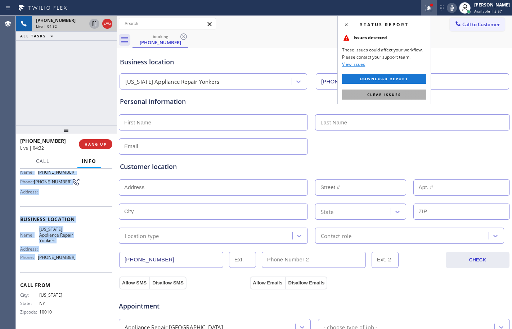
click at [403, 94] on button "Clear issues" at bounding box center [384, 95] width 84 height 10
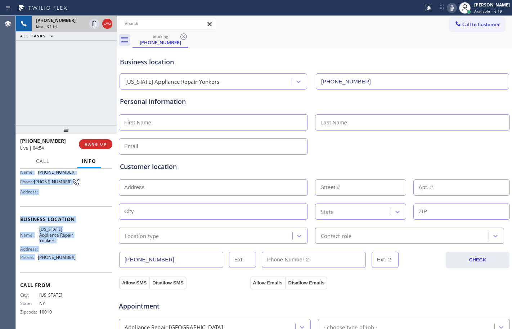
drag, startPoint x: 93, startPoint y: 23, endPoint x: 113, endPoint y: 26, distance: 20.3
click at [93, 23] on icon at bounding box center [94, 23] width 9 height 9
click at [449, 11] on icon at bounding box center [451, 8] width 9 height 9
click at [92, 22] on icon at bounding box center [94, 23] width 9 height 9
click at [448, 10] on icon at bounding box center [451, 8] width 9 height 9
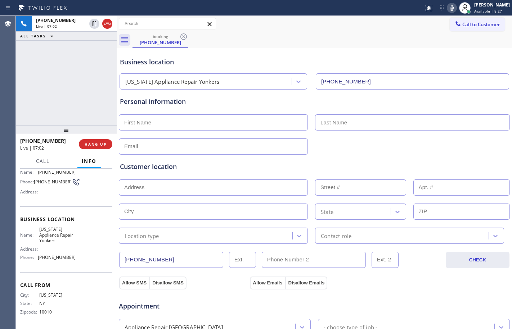
click at [60, 95] on div "+19172168193 Live | 07:02 ALL TASKS ALL TASKS ACTIVE TASKS TASKS IN WRAP UP" at bounding box center [66, 71] width 101 height 110
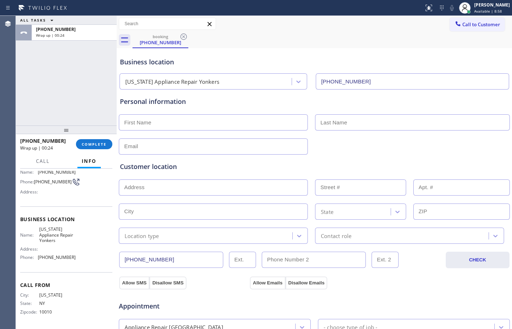
drag, startPoint x: 35, startPoint y: 91, endPoint x: 90, endPoint y: 105, distance: 57.0
click at [35, 91] on div "ALL TASKS ALL TASKS ACTIVE TASKS TASKS IN WRAP UP +19172168193 Wrap up | 00:24" at bounding box center [66, 71] width 101 height 110
click at [264, 122] on input "text" at bounding box center [213, 122] width 189 height 16
type input "Mr."
type input "Ally"
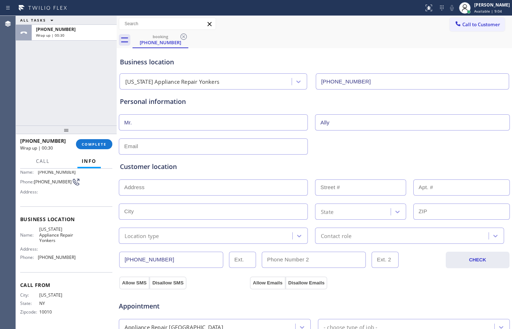
click at [194, 147] on input "text" at bounding box center [213, 146] width 189 height 16
type input "no@gmail.com"
click at [191, 188] on input "text" at bounding box center [213, 188] width 189 height 16
click at [63, 83] on div "ALL TASKS ALL TASKS ACTIVE TASKS TASKS IN WRAP UP +19172168193 Wrap up | 00:42" at bounding box center [66, 71] width 101 height 110
click at [235, 184] on input "text" at bounding box center [213, 188] width 189 height 16
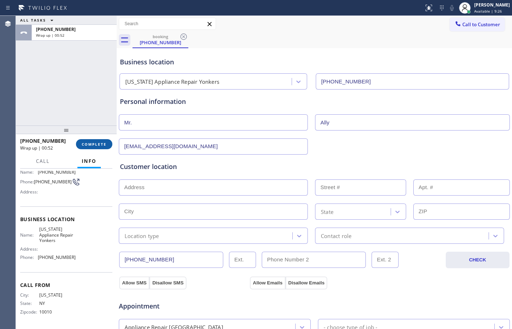
click at [99, 144] on span "COMPLETE" at bounding box center [94, 144] width 25 height 5
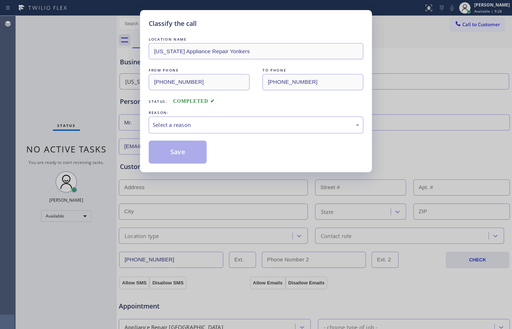
click at [230, 127] on div "Select a reason" at bounding box center [256, 125] width 206 height 8
click at [186, 149] on button "Save" at bounding box center [178, 152] width 58 height 23
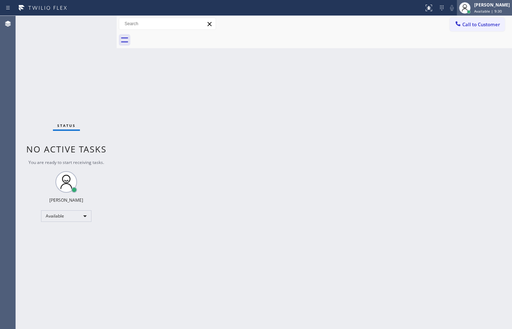
click at [463, 4] on div at bounding box center [465, 8] width 12 height 12
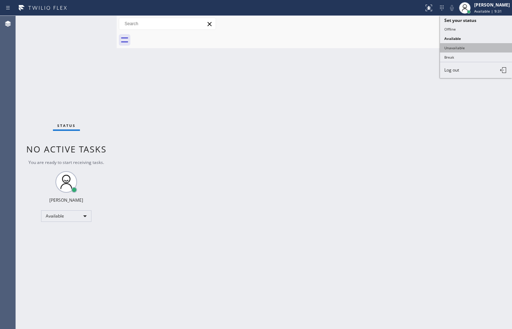
click at [468, 51] on button "Unavailable" at bounding box center [476, 47] width 72 height 9
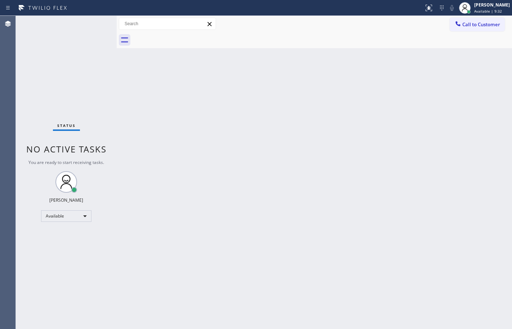
click at [482, 30] on button "Call to Customer" at bounding box center [476, 25] width 55 height 14
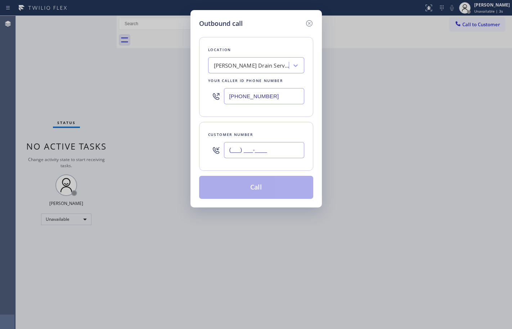
click at [265, 142] on input "(___) ___-____" at bounding box center [264, 150] width 80 height 16
paste input "917) 216-8193"
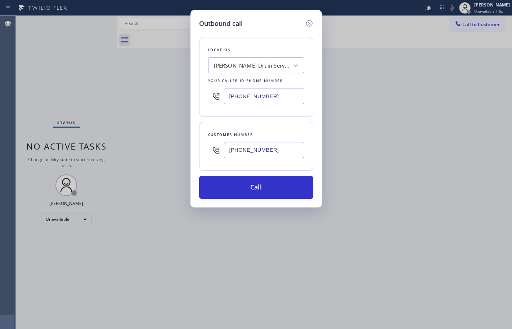
type input "[PHONE_NUMBER]"
drag, startPoint x: 280, startPoint y: 95, endPoint x: 7, endPoint y: 88, distance: 272.4
click at [9, 88] on div "Outbound call Location Matthew Kitchen Drain Service Your caller id phone numbe…" at bounding box center [256, 164] width 512 height 329
paste input "914) 873-0795"
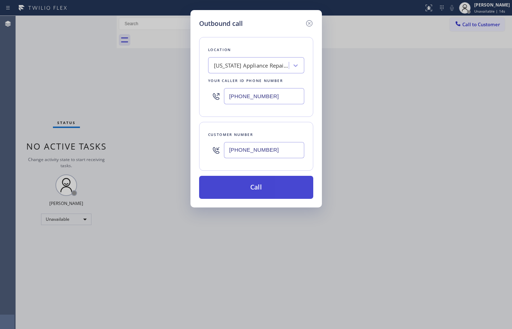
type input "[PHONE_NUMBER]"
click at [266, 188] on button "Call" at bounding box center [256, 187] width 114 height 23
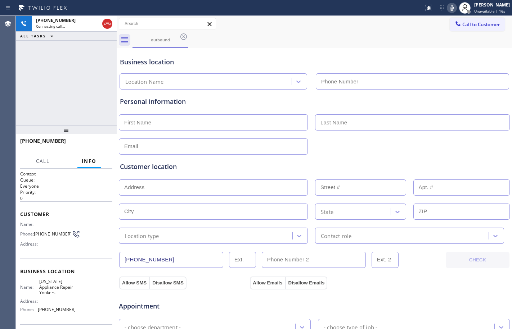
type input "[PHONE_NUMBER]"
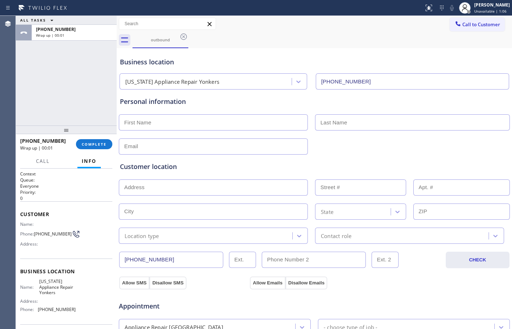
click at [159, 124] on input "text" at bounding box center [213, 122] width 189 height 16
type input "Mr."
type input "Ally"
click at [166, 149] on input "text" at bounding box center [213, 146] width 189 height 16
type input "no@gmail.com"
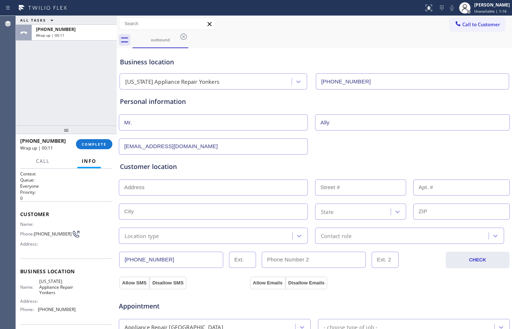
click at [179, 184] on input "text" at bounding box center [213, 188] width 189 height 16
type input "1"
click at [250, 219] on input "text" at bounding box center [213, 212] width 189 height 16
paste input "Uniondale"
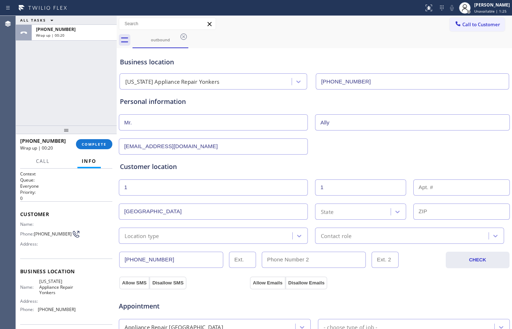
type input "Uniondale"
click at [350, 206] on div "State" at bounding box center [353, 211] width 73 height 13
paste input "NY"
type input "NY"
click at [336, 229] on div "New York" at bounding box center [360, 227] width 91 height 13
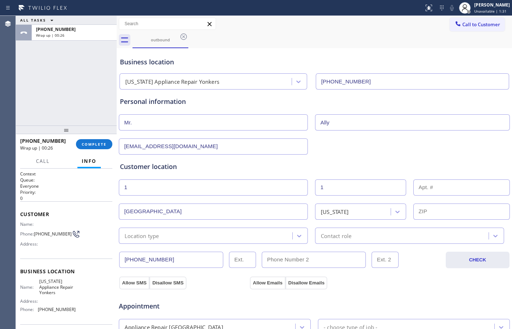
click at [427, 210] on input "text" at bounding box center [461, 212] width 97 height 16
paste input "11553"
type input "11553"
click at [220, 236] on div "Location type" at bounding box center [206, 236] width 171 height 13
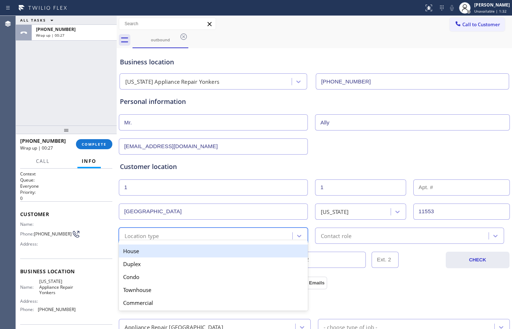
click at [170, 252] on div "House" at bounding box center [213, 251] width 189 height 13
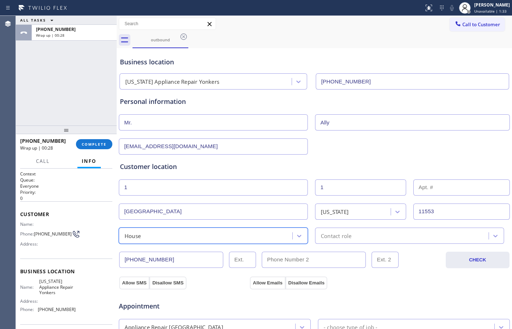
click at [368, 237] on div "Contact role" at bounding box center [402, 236] width 171 height 13
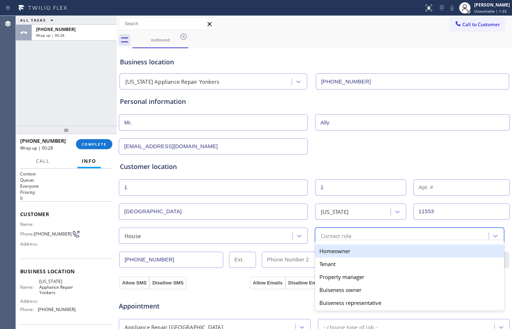
click at [328, 251] on div "Homeowner" at bounding box center [409, 251] width 189 height 13
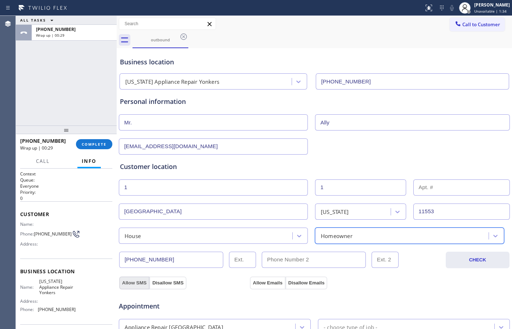
click at [135, 282] on button "Allow SMS" at bounding box center [134, 283] width 30 height 13
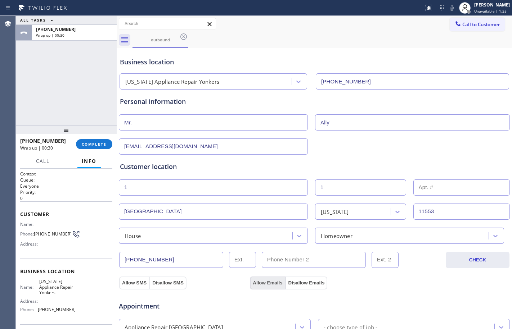
click at [257, 281] on button "Allow Emails" at bounding box center [267, 283] width 35 height 13
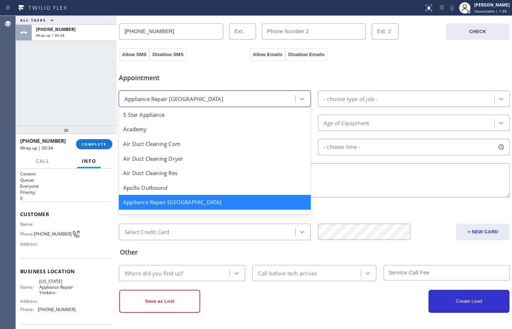
click at [262, 97] on div "Appliance Repair [GEOGRAPHIC_DATA]" at bounding box center [208, 98] width 174 height 13
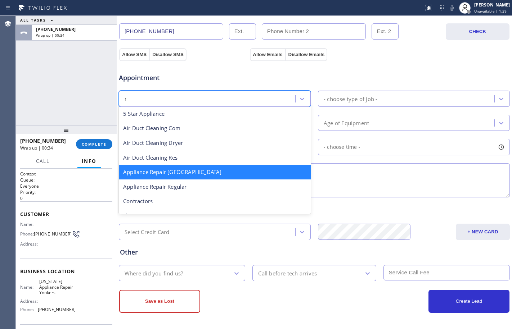
type input "re"
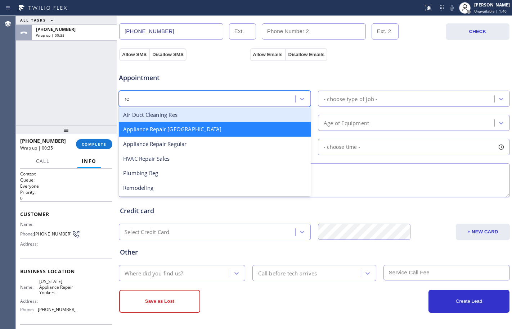
scroll to position [0, 0]
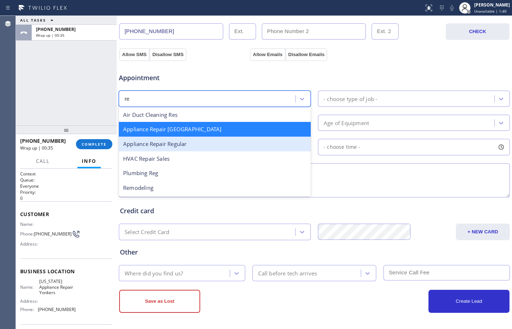
click at [202, 146] on div "Appliance Repair Regular" at bounding box center [215, 144] width 192 height 15
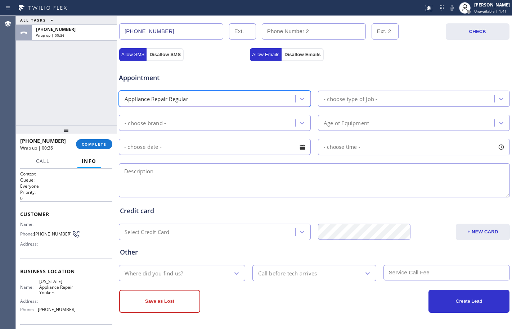
click at [377, 91] on div "- choose type of job -" at bounding box center [414, 99] width 192 height 16
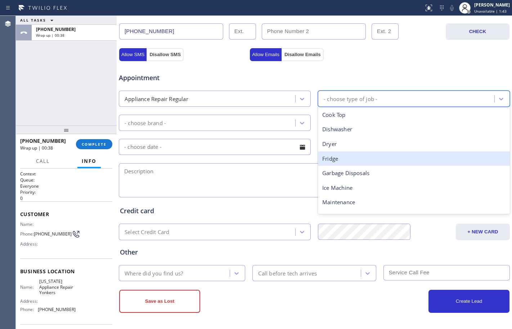
click at [337, 163] on div "Fridge" at bounding box center [414, 158] width 192 height 15
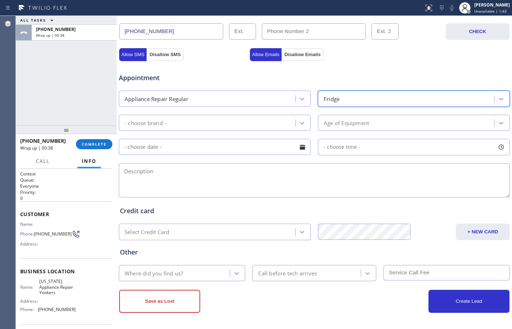
click at [251, 119] on div "- choose brand -" at bounding box center [208, 123] width 174 height 13
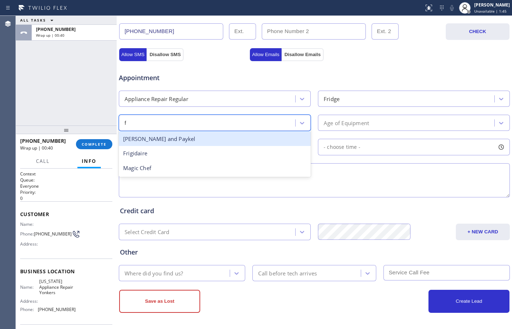
type input "fr"
click at [185, 141] on div "Frigidaire" at bounding box center [215, 139] width 192 height 15
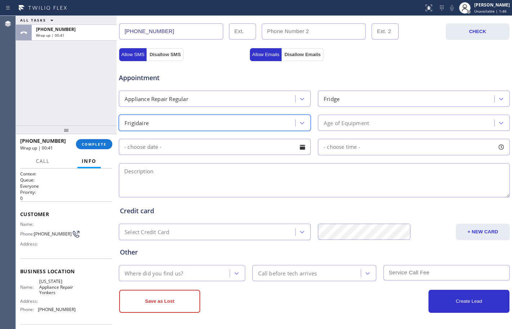
click at [327, 129] on div "Age of Equipment" at bounding box center [407, 123] width 174 height 13
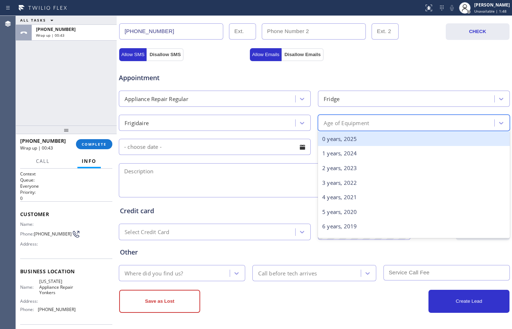
type input "3"
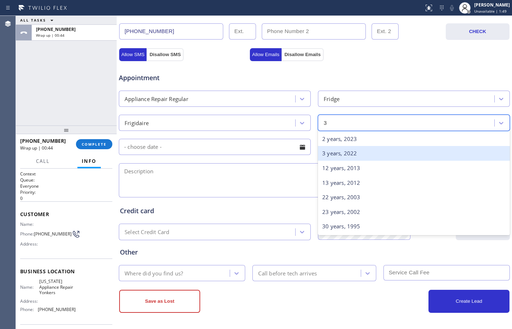
click at [328, 151] on div "3 years, 2022" at bounding box center [414, 153] width 192 height 15
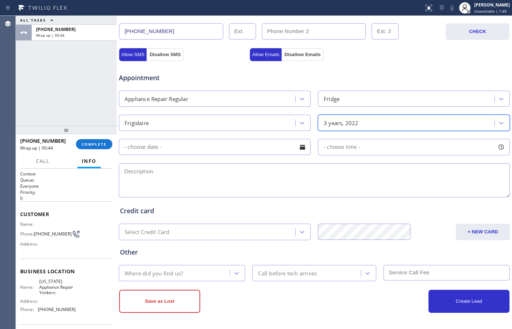
click at [217, 177] on textarea at bounding box center [314, 180] width 391 height 34
click at [180, 184] on textarea at bounding box center [314, 180] width 391 height 34
paste textarea "Frigidaire/FS/Fridge/not defrosting and the bottom freezer is not cooling/3yo/U…"
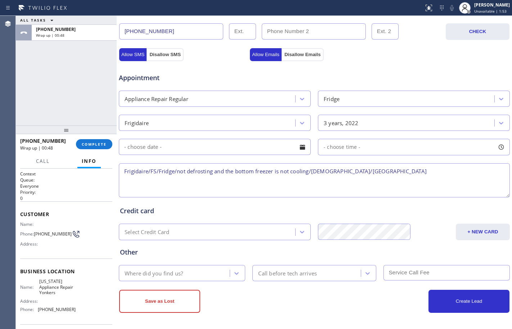
click at [404, 172] on textarea "Frigidaire/FS/Fridge/not defrosting and the bottom freezer is not cooling/3yo/U…" at bounding box center [314, 180] width 391 height 34
click at [408, 167] on textarea "Frigidaire/FS/Fridge/not defrosting and the bottom freezer is not cooling/3yo/U…" at bounding box center [314, 180] width 391 height 34
paste textarea "[US_STATE] Appliance Repair Yonkers"
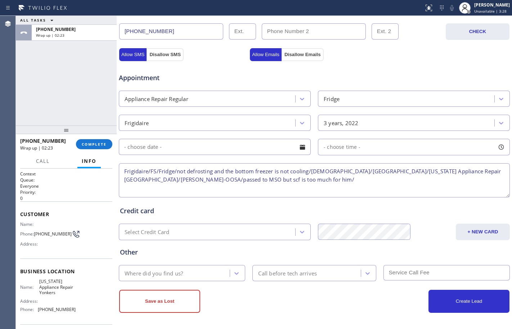
paste textarea "VTA Offered- declined"
click at [290, 179] on textarea "Frigidaire/FS/Fridge/not defrosting and the bottom freezer is not cooling/3yo/U…" at bounding box center [314, 180] width 391 height 34
click at [339, 185] on textarea "Frigidaire/FS/Fridge/not defrosting and the bottom freezer is not cooling/3yo/U…" at bounding box center [314, 180] width 391 height 34
drag, startPoint x: 339, startPoint y: 181, endPoint x: 287, endPoint y: 201, distance: 55.0
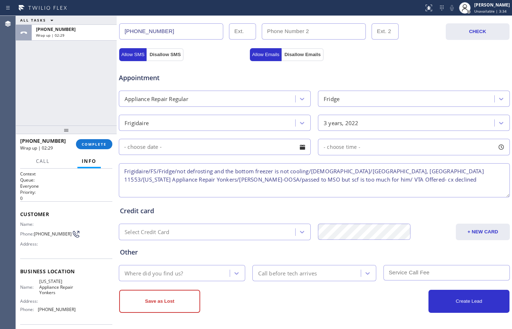
click at [339, 183] on textarea "Frigidaire/FS/Fridge/not defrosting and the bottom freezer is not cooling/3yo/U…" at bounding box center [314, 180] width 391 height 34
type textarea "Frigidaire/FS/Fridge/not defrosting and the bottom freezer is not cooling/3yo/U…"
click at [171, 274] on div "Where did you find us?" at bounding box center [153, 273] width 58 height 8
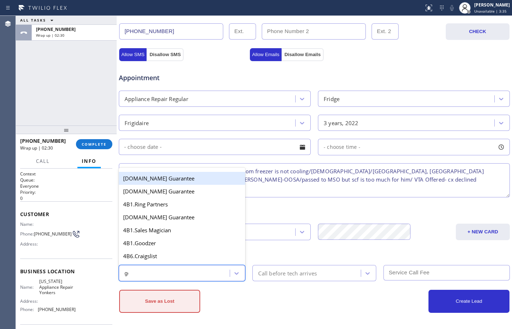
type input "goo"
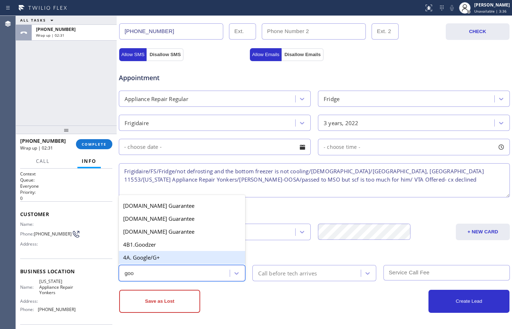
click at [181, 257] on div "4A. Google/G+" at bounding box center [182, 257] width 126 height 13
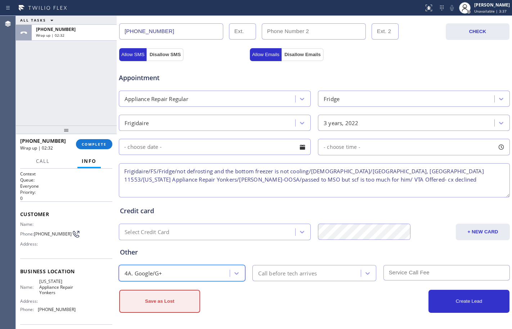
click at [183, 295] on button "Save as Lost" at bounding box center [159, 301] width 81 height 23
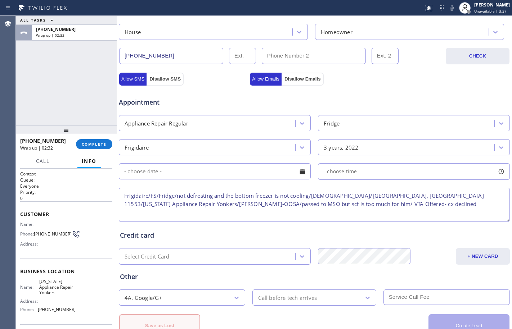
scroll to position [253, 0]
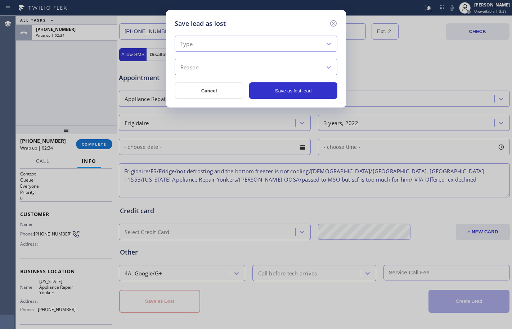
click at [246, 39] on div "Type" at bounding box center [249, 44] width 145 height 13
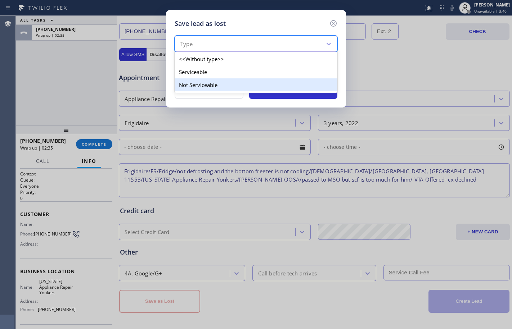
click at [215, 86] on div "Not Serviceable" at bounding box center [255, 84] width 163 height 13
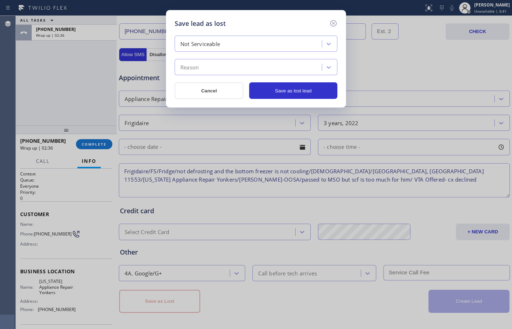
click at [222, 71] on div "Reason" at bounding box center [249, 67] width 145 height 13
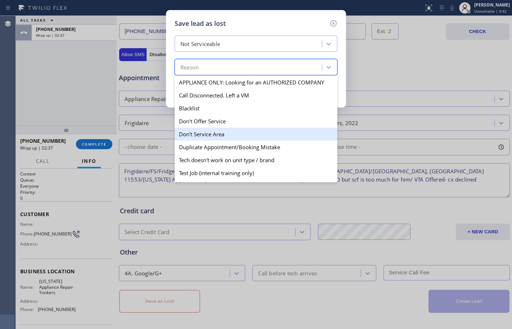
click at [204, 131] on div "Don't Service Area" at bounding box center [255, 134] width 163 height 13
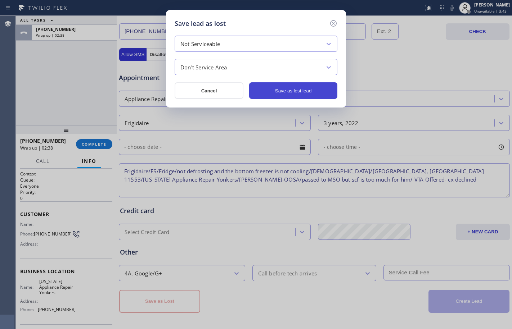
click at [300, 86] on button "Save as lost lead" at bounding box center [293, 90] width 88 height 17
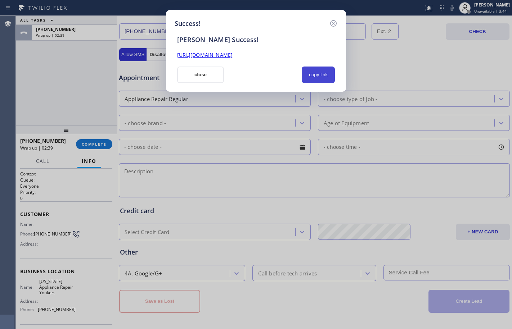
click at [317, 75] on button "copy link" at bounding box center [317, 75] width 33 height 17
click at [232, 54] on link "https://erp.apollosoft.co/customer/765483#portlet_lead" at bounding box center [204, 54] width 55 height 7
click at [200, 75] on button "close" at bounding box center [200, 75] width 47 height 17
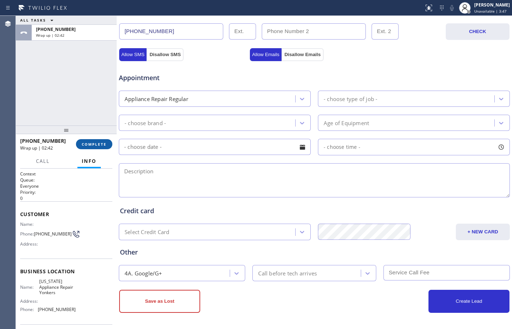
click at [103, 148] on button "COMPLETE" at bounding box center [94, 144] width 36 height 10
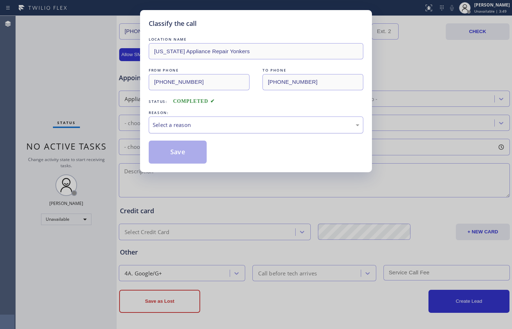
click at [213, 126] on div "Select a reason" at bounding box center [256, 125] width 206 height 8
click at [171, 150] on button "Save" at bounding box center [178, 152] width 58 height 23
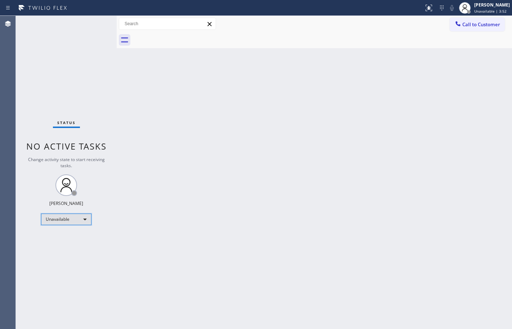
click at [86, 222] on div "Unavailable" at bounding box center [66, 220] width 50 height 12
click at [70, 242] on li "Available" at bounding box center [65, 238] width 49 height 9
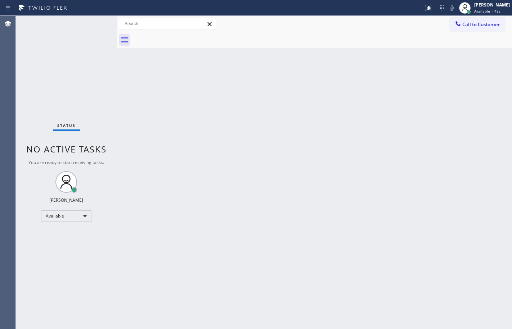
click at [260, 235] on div "Back to Dashboard Change Sender ID Customers Technicians Select a contact Outbo…" at bounding box center [314, 172] width 395 height 313
click at [79, 91] on div "Status No active tasks You are ready to start receiving tasks. [PERSON_NAME] Av…" at bounding box center [66, 172] width 101 height 313
click at [319, 184] on div "Back to Dashboard Change Sender ID Customers Technicians Select a contact Outbo…" at bounding box center [314, 172] width 395 height 313
click at [90, 90] on div "Status No active tasks You are ready to start receiving tasks. [PERSON_NAME] Av…" at bounding box center [66, 172] width 101 height 313
click at [113, 98] on div "Status No active tasks You are ready to start receiving tasks. [PERSON_NAME] Av…" at bounding box center [66, 172] width 101 height 313
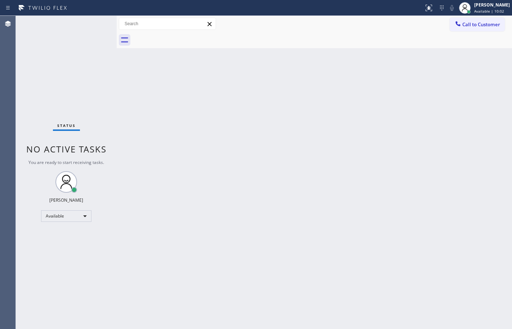
click at [64, 78] on div "Status No active tasks You are ready to start receiving tasks. [PERSON_NAME] Av…" at bounding box center [66, 172] width 101 height 313
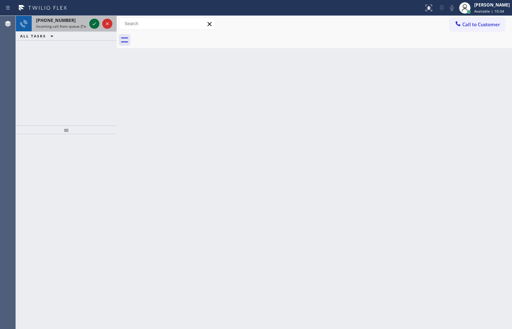
click at [97, 25] on icon at bounding box center [94, 23] width 9 height 9
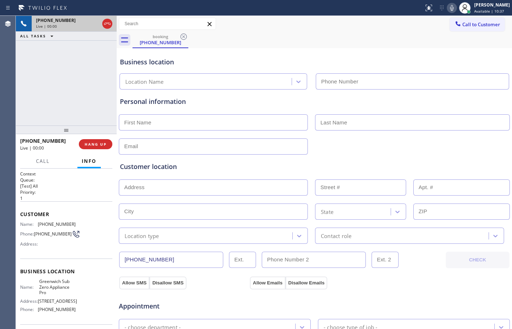
type input "[PHONE_NUMBER]"
click at [36, 162] on span "Call" at bounding box center [43, 161] width 14 height 6
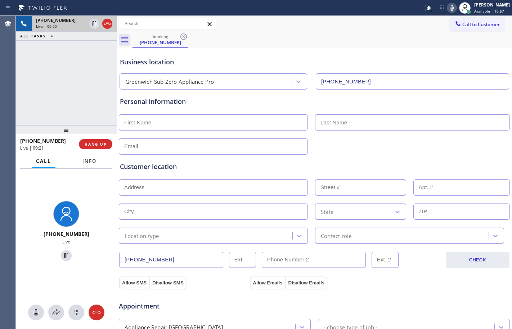
click at [84, 159] on span "Info" at bounding box center [89, 161] width 14 height 6
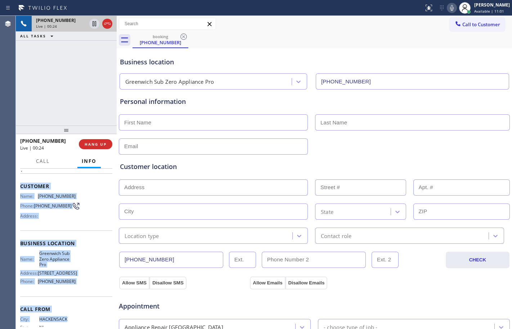
scroll to position [34, 0]
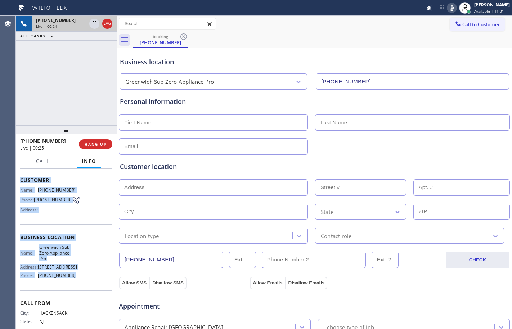
drag, startPoint x: 18, startPoint y: 213, endPoint x: 88, endPoint y: 283, distance: 99.0
click at [88, 283] on div "Context Queue: [Test] All Priority: 1 Customer Name: (201) 417-8888 Phone: (201…" at bounding box center [66, 249] width 101 height 160
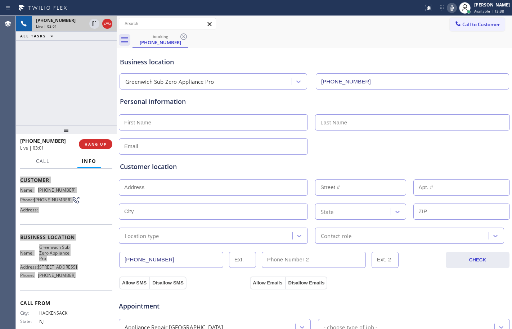
scroll to position [54, 0]
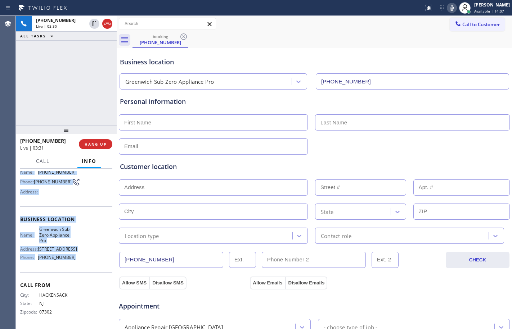
drag, startPoint x: 93, startPoint y: 24, endPoint x: 214, endPoint y: 22, distance: 120.5
click at [93, 24] on icon at bounding box center [94, 23] width 9 height 9
click at [449, 8] on icon at bounding box center [451, 8] width 9 height 9
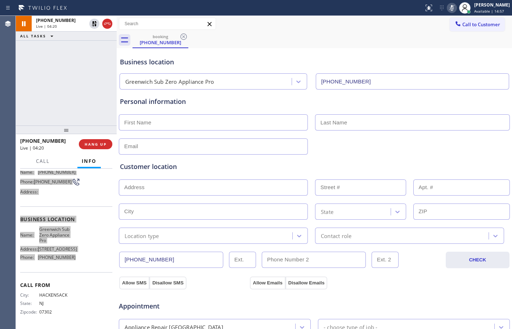
scroll to position [228, 0]
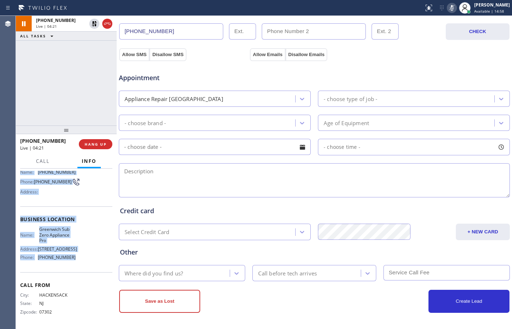
click at [145, 126] on div "- choose brand -" at bounding box center [144, 123] width 41 height 8
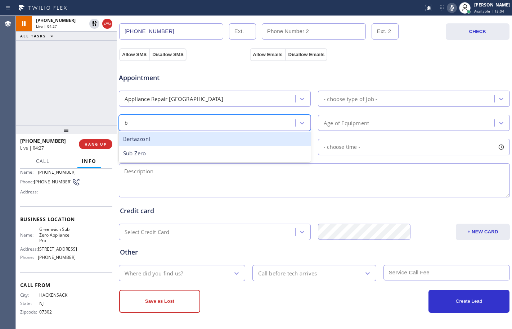
type input "b"
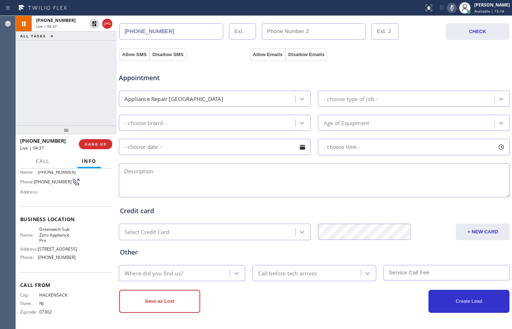
drag, startPoint x: 92, startPoint y: 25, endPoint x: 134, endPoint y: 7, distance: 45.1
click at [92, 25] on icon at bounding box center [94, 23] width 5 height 5
click at [447, 5] on icon at bounding box center [451, 8] width 9 height 9
click at [95, 27] on icon at bounding box center [94, 23] width 9 height 9
click at [447, 6] on icon at bounding box center [451, 8] width 9 height 9
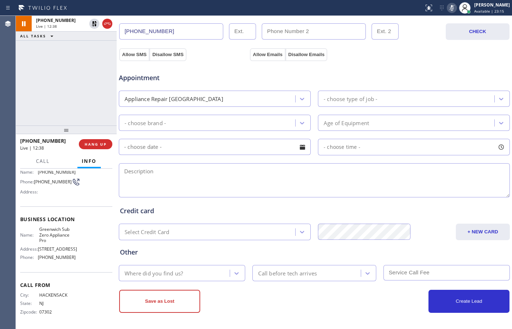
drag, startPoint x: 92, startPoint y: 24, endPoint x: 124, endPoint y: 27, distance: 32.1
click at [92, 24] on icon at bounding box center [94, 23] width 9 height 9
click at [447, 11] on icon at bounding box center [451, 8] width 9 height 9
click at [72, 91] on div "+12014178888 Live | 13:03 ALL TASKS ALL TASKS ACTIVE TASKS TASKS IN WRAP UP" at bounding box center [66, 71] width 101 height 110
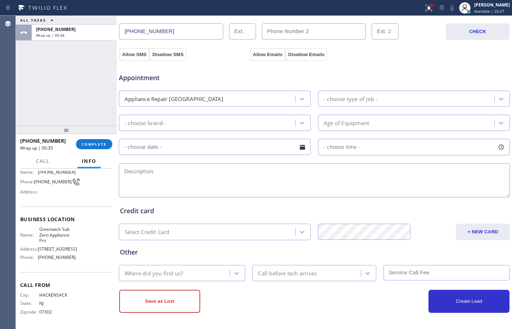
scroll to position [0, 0]
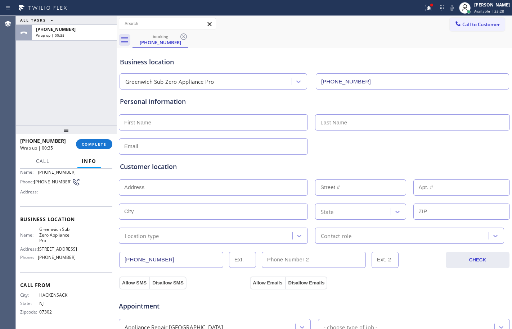
click at [201, 125] on input "text" at bounding box center [213, 122] width 189 height 16
type input "Mr."
type input "Yas"
click at [155, 143] on input "text" at bounding box center [213, 146] width 189 height 16
type input "no@gmail.com"
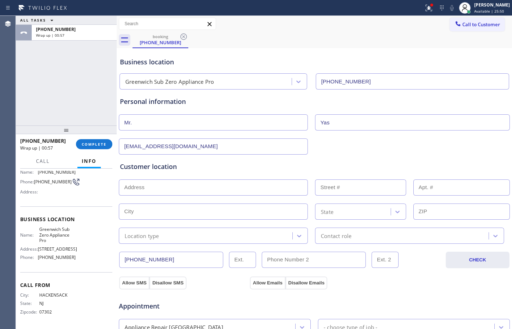
click at [241, 192] on input "text" at bounding box center [213, 188] width 189 height 16
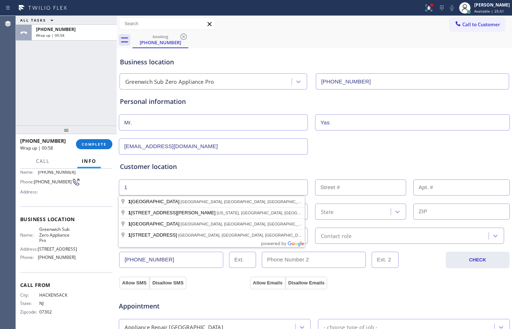
type input "1"
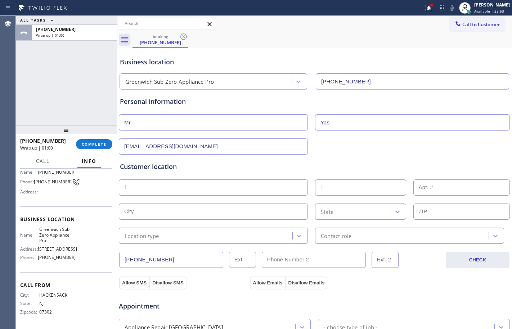
type input "1"
click at [233, 220] on div "Customer location >> ADD NEW ADDRESS << + NEW ADDRESS 1 1 State Location type C…" at bounding box center [314, 203] width 389 height 82
click at [213, 206] on input "text" at bounding box center [213, 212] width 189 height 16
paste input "Riverside"
type input "Riverside"
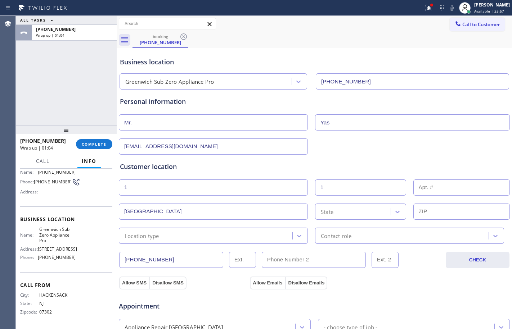
click at [335, 210] on div "State" at bounding box center [353, 211] width 73 height 13
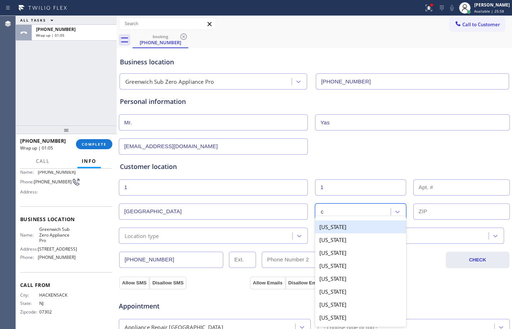
type input "ct"
click at [339, 224] on div "Connecticut" at bounding box center [360, 227] width 91 height 13
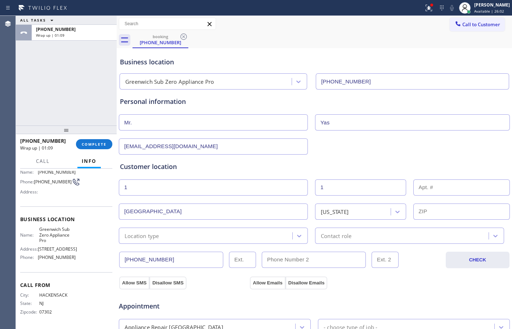
click at [430, 213] on input "text" at bounding box center [461, 212] width 97 height 16
paste input "06878"
type input "06878"
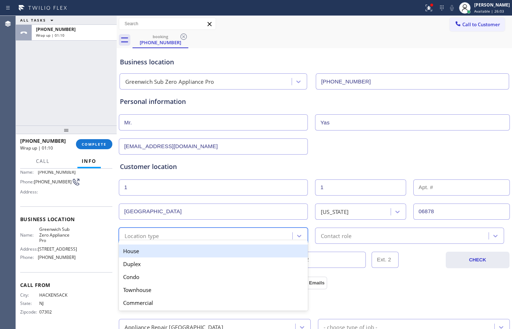
click at [233, 234] on div "Location type" at bounding box center [206, 236] width 171 height 13
drag, startPoint x: 164, startPoint y: 250, endPoint x: 421, endPoint y: 248, distance: 256.5
click at [168, 250] on div "House" at bounding box center [213, 251] width 189 height 13
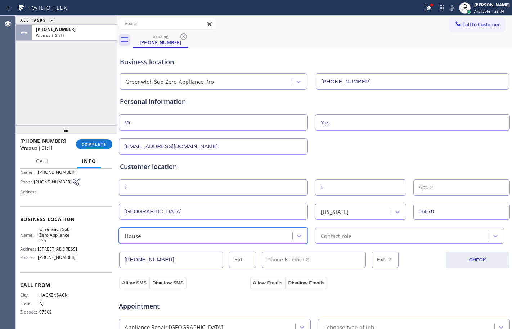
click at [405, 240] on div "Contact role" at bounding box center [409, 236] width 189 height 16
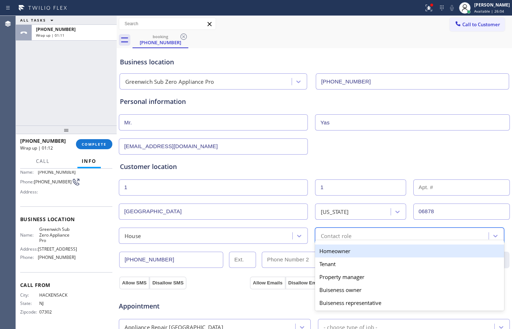
click at [336, 253] on div "Homeowner" at bounding box center [409, 251] width 189 height 13
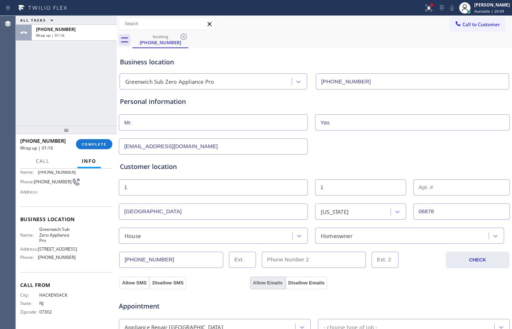
click at [256, 285] on button "Allow Emails" at bounding box center [267, 283] width 35 height 13
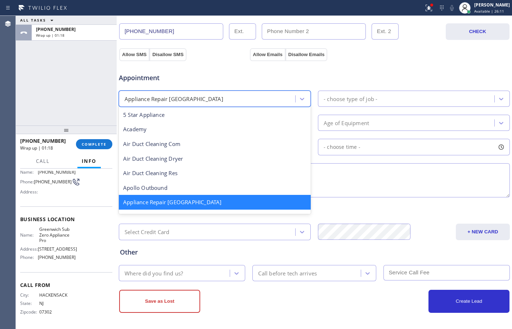
click at [193, 98] on div "Appliance Repair [GEOGRAPHIC_DATA]" at bounding box center [208, 98] width 174 height 13
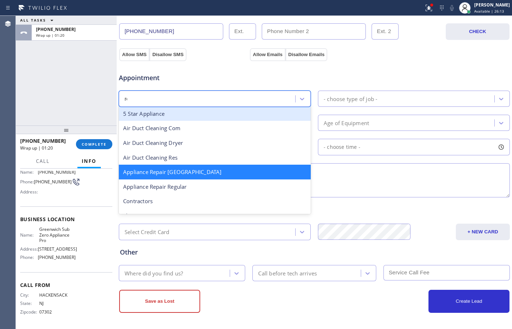
scroll to position [0, 0]
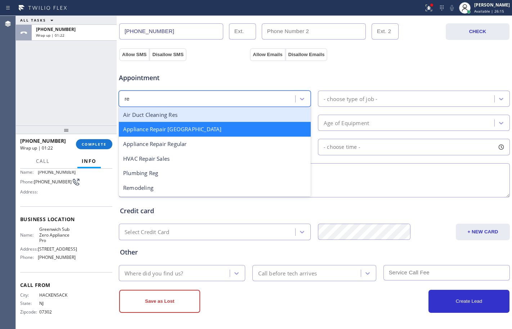
type input "r"
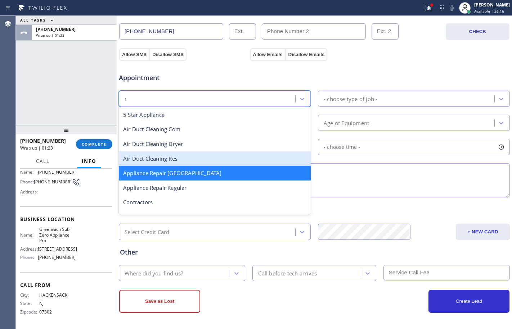
type input "re"
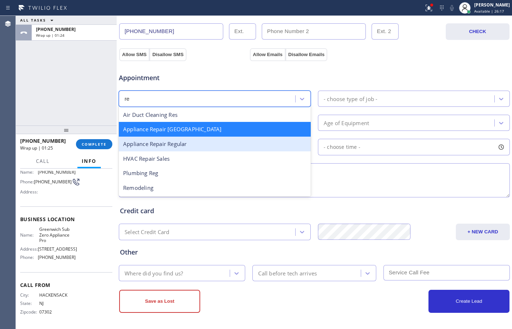
click at [183, 138] on div "Appliance Repair Regular" at bounding box center [215, 144] width 192 height 15
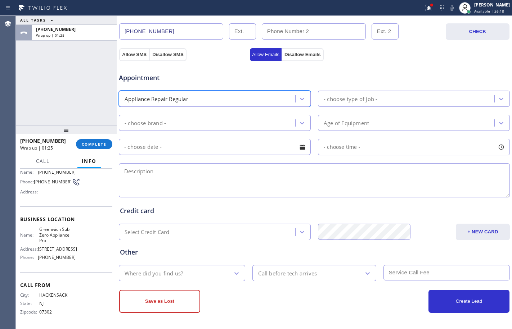
click at [399, 105] on div "- choose type of job -" at bounding box center [407, 98] width 174 height 13
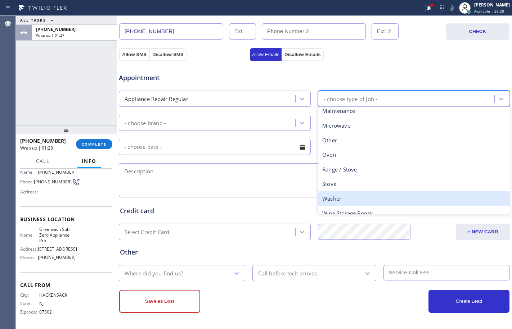
scroll to position [99, 0]
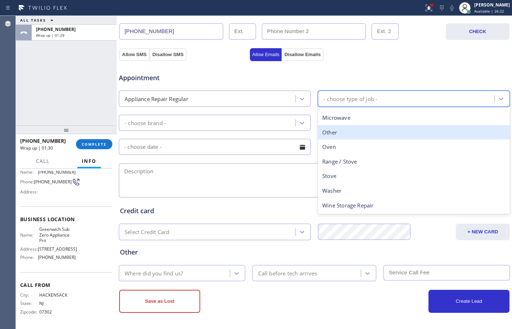
click at [324, 137] on div "Other" at bounding box center [414, 132] width 192 height 15
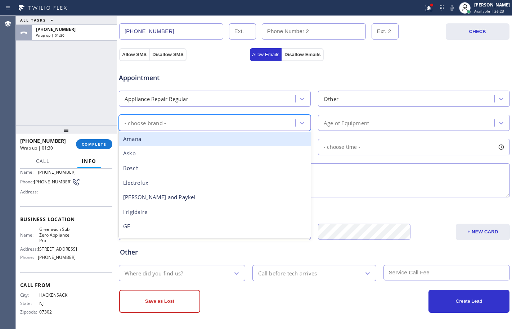
click at [262, 119] on div "- choose brand -" at bounding box center [208, 123] width 174 height 13
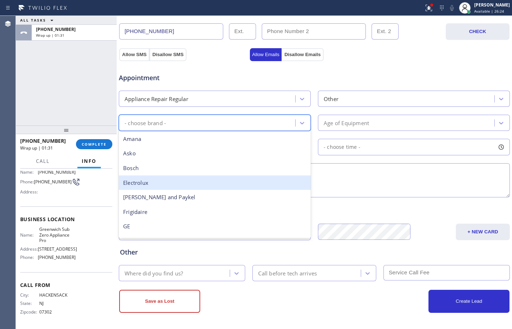
type input "b"
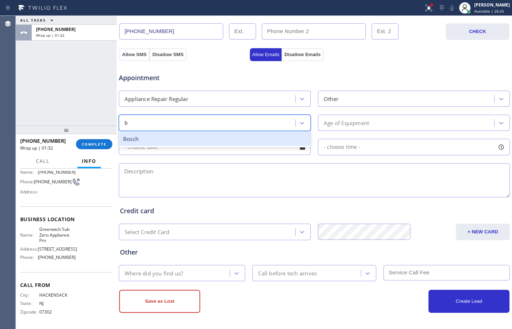
click at [167, 135] on div "Bosch" at bounding box center [215, 139] width 192 height 15
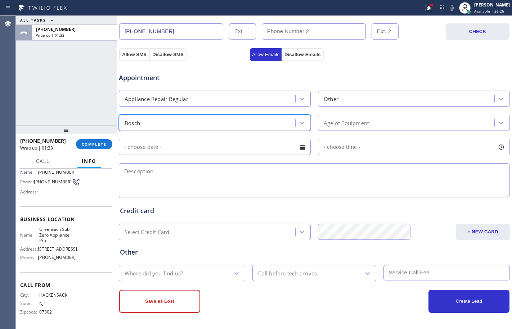
click at [335, 125] on div "Age of Equipment" at bounding box center [345, 123] width 45 height 8
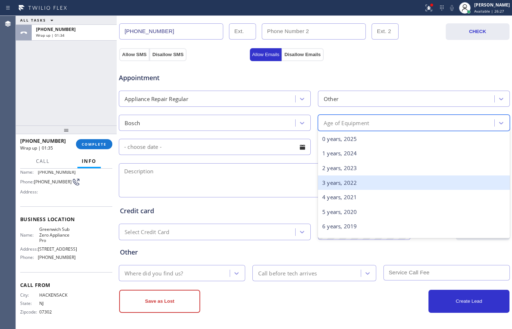
click at [343, 186] on div "3 years, 2022" at bounding box center [414, 183] width 192 height 15
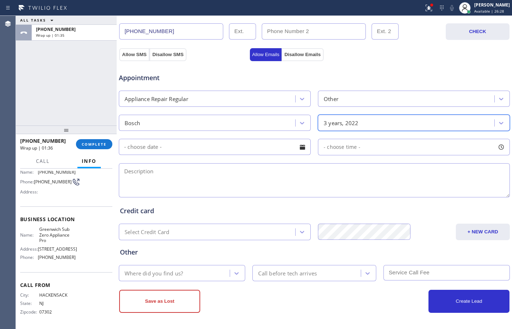
click at [174, 183] on textarea at bounding box center [314, 180] width 391 height 34
click at [430, 6] on div at bounding box center [431, 5] width 3 height 3
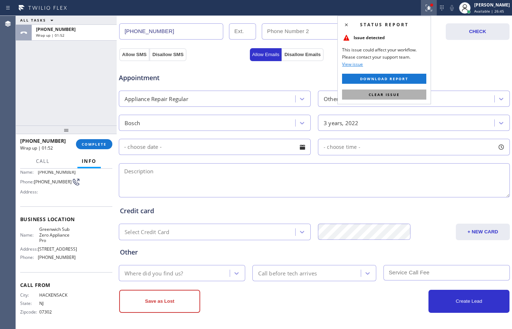
click at [378, 91] on button "Clear issue" at bounding box center [384, 95] width 84 height 10
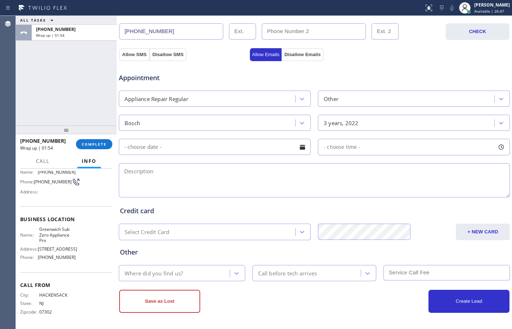
click at [249, 178] on textarea at bounding box center [314, 180] width 391 height 34
click at [173, 170] on textarea at bounding box center [314, 180] width 391 height 34
paste textarea "Bosch/Water dispenser/not dispensing water/he wants tech also to connect and di…"
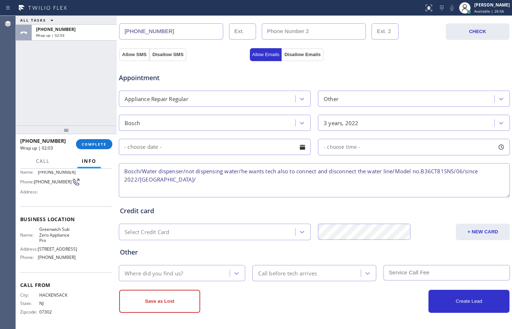
click at [184, 168] on textarea "Bosch/Water dispenser/not dispensing water/he wants tech also to connect and di…" at bounding box center [314, 180] width 391 height 34
click at [289, 183] on textarea "Bosch/Water dispenser-within the fridge/not dispensing water/he wants tech also…" at bounding box center [314, 180] width 391 height 34
click at [273, 183] on textarea "Bosch/Water dispenser-within the fridge/not dispensing water/he wants tech also…" at bounding box center [314, 180] width 391 height 34
type textarea "Bosch/Water dispenser-within the fridge/not dispensing water/he wants tech also…"
click at [51, 84] on div "ALL TASKS ALL TASKS ACTIVE TASKS TASKS IN WRAP UP +12014178888 Wrap up | 03:02" at bounding box center [66, 71] width 101 height 110
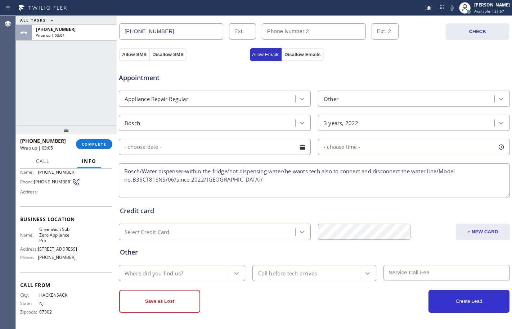
click at [176, 268] on div "Where did you find us?" at bounding box center [175, 273] width 109 height 13
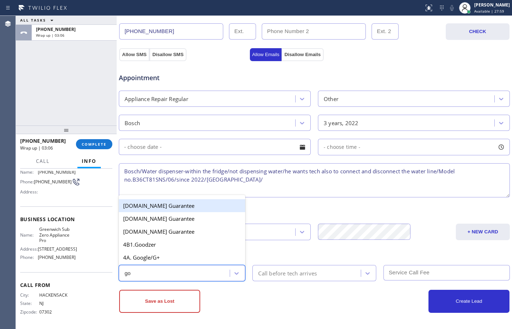
type input "goo"
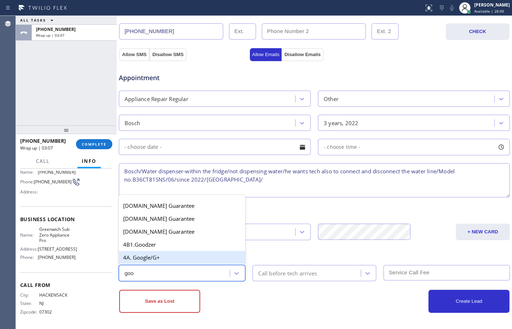
click at [171, 255] on div "4A. Google/G+" at bounding box center [182, 257] width 126 height 13
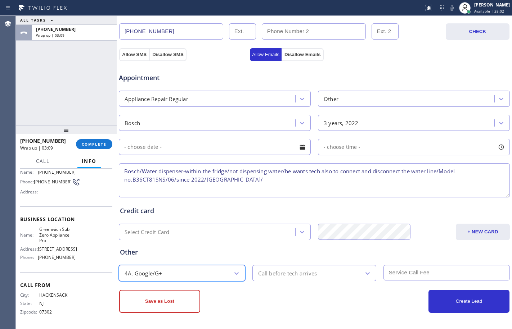
click at [282, 183] on textarea "Bosch/Water dispenser-within the fridge/not dispensing water/he wants tech also…" at bounding box center [314, 180] width 391 height 34
click at [293, 182] on textarea "Bosch/Water dispenser-within the fridge/not dispensing water/he wants tech also…" at bounding box center [314, 180] width 391 height 34
paste textarea "Greenwich Sub Zero Appliance Pro"
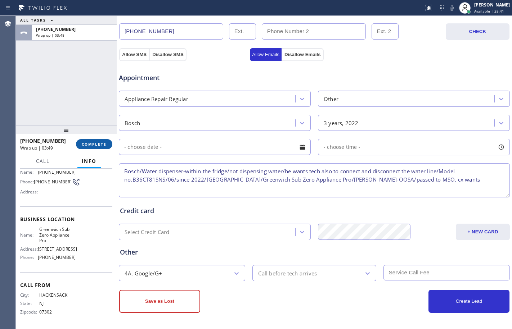
type textarea "Bosch/Water dispenser-within the fridge/not dispensing water/he wants tech also…"
click at [100, 145] on span "COMPLETE" at bounding box center [94, 144] width 25 height 5
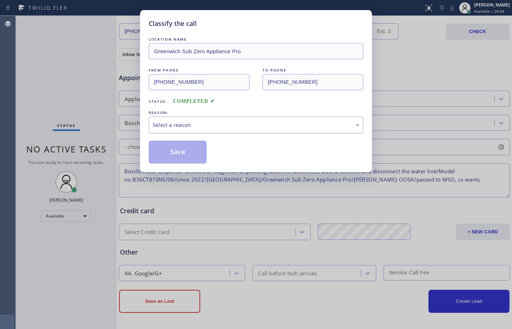
click at [201, 130] on div "Select a reason" at bounding box center [256, 125] width 214 height 17
click at [176, 152] on button "Save" at bounding box center [178, 152] width 58 height 23
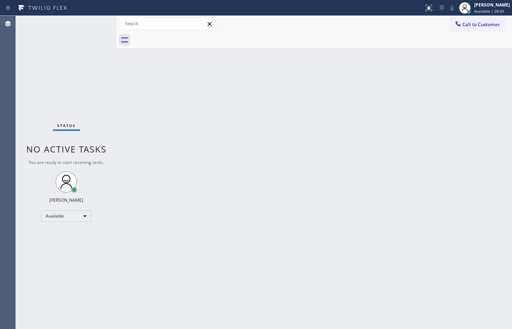
click at [63, 91] on div "Status No active tasks You are ready to start receiving tasks. [PERSON_NAME] Av…" at bounding box center [66, 172] width 101 height 313
click at [477, 8] on div "Megan Rose Paluca Available | 28:51" at bounding box center [491, 7] width 39 height 13
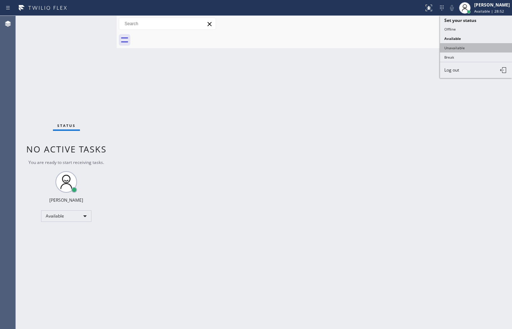
click at [462, 50] on button "Unavailable" at bounding box center [476, 47] width 72 height 9
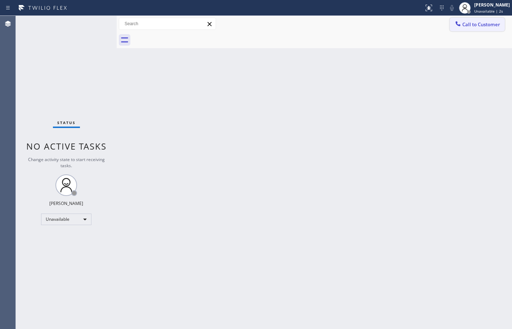
click at [478, 26] on span "Call to Customer" at bounding box center [481, 24] width 38 height 6
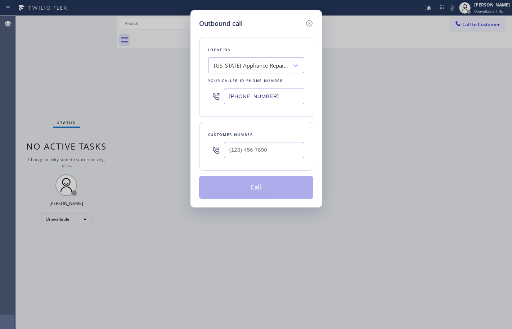
drag, startPoint x: 274, startPoint y: 98, endPoint x: 108, endPoint y: 86, distance: 166.3
click at [110, 85] on div "Outbound call Location New York Appliance Repair Yonkers Your caller id phone n…" at bounding box center [256, 164] width 512 height 329
paste input "203) 528-0704"
type input "[PHONE_NUMBER]"
click at [278, 151] on input "(___) ___-____" at bounding box center [264, 150] width 80 height 16
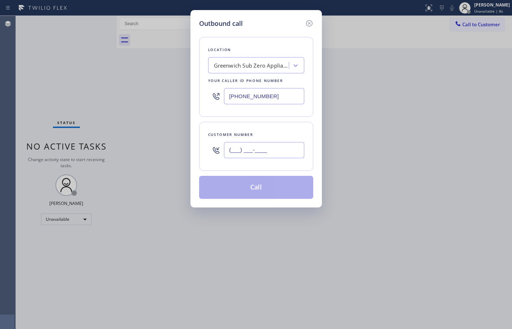
paste input "201) 417-8888"
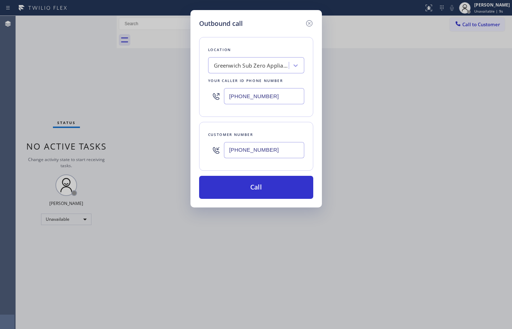
type input "[PHONE_NUMBER]"
click at [99, 102] on div "Outbound call Location Greenwich Sub Zero Appliance Pro Your caller id phone nu…" at bounding box center [256, 164] width 512 height 329
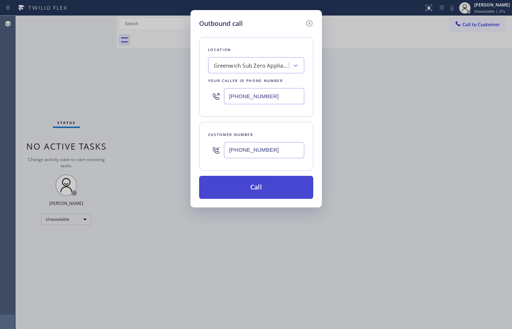
click at [280, 188] on button "Call" at bounding box center [256, 187] width 114 height 23
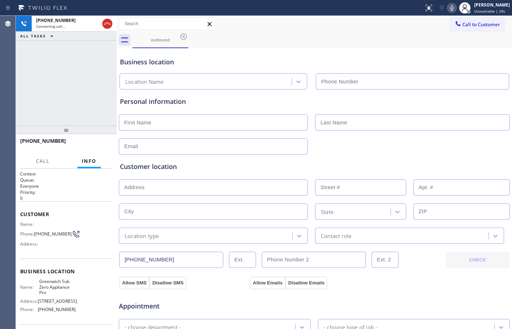
type input "[PHONE_NUMBER]"
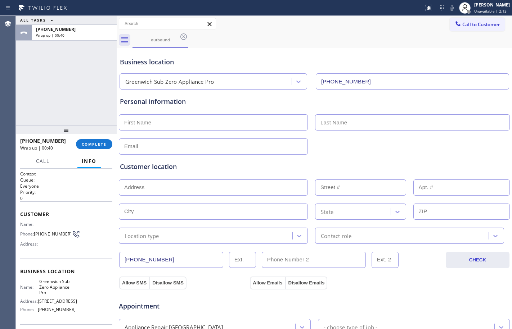
click at [23, 79] on div "ALL TASKS ALL TASKS ACTIVE TASKS TASKS IN WRAP UP +12014178888 Wrap up | 00:40" at bounding box center [66, 71] width 101 height 110
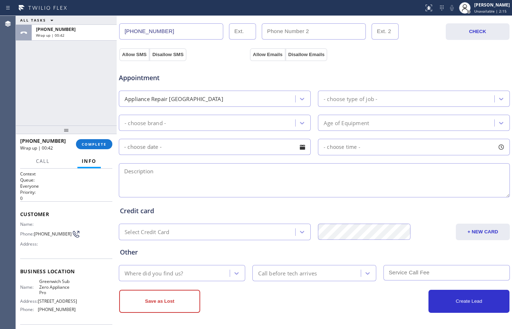
click at [183, 124] on div "- choose brand -" at bounding box center [208, 123] width 174 height 13
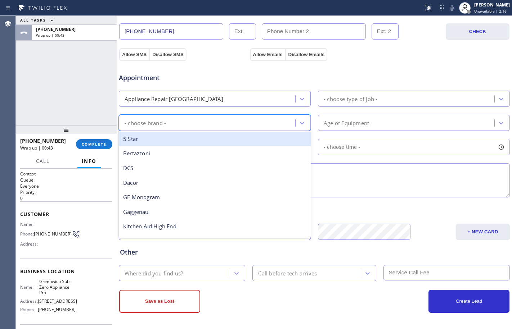
click at [180, 100] on div "Appliance Repair [GEOGRAPHIC_DATA]" at bounding box center [173, 99] width 99 height 8
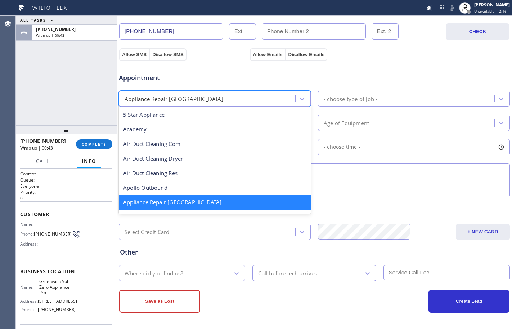
scroll to position [1, 0]
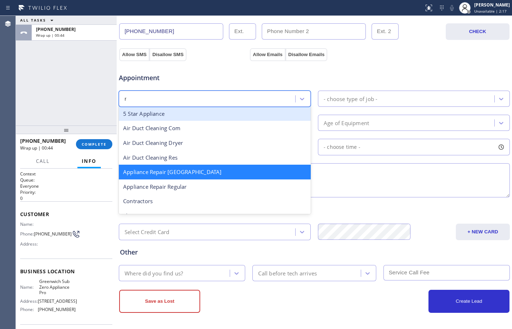
type input "re"
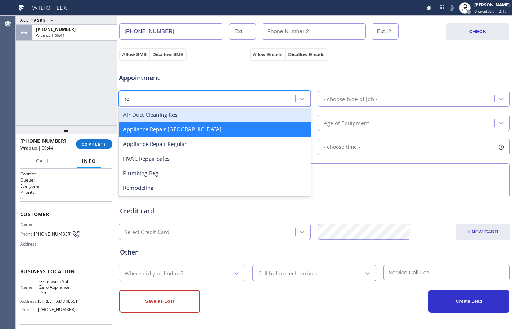
scroll to position [0, 0]
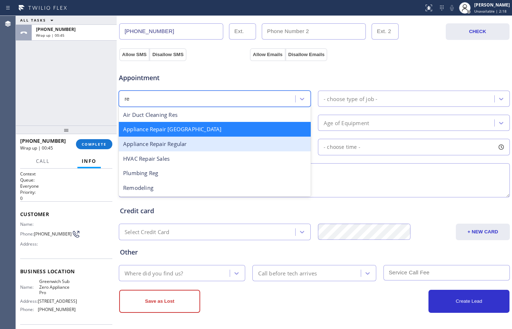
click at [187, 142] on div "Appliance Repair Regular" at bounding box center [215, 144] width 192 height 15
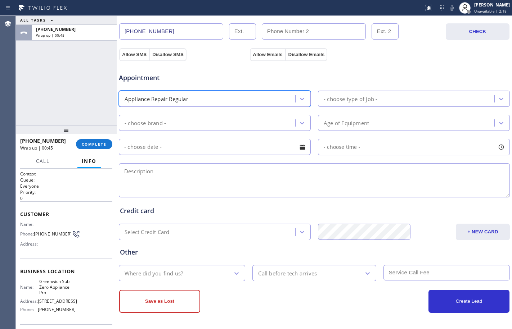
click at [183, 122] on div "- choose brand -" at bounding box center [208, 123] width 174 height 13
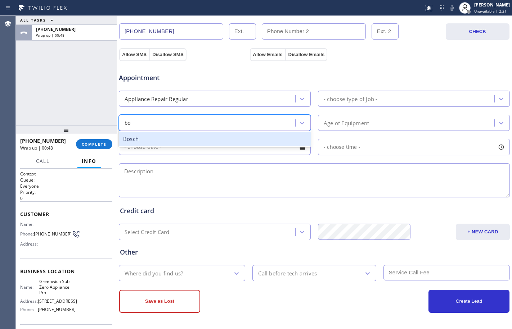
type input "bo"
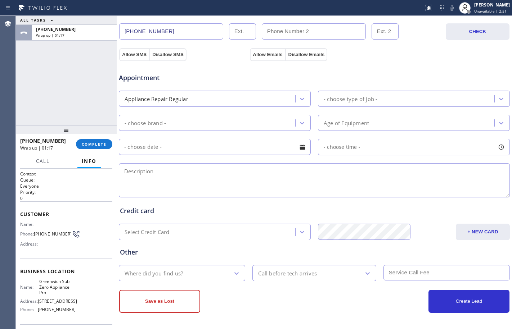
drag, startPoint x: 67, startPoint y: 94, endPoint x: 78, endPoint y: 106, distance: 16.0
click at [75, 102] on div "ALL TASKS ALL TASKS ACTIVE TASKS TASKS IN WRAP UP +12014178888 Wrap up | 01:17" at bounding box center [66, 71] width 101 height 110
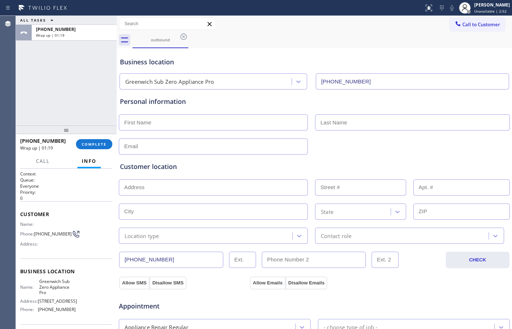
click at [182, 122] on input "text" at bounding box center [213, 122] width 189 height 16
type input "Mr."
type input "Yas"
click at [208, 144] on input "text" at bounding box center [213, 146] width 189 height 16
type input "no@gmail.com"
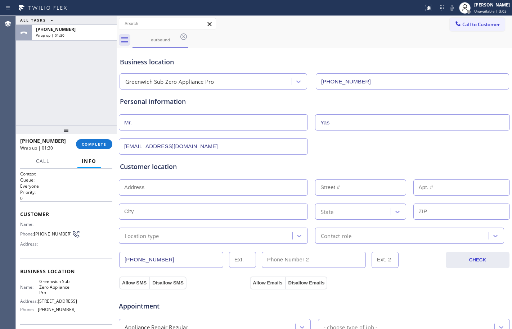
click at [212, 184] on input "text" at bounding box center [213, 188] width 189 height 16
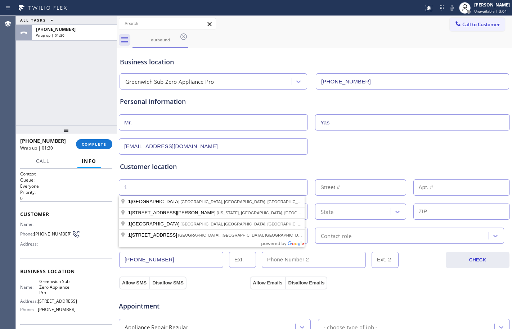
type input "1"
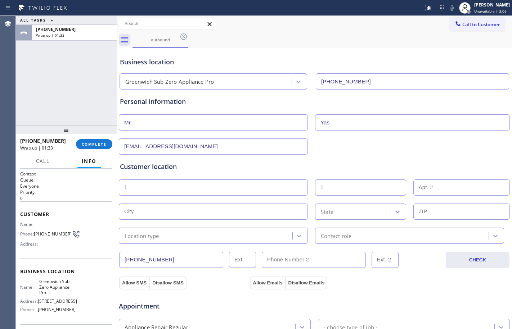
type input "1"
click at [238, 214] on input "text" at bounding box center [213, 212] width 189 height 16
paste input "Riverside"
type input "Riverside"
click at [375, 205] on div "State" at bounding box center [353, 211] width 73 height 13
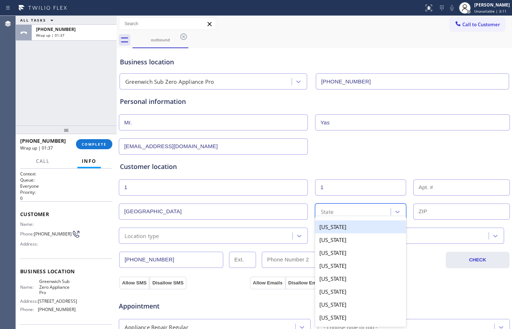
paste input "CT"
type input "CT"
click at [346, 225] on div "Connecticut" at bounding box center [360, 227] width 91 height 13
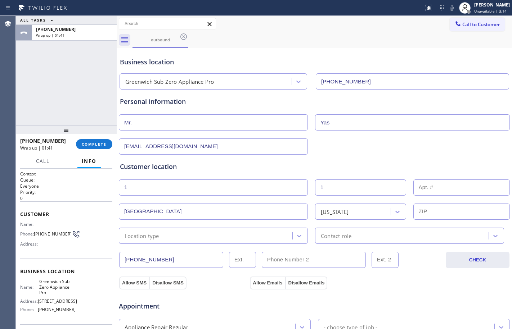
click at [441, 210] on input "text" at bounding box center [461, 212] width 97 height 16
paste input "06878"
type input "06878"
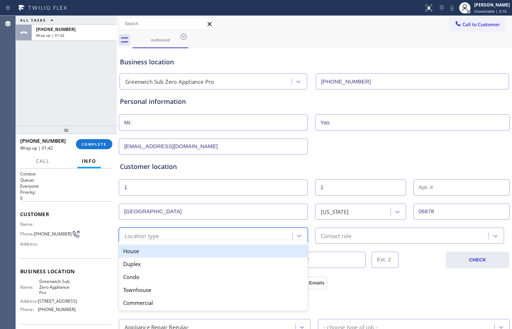
click at [260, 233] on div "Location type" at bounding box center [206, 236] width 171 height 13
click at [183, 249] on div "House" at bounding box center [213, 251] width 189 height 13
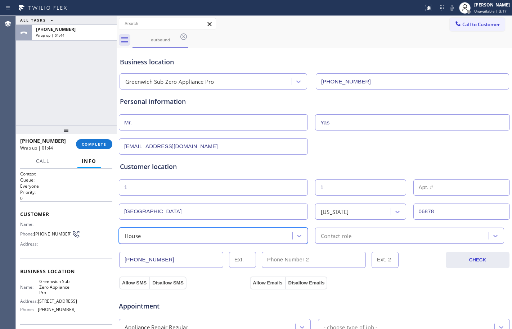
click at [369, 236] on div "Contact role" at bounding box center [402, 236] width 171 height 13
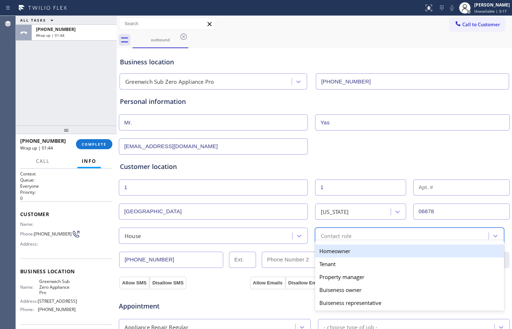
click at [334, 249] on div "Homeowner" at bounding box center [409, 251] width 189 height 13
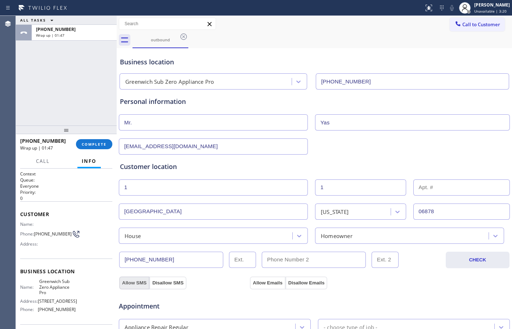
click at [131, 281] on button "Allow SMS" at bounding box center [134, 283] width 30 height 13
click at [261, 284] on button "Allow Emails" at bounding box center [267, 283] width 35 height 13
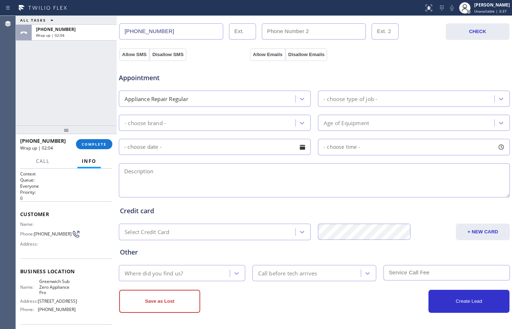
click at [62, 67] on div "ALL TASKS ALL TASKS ACTIVE TASKS TASKS IN WRAP UP +12014178888 Wrap up | 02:04" at bounding box center [66, 71] width 101 height 110
click at [367, 104] on div "- choose type of job -" at bounding box center [407, 98] width 174 height 13
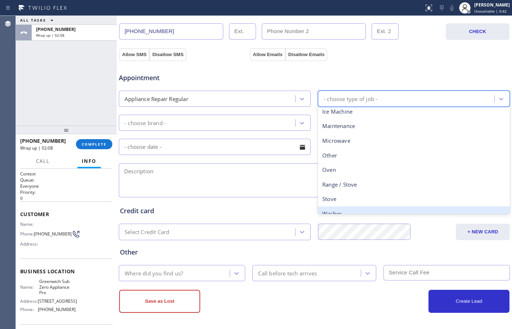
scroll to position [99, 0]
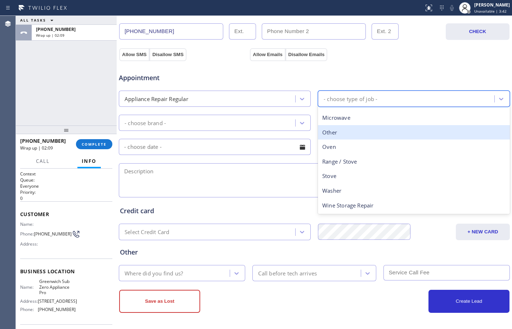
click at [335, 134] on div "Other" at bounding box center [414, 132] width 192 height 15
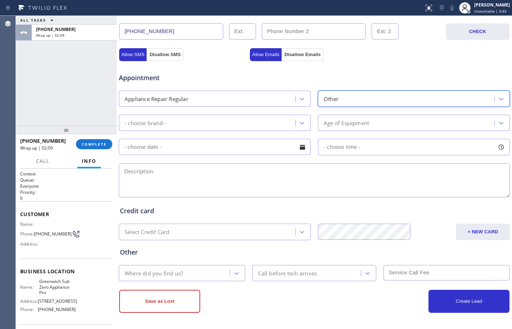
click at [233, 125] on div "- choose brand -" at bounding box center [208, 123] width 174 height 13
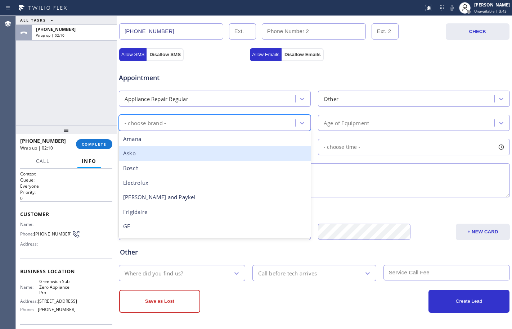
type input "b"
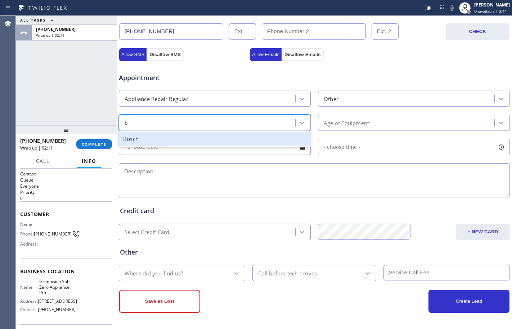
click at [153, 139] on div "Bosch" at bounding box center [215, 139] width 192 height 15
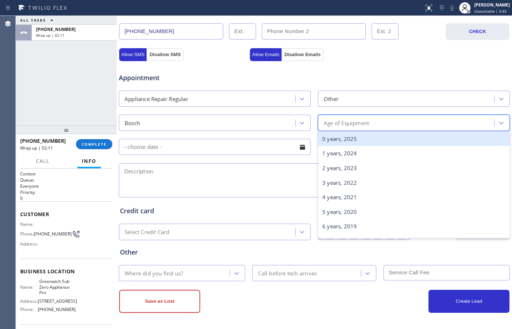
click at [359, 119] on div "Age of Equipment" at bounding box center [345, 123] width 45 height 8
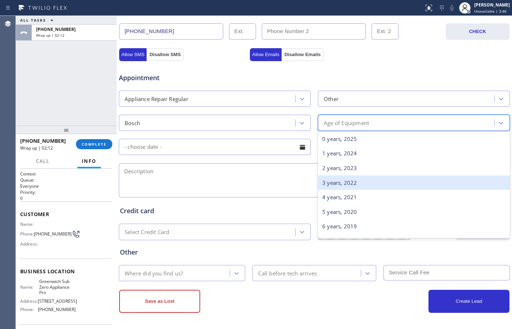
click at [335, 182] on div "3 years, 2022" at bounding box center [414, 183] width 192 height 15
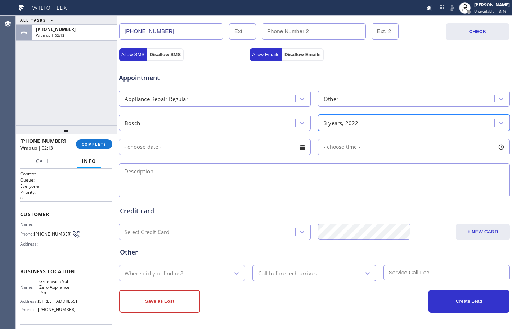
click at [213, 173] on textarea at bounding box center [314, 180] width 391 height 34
click at [235, 182] on textarea at bounding box center [314, 180] width 391 height 34
paste textarea "Bosch/Water dispenser/not dispensing water/he wants tech also to connect and di…"
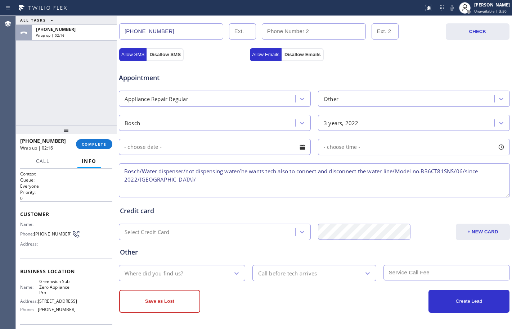
click at [182, 172] on textarea "Bosch/Water dispenser/not dispensing water/he wants tech also to connect and di…" at bounding box center [314, 180] width 391 height 34
click at [325, 180] on textarea "Bosch/Water dispenser-within the fridge/not dispensing water/he wants tech also…" at bounding box center [314, 180] width 391 height 34
click at [286, 182] on textarea "Bosch/Water dispenser-within the fridge/not dispensing water/he wants tech also…" at bounding box center [314, 180] width 391 height 34
paste textarea "Greenwich Sub Zero Appliance Pro"
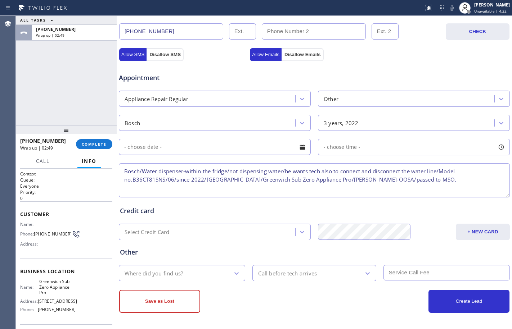
drag, startPoint x: 77, startPoint y: 73, endPoint x: 132, endPoint y: 105, distance: 63.5
click at [80, 75] on div "ALL TASKS ALL TASKS ACTIVE TASKS TASKS IN WRAP UP +12014178888 Wrap up | 02:49" at bounding box center [66, 71] width 101 height 110
click at [435, 181] on textarea "Bosch/Water dispenser-within the fridge/not dispensing water/he wants tech also…" at bounding box center [314, 180] width 391 height 34
paste textarea "tried to offer scf he agree but he will call us back he needs to contact Bosch …"
click at [417, 178] on textarea "Bosch/Water dispenser-within the fridge/not dispensing water/he wants tech also…" at bounding box center [314, 180] width 391 height 34
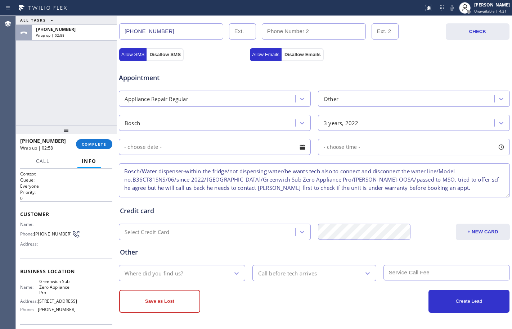
drag, startPoint x: 461, startPoint y: 182, endPoint x: 419, endPoint y: 183, distance: 41.8
click at [419, 183] on textarea "Bosch/Water dispenser-within the fridge/not dispensing water/he wants tech also…" at bounding box center [314, 180] width 391 height 34
click at [442, 181] on textarea "Bosch/Water dispenser-within the fridge/not dispensing water/he wants tech also…" at bounding box center [314, 180] width 391 height 34
click at [168, 186] on textarea "Bosch/Water dispenser-within the fridge/not dispensing water/he wants tech also…" at bounding box center [314, 180] width 391 height 34
click at [442, 181] on textarea "Bosch/Water dispenser-within the fridge/not dispensing water/he wants tech also…" at bounding box center [314, 180] width 391 height 34
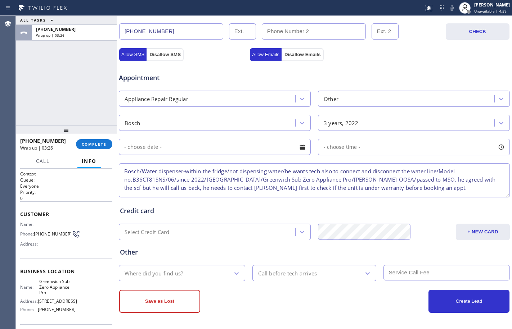
type textarea "Bosch/Water dispenser-within the fridge/not dispensing water/he wants tech also…"
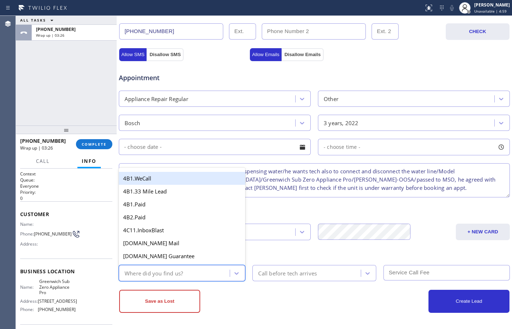
click at [189, 278] on div "Where did you find us?" at bounding box center [175, 273] width 109 height 13
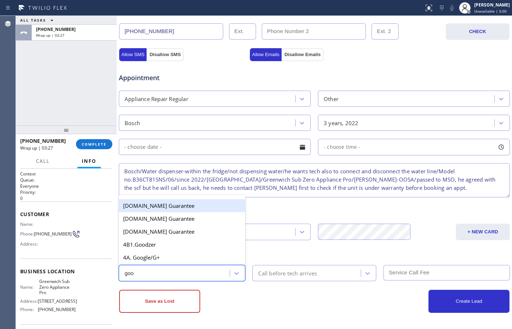
type input "goog"
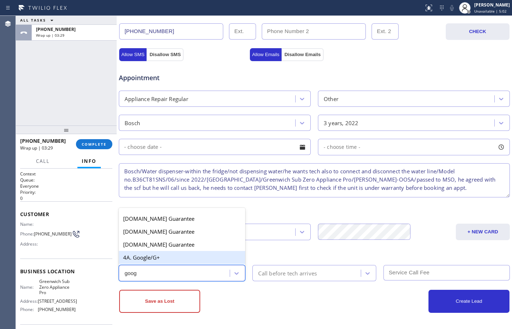
click at [171, 258] on div "4A. Google/G+" at bounding box center [182, 257] width 126 height 13
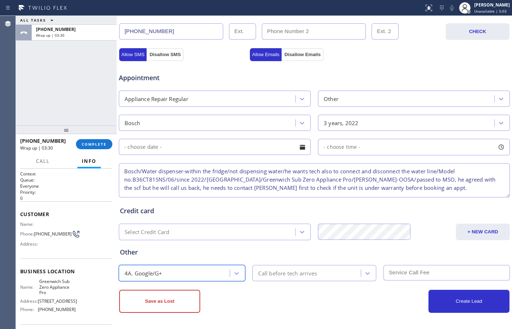
click at [423, 191] on textarea "Bosch/Water dispenser-within the fridge/not dispensing water/he wants tech also…" at bounding box center [314, 180] width 391 height 34
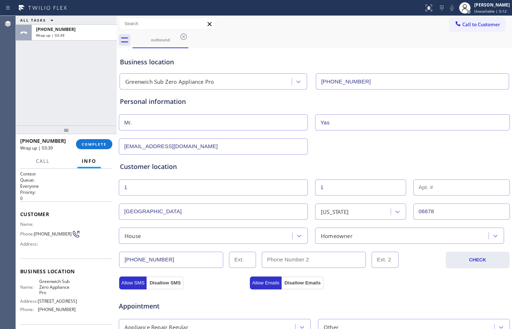
scroll to position [228, 0]
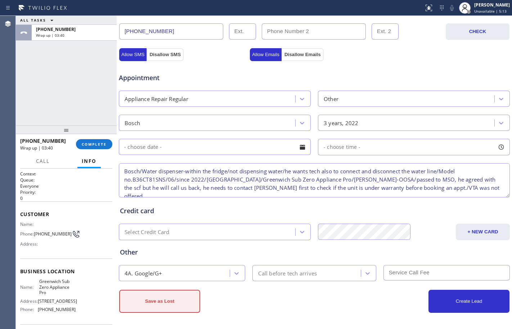
type textarea "Bosch/Water dispenser-within the fridge/not dispensing water/he wants tech also…"
click at [175, 295] on button "Save as Lost" at bounding box center [159, 301] width 81 height 23
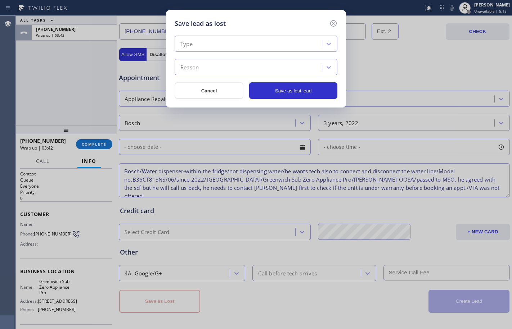
click at [271, 37] on div "Type" at bounding box center [255, 44] width 163 height 16
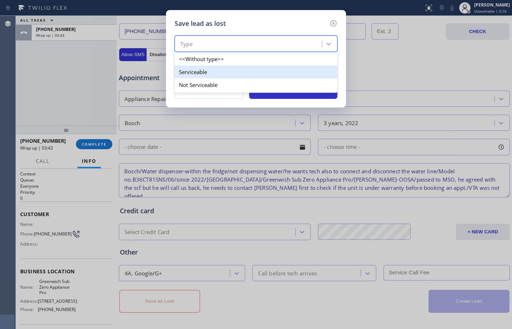
click at [218, 74] on div "Serviceable" at bounding box center [255, 71] width 163 height 13
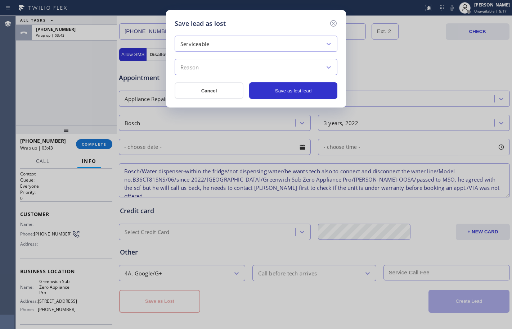
click at [219, 71] on div "Reason" at bounding box center [249, 67] width 145 height 13
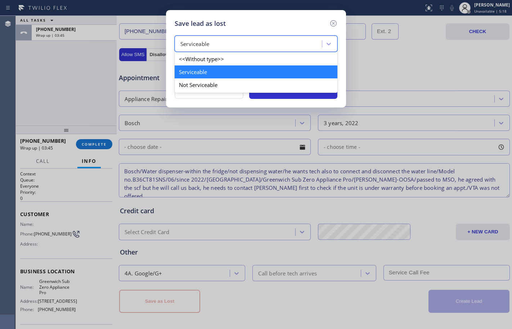
drag, startPoint x: 211, startPoint y: 37, endPoint x: 209, endPoint y: 64, distance: 26.3
click at [211, 38] on div "Serviceable" at bounding box center [249, 44] width 145 height 13
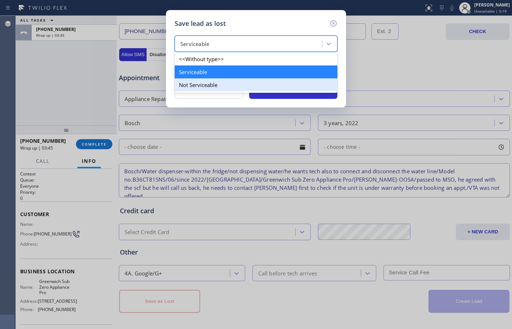
click at [204, 86] on div "Not Serviceable" at bounding box center [255, 84] width 163 height 13
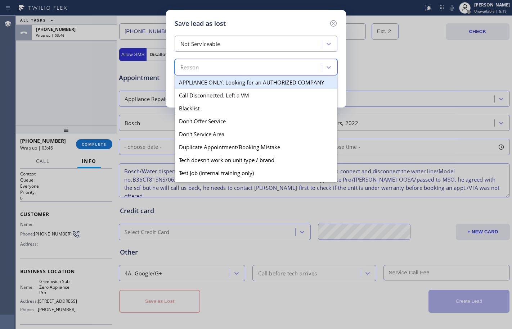
click at [221, 68] on div "Reason" at bounding box center [249, 67] width 145 height 13
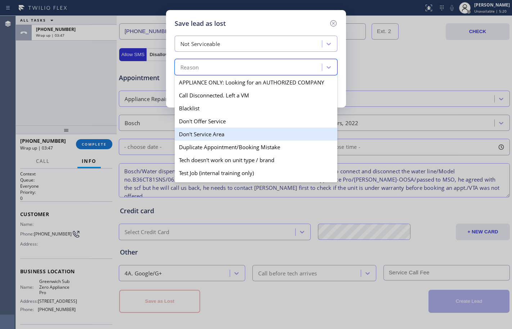
click at [212, 133] on div "Don't Service Area" at bounding box center [255, 134] width 163 height 13
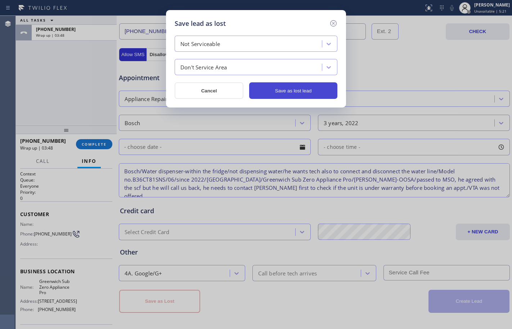
click at [285, 89] on button "Save as lost lead" at bounding box center [293, 90] width 88 height 17
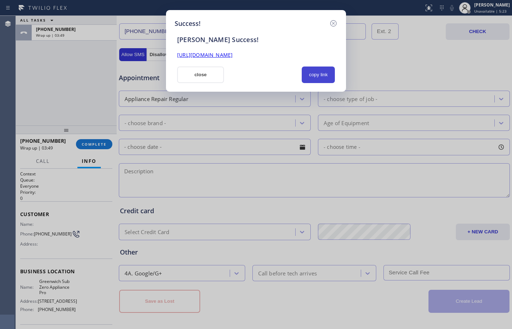
click at [313, 74] on button "copy link" at bounding box center [317, 75] width 33 height 17
click at [263, 59] on div "https://erp.apollosoft.co/customer/765494#portlet_lead" at bounding box center [256, 55] width 166 height 8
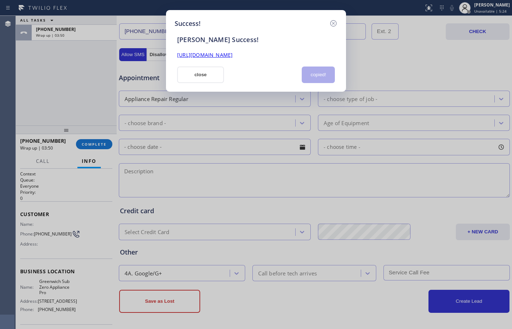
click at [232, 56] on link "https://erp.apollosoft.co/customer/765494#portlet_lead" at bounding box center [204, 54] width 55 height 7
click at [210, 74] on button "close" at bounding box center [200, 75] width 47 height 17
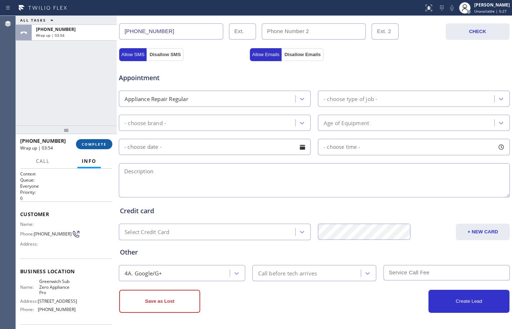
click at [101, 146] on span "COMPLETE" at bounding box center [94, 144] width 25 height 5
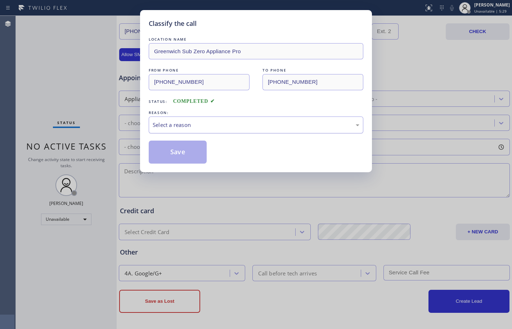
drag, startPoint x: 231, startPoint y: 117, endPoint x: 219, endPoint y: 130, distance: 17.8
click at [231, 117] on div "Select a reason" at bounding box center [256, 125] width 214 height 17
click at [189, 160] on button "Save" at bounding box center [178, 152] width 58 height 23
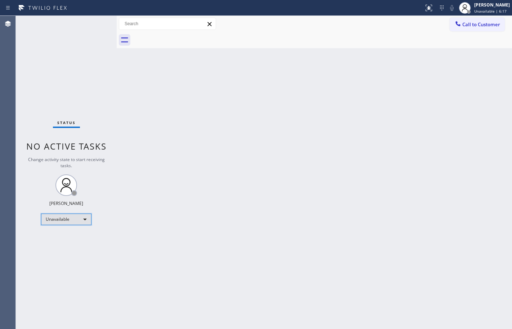
click at [74, 214] on div "Unavailable" at bounding box center [66, 220] width 50 height 12
click at [71, 238] on li "Available" at bounding box center [65, 238] width 49 height 9
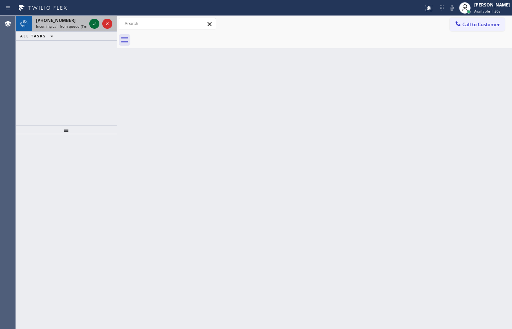
click at [96, 25] on icon at bounding box center [94, 23] width 9 height 9
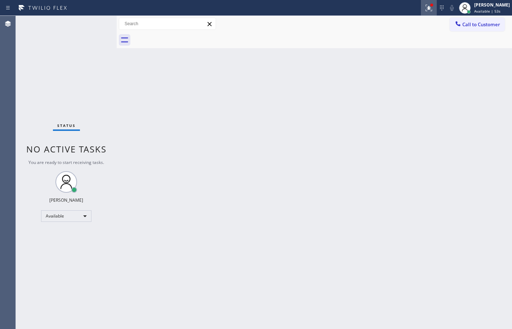
click at [426, 12] on icon at bounding box center [428, 8] width 9 height 9
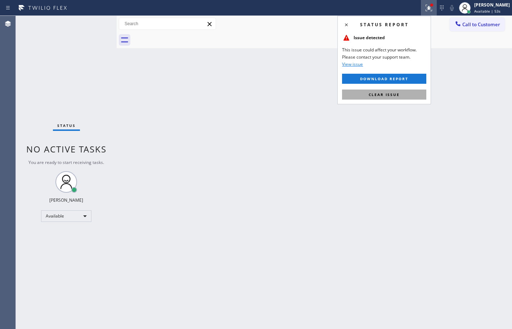
click at [389, 91] on button "Clear issue" at bounding box center [384, 95] width 84 height 10
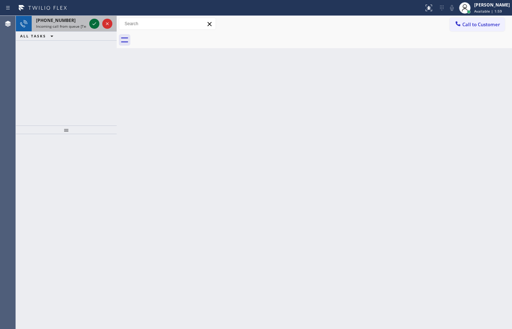
click at [92, 24] on icon at bounding box center [94, 23] width 9 height 9
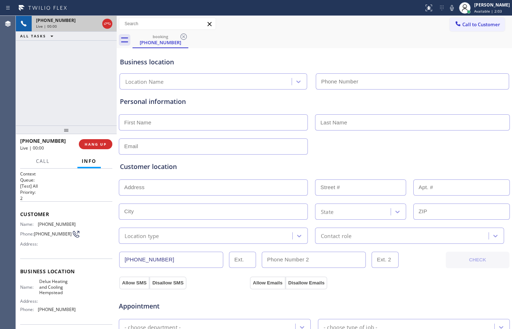
type input "[PHONE_NUMBER]"
click at [47, 164] on button "Call" at bounding box center [43, 161] width 22 height 14
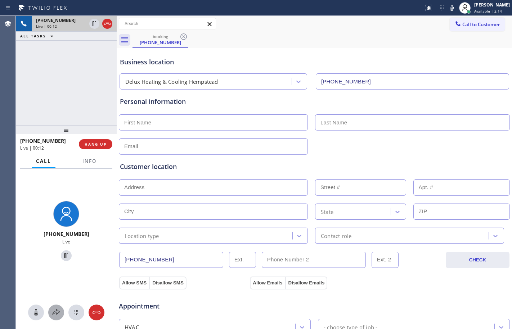
click at [56, 313] on icon at bounding box center [56, 312] width 9 height 9
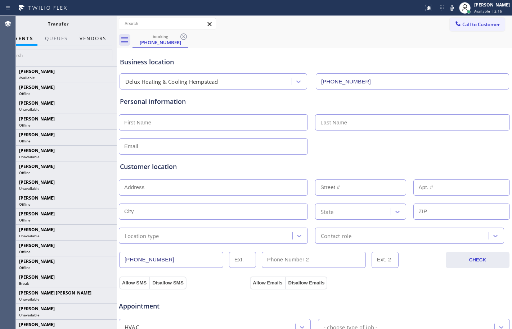
click at [94, 37] on button "Vendors" at bounding box center [92, 39] width 35 height 14
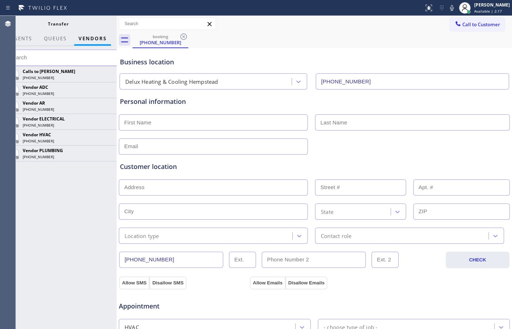
click at [60, 31] on div "Transfer" at bounding box center [58, 24] width 117 height 16
click at [58, 32] on button "QUEUES" at bounding box center [55, 39] width 31 height 14
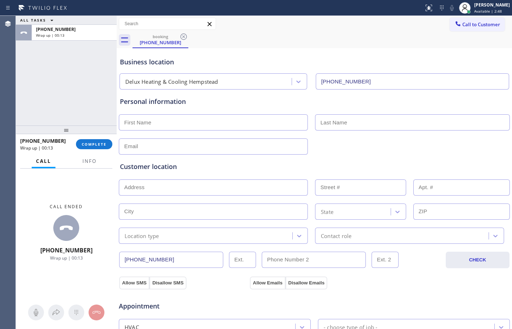
click at [19, 63] on div "ALL TASKS ALL TASKS ACTIVE TASKS TASKS IN WRAP UP [PHONE_NUMBER] Wrap up | 00:13" at bounding box center [66, 71] width 101 height 110
click at [96, 143] on span "COMPLETE" at bounding box center [94, 144] width 25 height 5
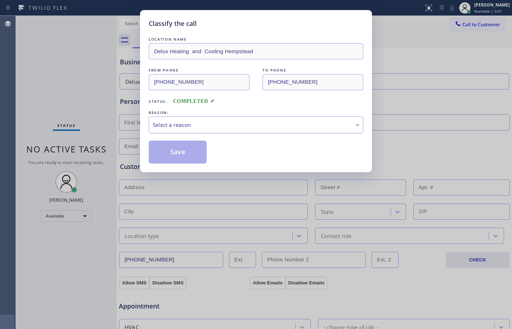
click at [228, 123] on div "Select a reason" at bounding box center [256, 125] width 206 height 8
click at [178, 152] on button "Save" at bounding box center [178, 152] width 58 height 23
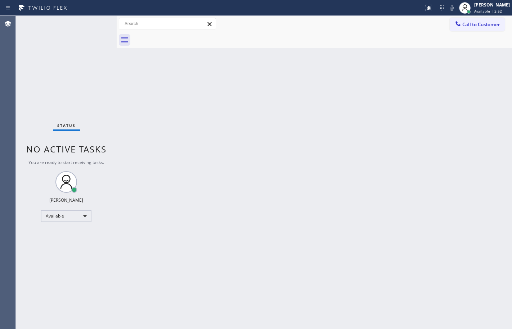
click at [122, 106] on div "Back to Dashboard Change Sender ID Customers Technicians Select a contact Outbo…" at bounding box center [314, 172] width 395 height 313
click at [122, 93] on div "Back to Dashboard Change Sender ID Customers Technicians Select a contact Outbo…" at bounding box center [314, 172] width 395 height 313
click at [185, 329] on html "Status report No issues detected If you experience an issue, please download th…" at bounding box center [256, 164] width 512 height 329
click at [114, 96] on div "Status No active tasks You are ready to start receiving tasks. [PERSON_NAME] Av…" at bounding box center [66, 172] width 101 height 313
click at [95, 80] on div "Status No active tasks You are ready to start receiving tasks. [PERSON_NAME] Av…" at bounding box center [66, 172] width 101 height 313
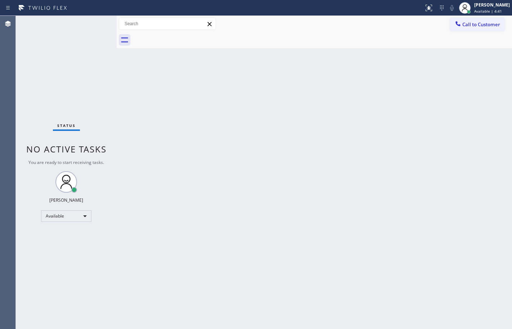
click at [314, 122] on div "Back to Dashboard Change Sender ID Customers Technicians Select a contact Outbo…" at bounding box center [314, 172] width 395 height 313
click at [94, 80] on div "Status No active tasks You are ready to start receiving tasks. [PERSON_NAME] Av…" at bounding box center [66, 172] width 101 height 313
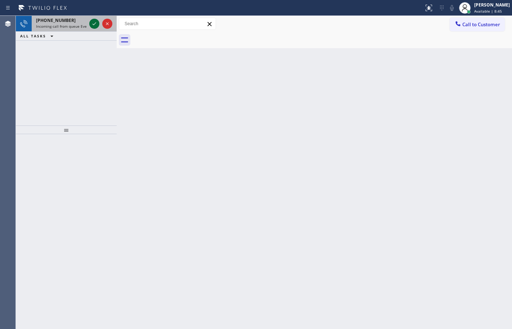
click at [91, 23] on icon at bounding box center [94, 23] width 9 height 9
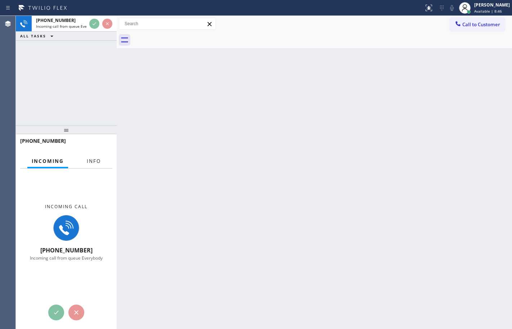
click at [86, 156] on button "Info" at bounding box center [93, 161] width 23 height 14
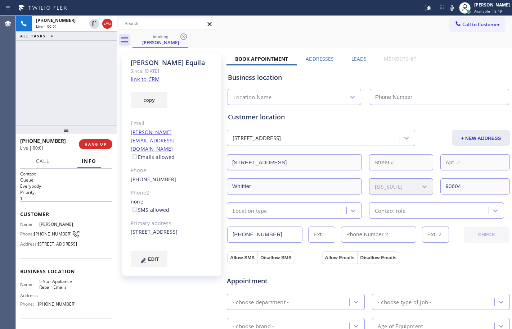
type input "[PHONE_NUMBER]"
click at [46, 164] on span "Call" at bounding box center [43, 161] width 14 height 6
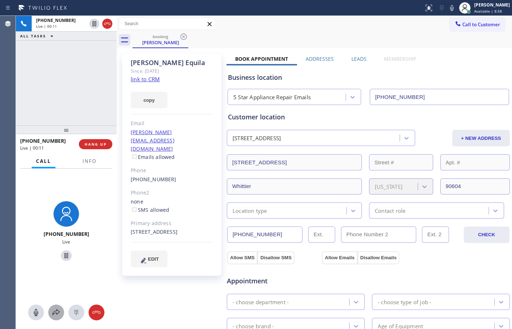
click at [56, 317] on icon at bounding box center [56, 312] width 9 height 9
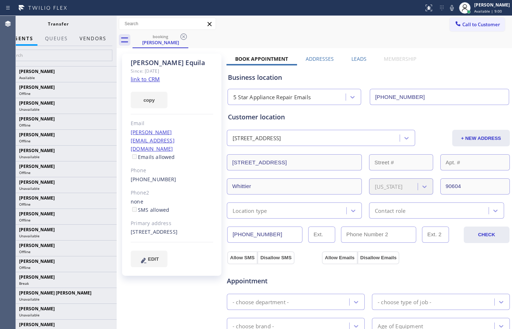
click at [83, 37] on button "Vendors" at bounding box center [92, 39] width 35 height 14
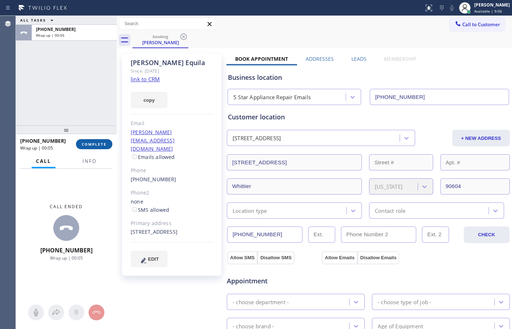
click at [97, 144] on span "COMPLETE" at bounding box center [94, 144] width 25 height 5
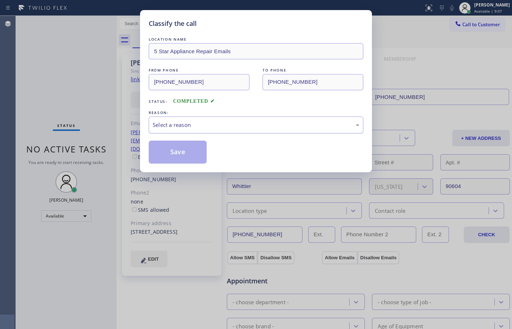
click at [216, 122] on div "Select a reason" at bounding box center [256, 125] width 206 height 8
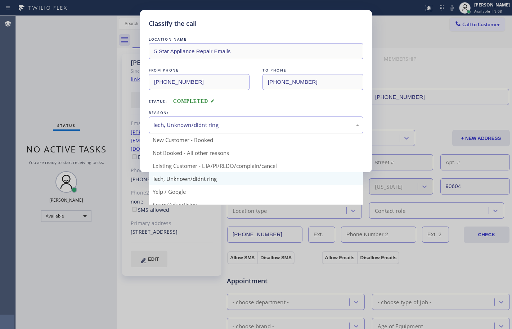
click at [193, 127] on div "Tech, Unknown/didnt ring" at bounding box center [256, 125] width 206 height 8
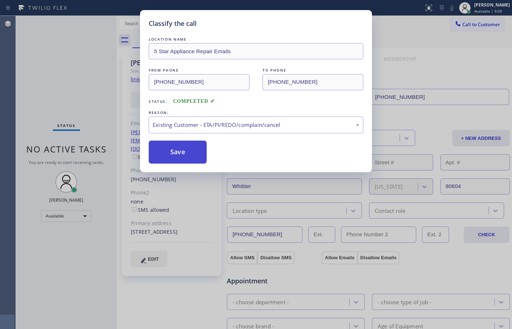
click at [182, 150] on button "Save" at bounding box center [178, 152] width 58 height 23
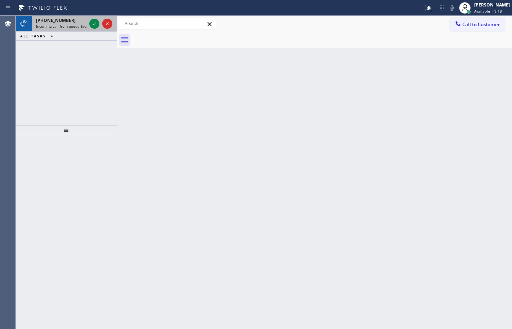
click at [39, 19] on span "[PHONE_NUMBER]" at bounding box center [56, 20] width 40 height 6
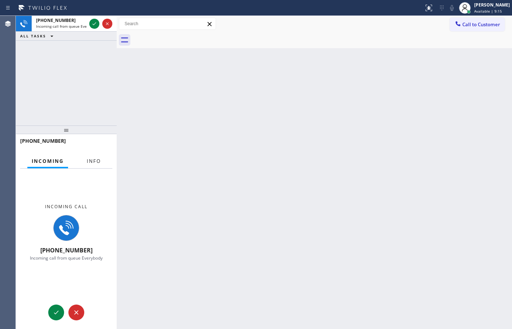
click at [92, 158] on span "Info" at bounding box center [94, 161] width 14 height 6
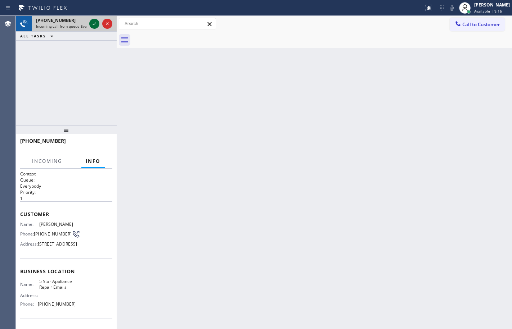
click at [95, 24] on icon at bounding box center [94, 23] width 9 height 9
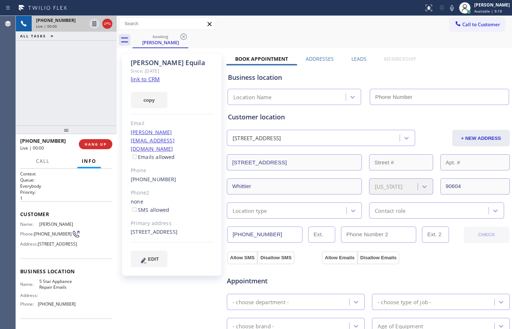
type input "[PHONE_NUMBER]"
click at [33, 161] on button "Call" at bounding box center [43, 161] width 22 height 14
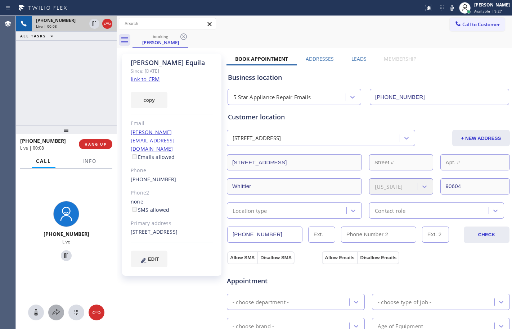
click at [53, 319] on button at bounding box center [56, 313] width 16 height 16
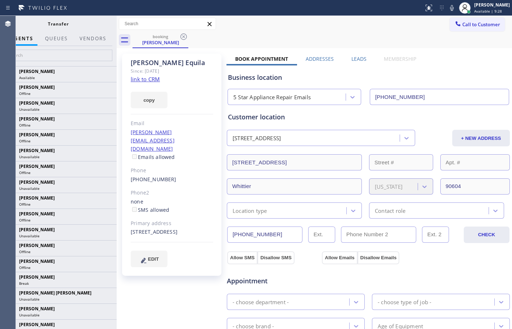
click at [92, 31] on div "Transfer" at bounding box center [58, 24] width 117 height 16
click at [96, 39] on button "Vendors" at bounding box center [92, 39] width 35 height 14
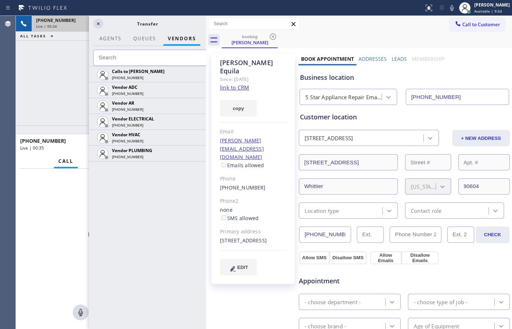
drag, startPoint x: 117, startPoint y: 29, endPoint x: 206, endPoint y: 49, distance: 91.5
click at [206, 49] on div at bounding box center [206, 172] width 0 height 313
click at [97, 21] on icon at bounding box center [98, 23] width 9 height 9
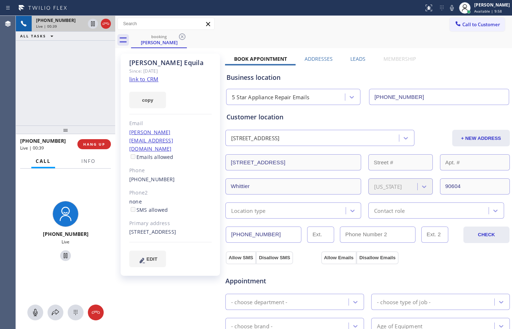
drag, startPoint x: 206, startPoint y: 37, endPoint x: 74, endPoint y: 43, distance: 132.1
click at [74, 43] on div "[PHONE_NUMBER] Live | 00:39 ALL TASKS ALL TASKS ACTIVE TASKS TASKS IN WRAP UP […" at bounding box center [264, 172] width 496 height 313
click at [83, 160] on span "Info" at bounding box center [88, 161] width 14 height 6
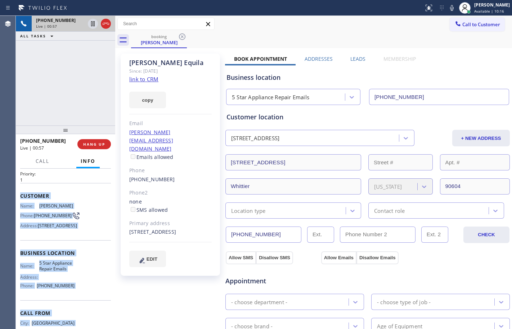
scroll to position [60, 0]
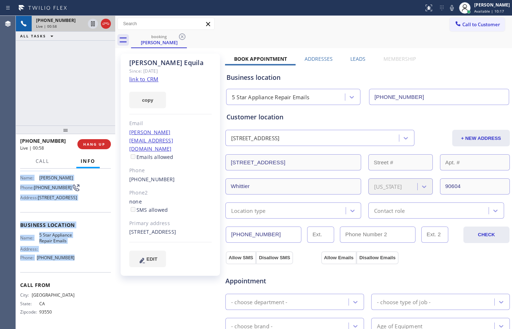
drag, startPoint x: 21, startPoint y: 214, endPoint x: 76, endPoint y: 267, distance: 76.6
click at [76, 267] on div "Context Queue: Everybody Priority: 1 Customer Name: [PERSON_NAME] Phone: [PHONE…" at bounding box center [65, 225] width 91 height 203
copy div "Customer Name: [PERSON_NAME] Phone: [PHONE_NUMBER] Address: [STREET_ADDRESS] Bu…"
click at [94, 24] on icon at bounding box center [93, 23] width 4 height 5
click at [450, 8] on icon at bounding box center [452, 8] width 4 height 6
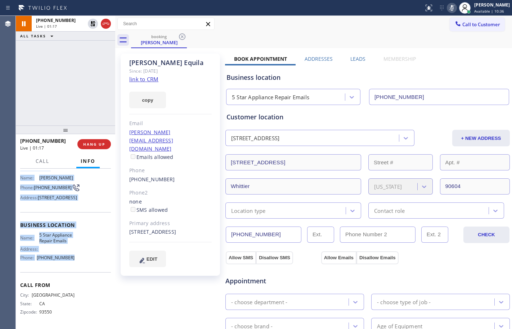
click at [145, 78] on link "link to CRM" at bounding box center [143, 79] width 29 height 7
click at [40, 157] on button "Call" at bounding box center [42, 161] width 22 height 14
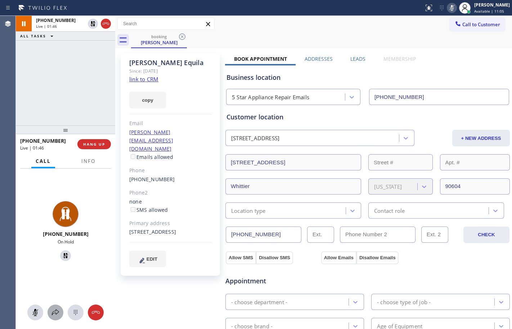
click at [53, 307] on button at bounding box center [55, 313] width 16 height 16
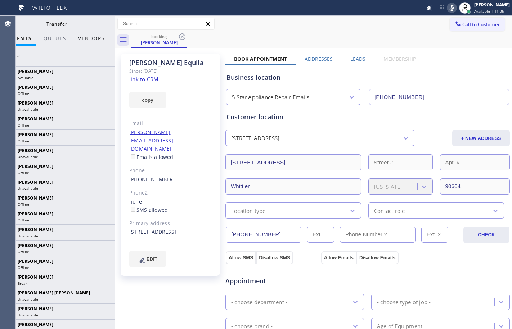
click at [92, 41] on button "Vendors" at bounding box center [91, 39] width 35 height 14
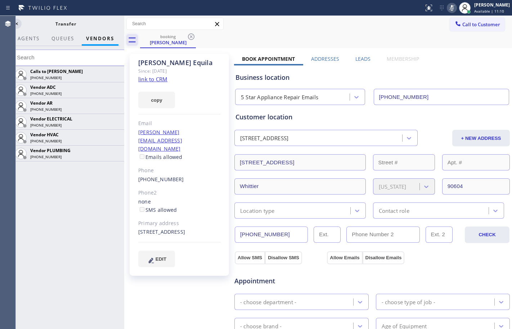
scroll to position [58, 0]
drag, startPoint x: 116, startPoint y: 44, endPoint x: 126, endPoint y: 43, distance: 9.4
click at [124, 43] on div at bounding box center [124, 172] width 0 height 313
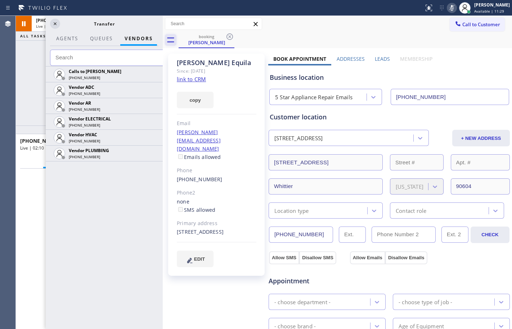
drag, startPoint x: 125, startPoint y: 35, endPoint x: 169, endPoint y: 42, distance: 44.8
click at [163, 50] on div at bounding box center [163, 172] width 0 height 313
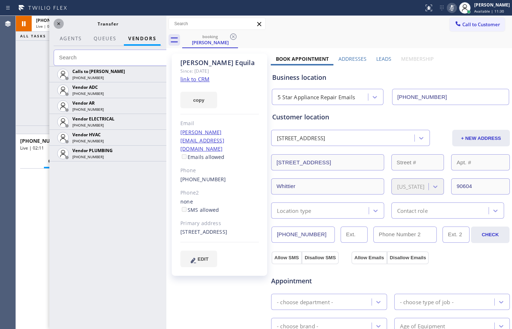
click at [57, 26] on icon at bounding box center [58, 23] width 9 height 9
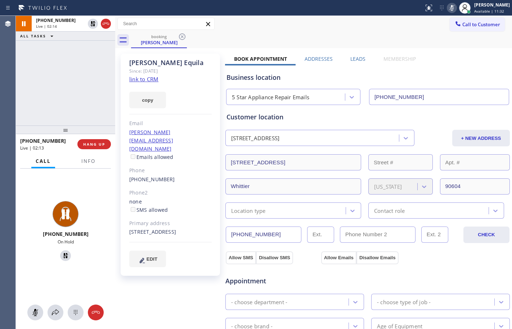
scroll to position [60, 0]
drag, startPoint x: 110, startPoint y: 41, endPoint x: 73, endPoint y: 39, distance: 36.8
click at [73, 39] on div "[PHONE_NUMBER] Live | 02:14 ALL TASKS ALL TASKS ACTIVE TASKS TASKS IN WRAP UP […" at bounding box center [264, 172] width 496 height 313
click at [95, 164] on button "Info" at bounding box center [88, 161] width 23 height 14
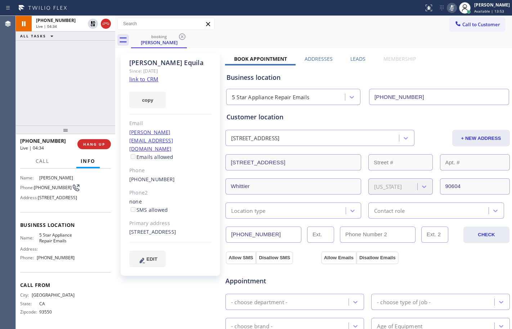
click at [56, 83] on div "[PHONE_NUMBER] Live | 04:34 ALL TASKS ALL TASKS ACTIVE TASKS TASKS IN WRAP UP" at bounding box center [65, 71] width 99 height 110
drag, startPoint x: 197, startPoint y: 218, endPoint x: 215, endPoint y: 213, distance: 18.8
click at [210, 228] on div "[STREET_ADDRESS]" at bounding box center [170, 232] width 82 height 8
copy div "90604"
click at [92, 23] on icon at bounding box center [92, 23] width 5 height 5
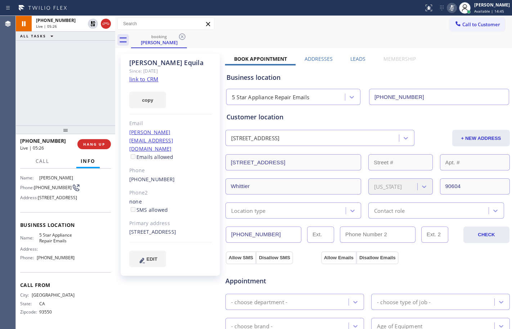
click at [447, 9] on icon at bounding box center [451, 8] width 9 height 9
click at [74, 104] on div "[PHONE_NUMBER] Live | 06:18 ALL TASKS ALL TASKS ACTIVE TASKS TASKS IN WRAP UP" at bounding box center [65, 71] width 99 height 110
click at [447, 4] on icon at bounding box center [451, 8] width 9 height 9
click at [449, 7] on icon at bounding box center [451, 8] width 9 height 9
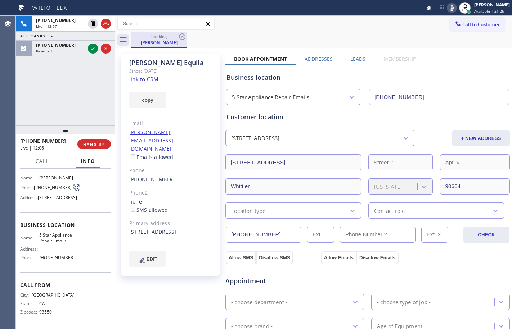
drag, startPoint x: 94, startPoint y: 23, endPoint x: 166, endPoint y: 34, distance: 73.5
click at [94, 23] on icon at bounding box center [93, 23] width 4 height 5
click at [447, 8] on icon at bounding box center [451, 8] width 9 height 9
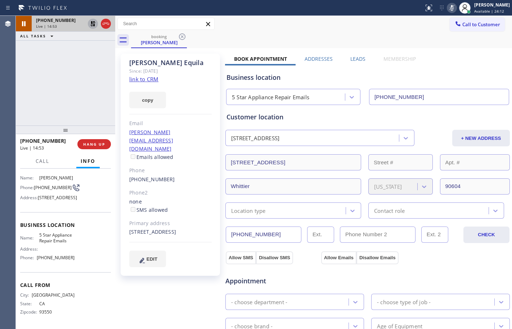
drag, startPoint x: 91, startPoint y: 21, endPoint x: 96, endPoint y: 20, distance: 4.3
click at [91, 21] on icon at bounding box center [92, 23] width 9 height 9
click at [447, 9] on icon at bounding box center [451, 8] width 9 height 9
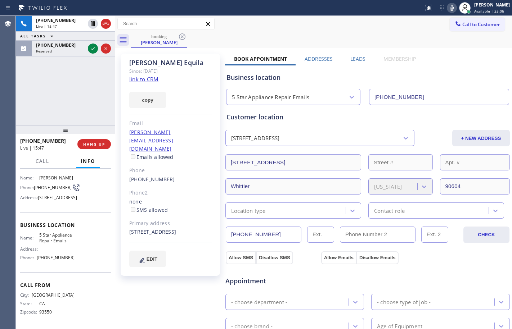
click at [66, 64] on div "[PHONE_NUMBER] Live | 15:47 ALL TASKS ALL TASKS ACTIVE TASKS TASKS IN WRAP UP […" at bounding box center [65, 71] width 99 height 110
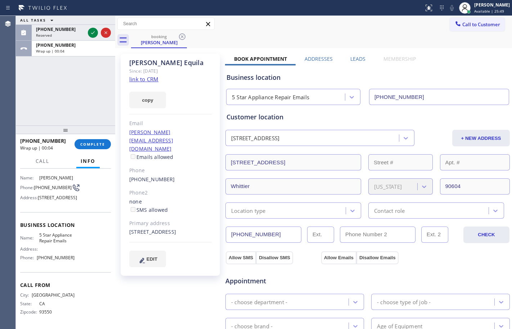
drag, startPoint x: 478, startPoint y: 12, endPoint x: 485, endPoint y: 22, distance: 11.7
click at [478, 12] on span "Available | 25:49" at bounding box center [489, 11] width 30 height 5
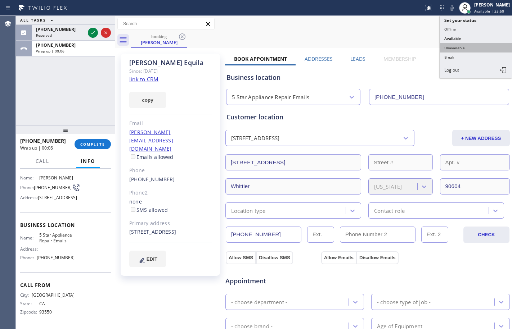
click at [472, 45] on button "Unavailable" at bounding box center [476, 47] width 72 height 9
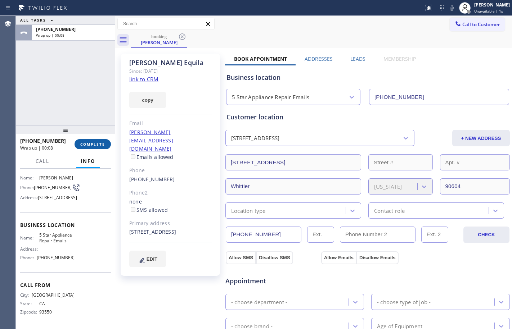
click at [97, 145] on span "COMPLETE" at bounding box center [92, 144] width 25 height 5
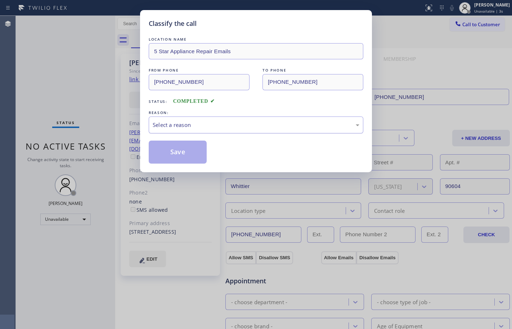
click at [259, 119] on div "Select a reason" at bounding box center [256, 125] width 214 height 17
click at [181, 153] on button "Save" at bounding box center [178, 152] width 58 height 23
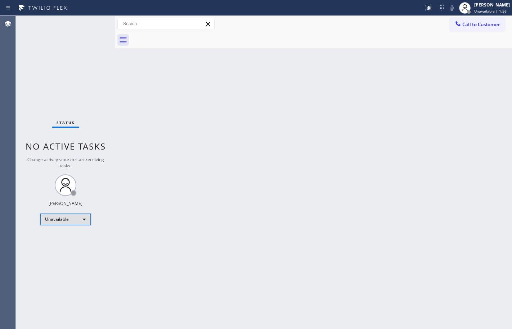
click at [64, 222] on div "Unavailable" at bounding box center [65, 220] width 50 height 12
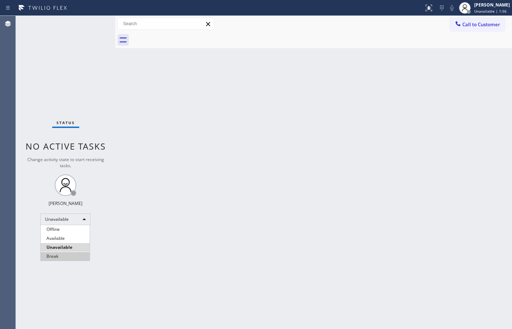
click at [53, 259] on li "Break" at bounding box center [65, 256] width 49 height 9
